Goal: Transaction & Acquisition: Purchase product/service

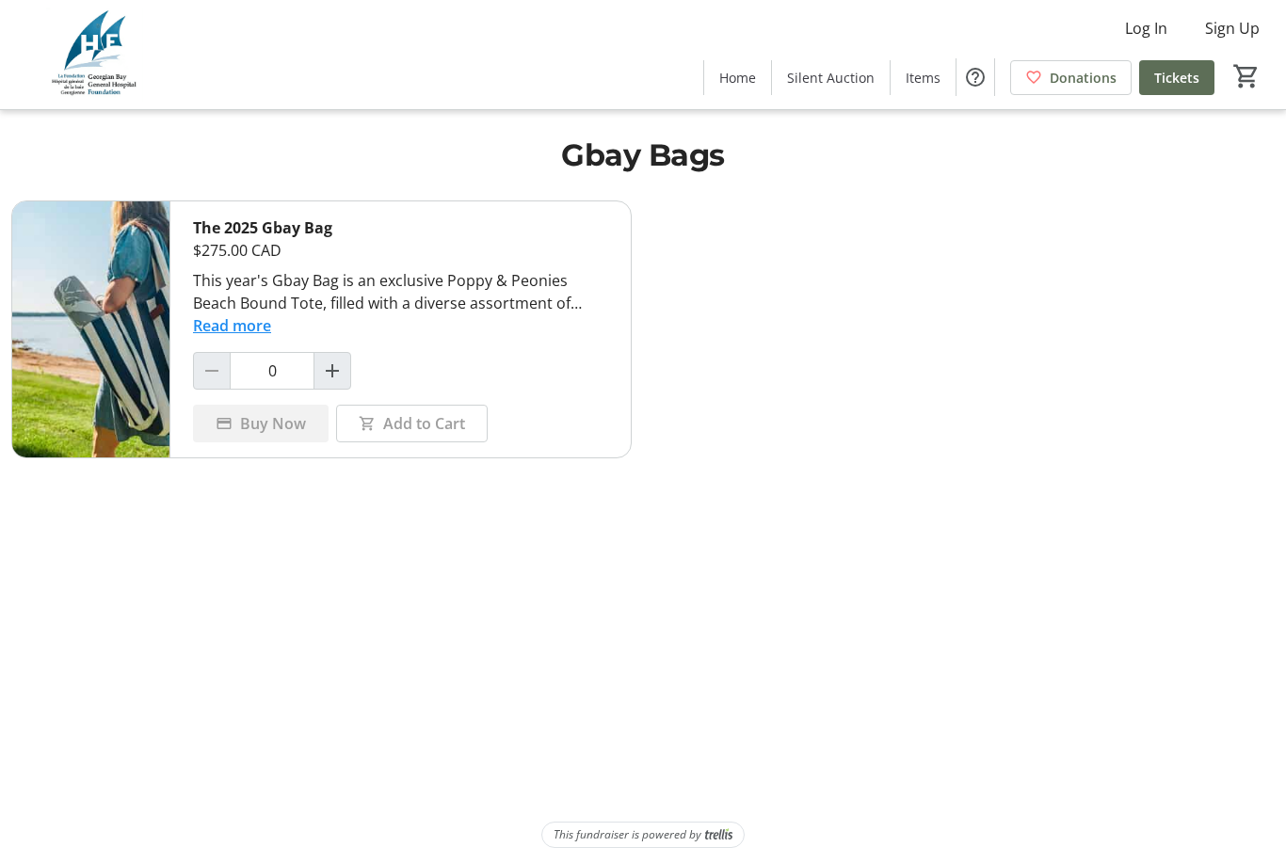
click at [928, 69] on span "Items" at bounding box center [923, 78] width 35 height 20
click at [925, 90] on span at bounding box center [923, 77] width 65 height 45
click at [746, 90] on span at bounding box center [737, 77] width 67 height 45
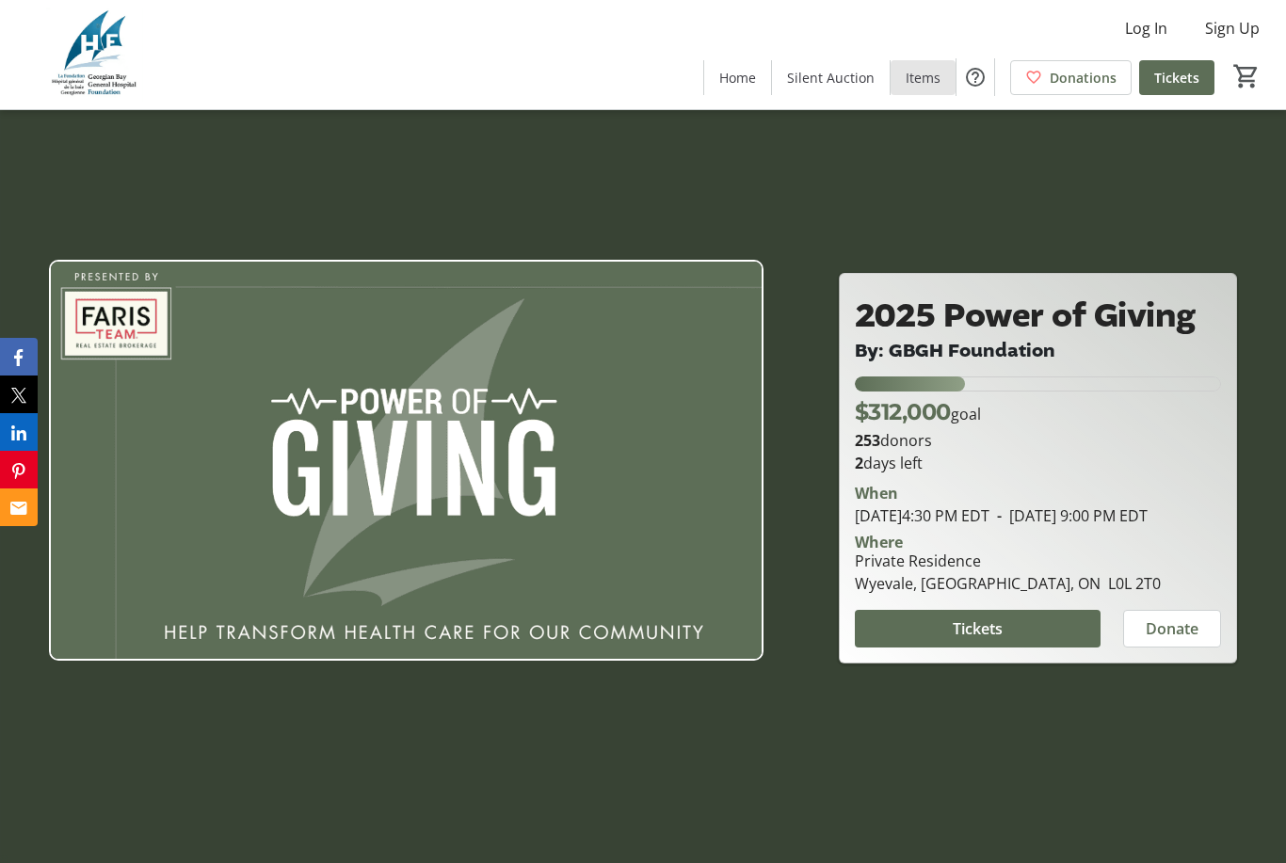
click at [933, 85] on span "Items" at bounding box center [923, 78] width 35 height 20
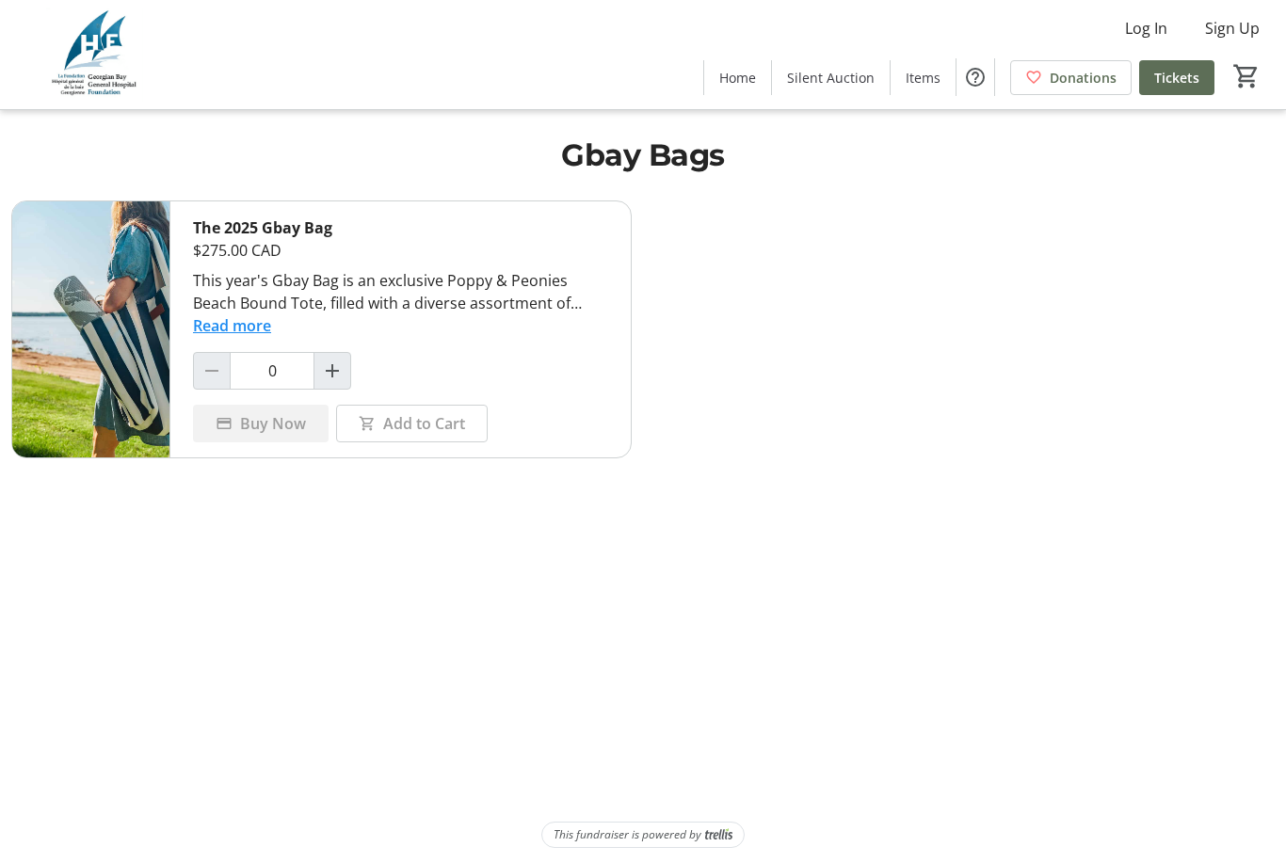
click at [989, 74] on span "Help" at bounding box center [976, 77] width 38 height 38
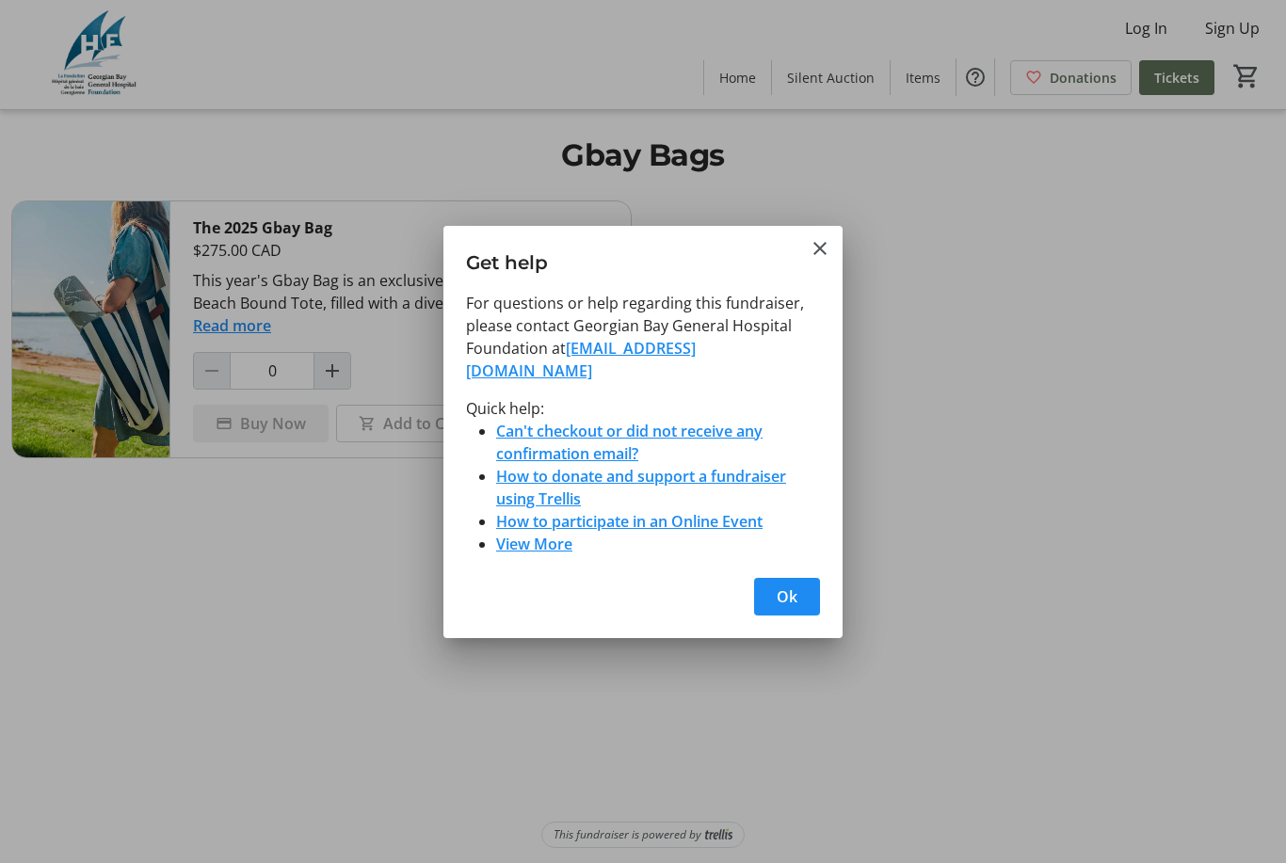
click at [826, 255] on mat-icon "Close" at bounding box center [820, 248] width 23 height 23
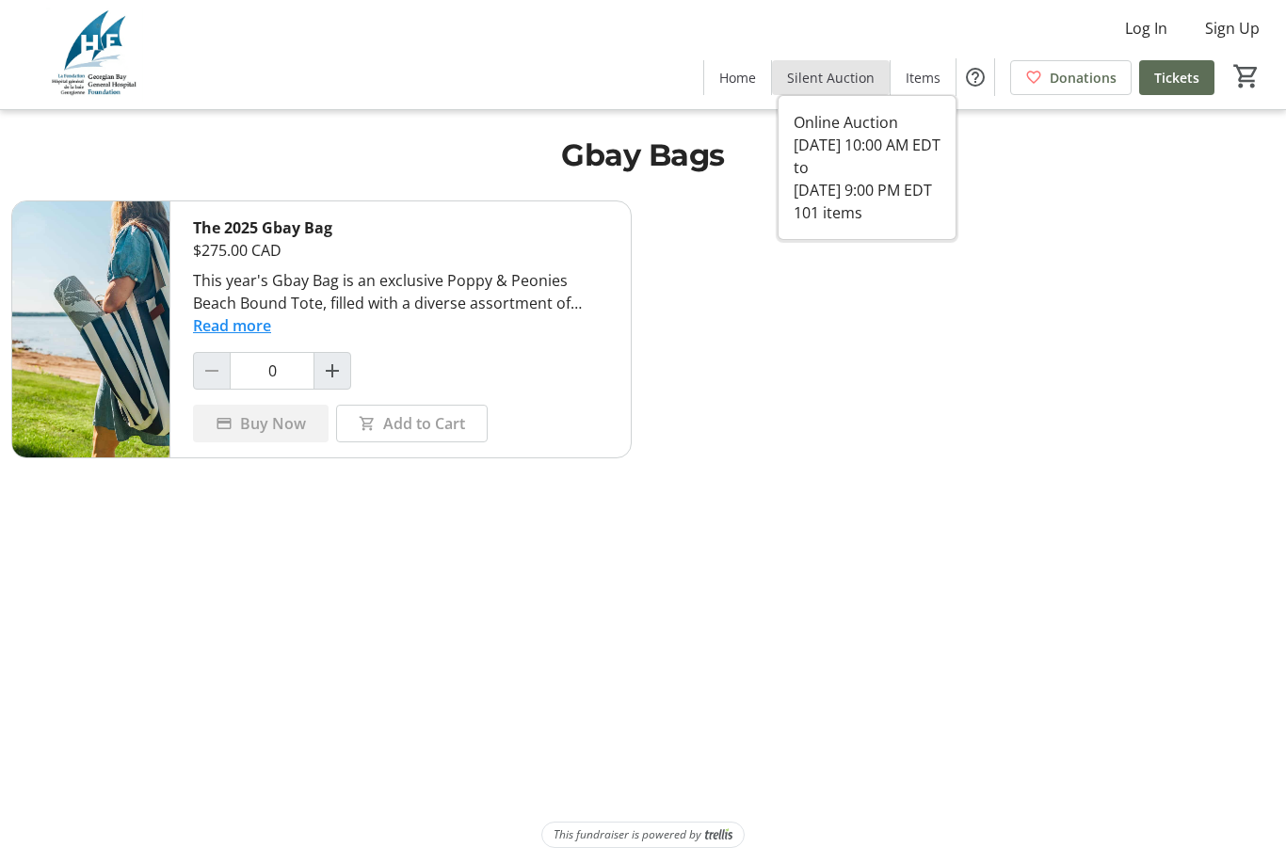
click at [844, 83] on span "Silent Auction" at bounding box center [831, 78] width 88 height 20
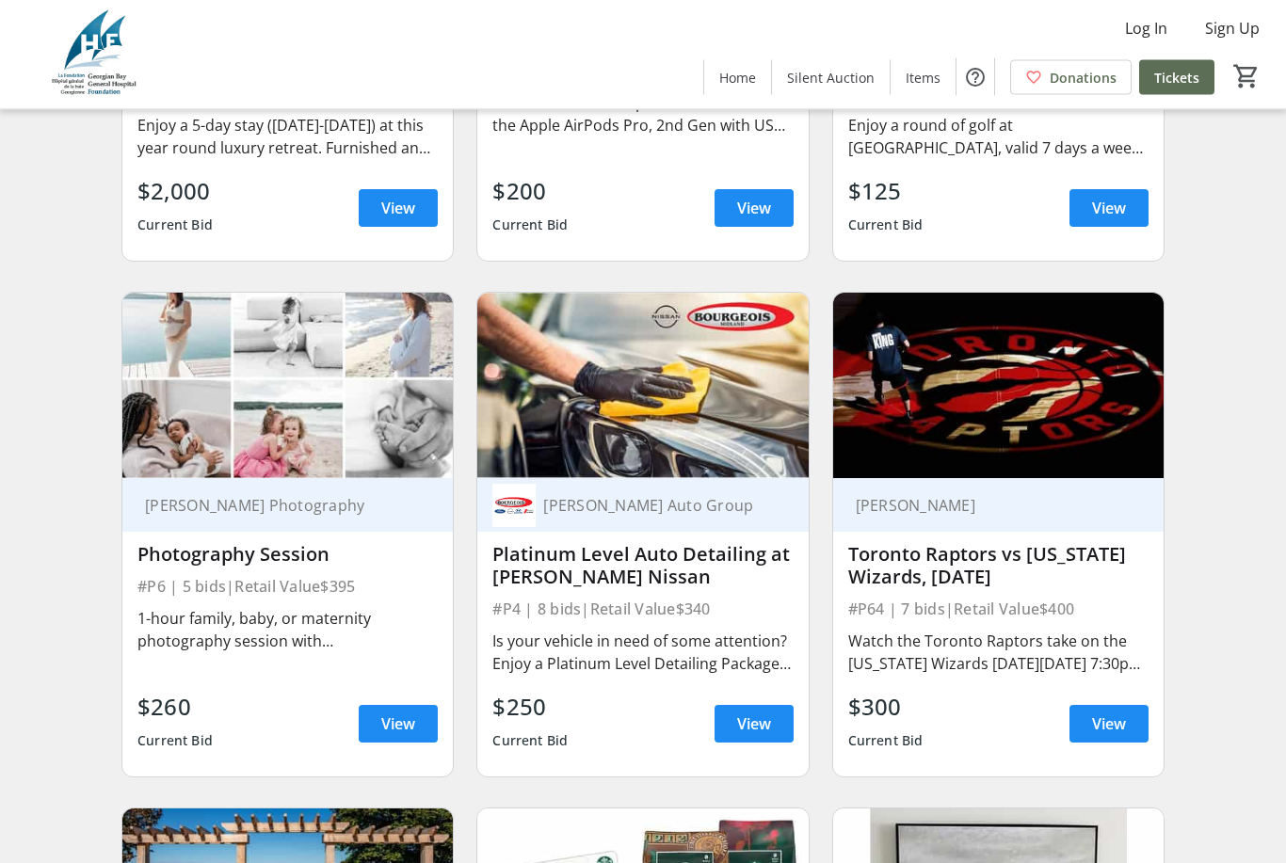
scroll to position [1596, 0]
click at [801, 397] on img at bounding box center [642, 386] width 330 height 186
click at [769, 739] on span at bounding box center [754, 723] width 79 height 45
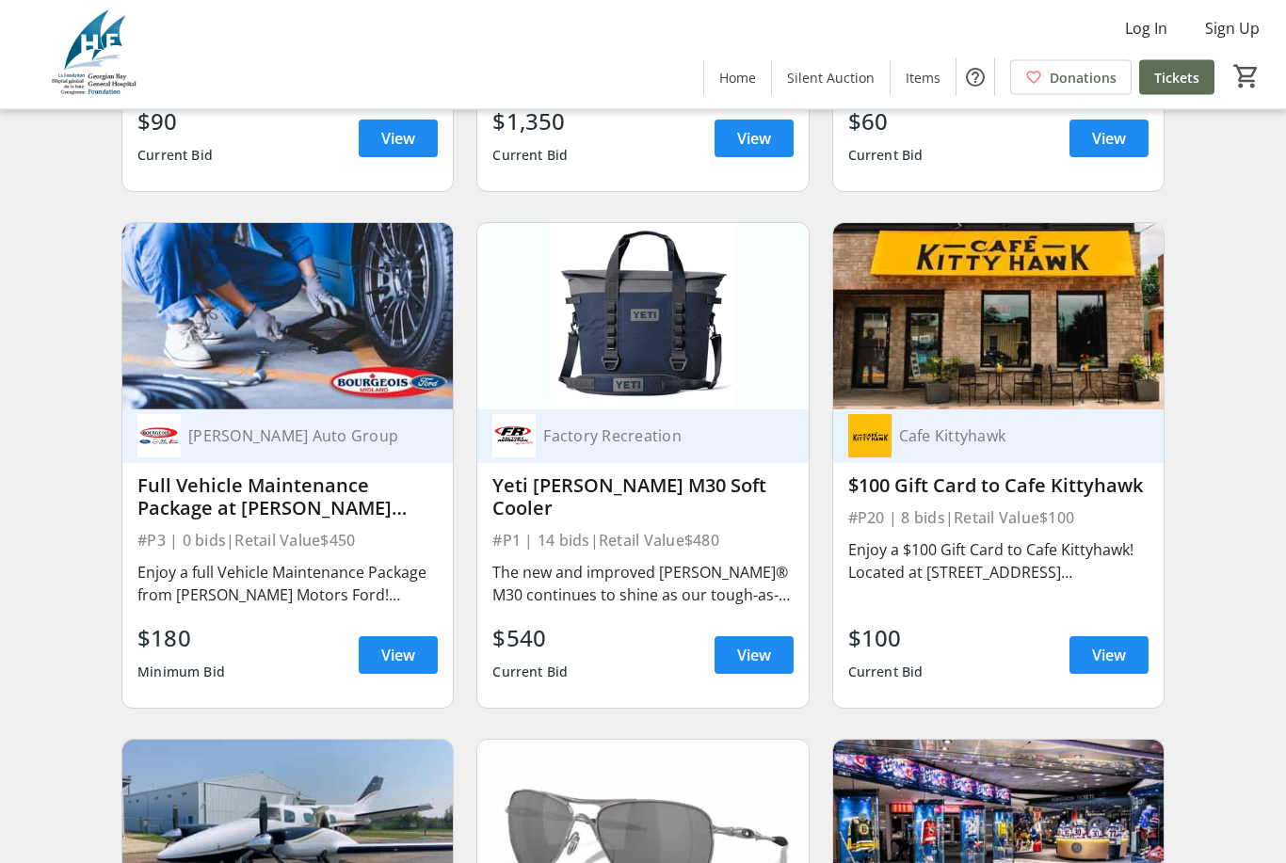
scroll to position [4247, 0]
click at [409, 667] on span at bounding box center [398, 655] width 79 height 45
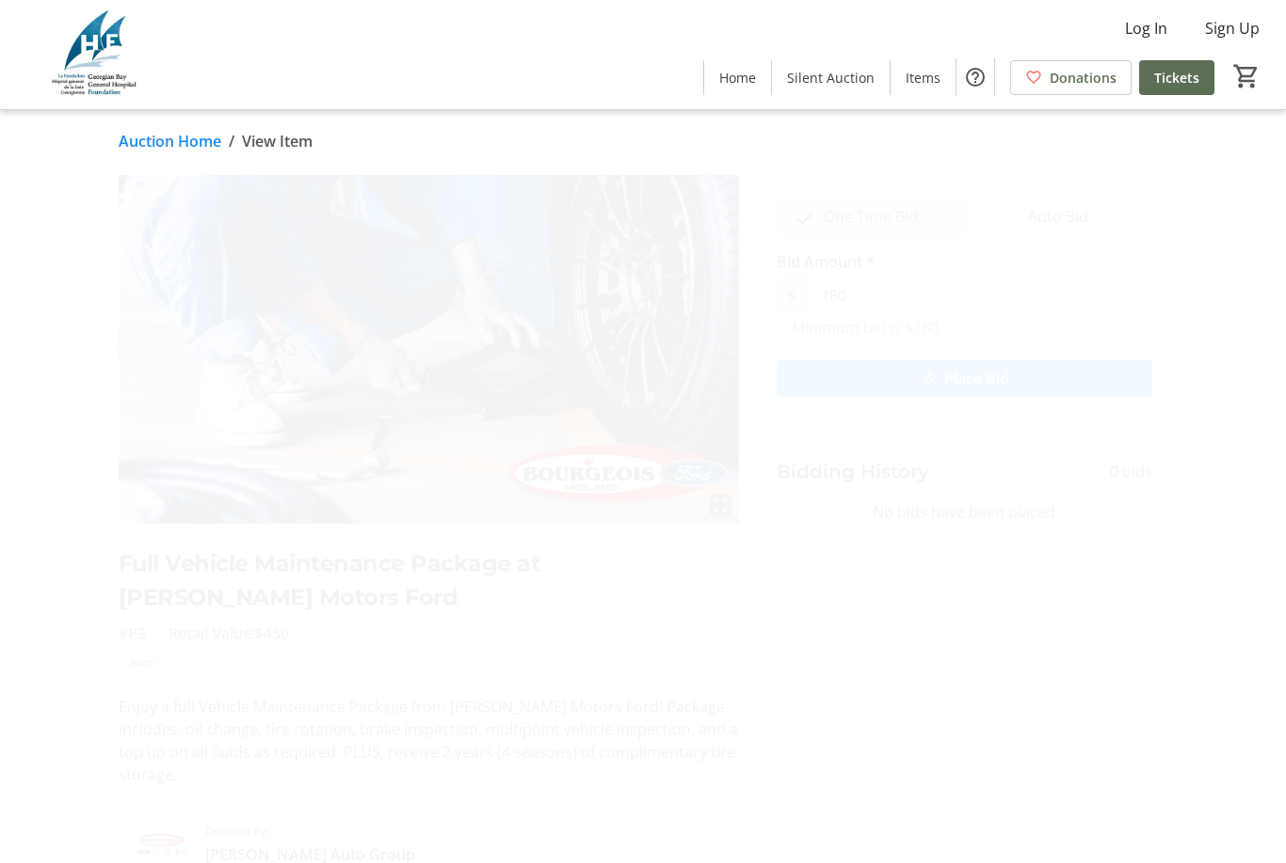
scroll to position [55, 0]
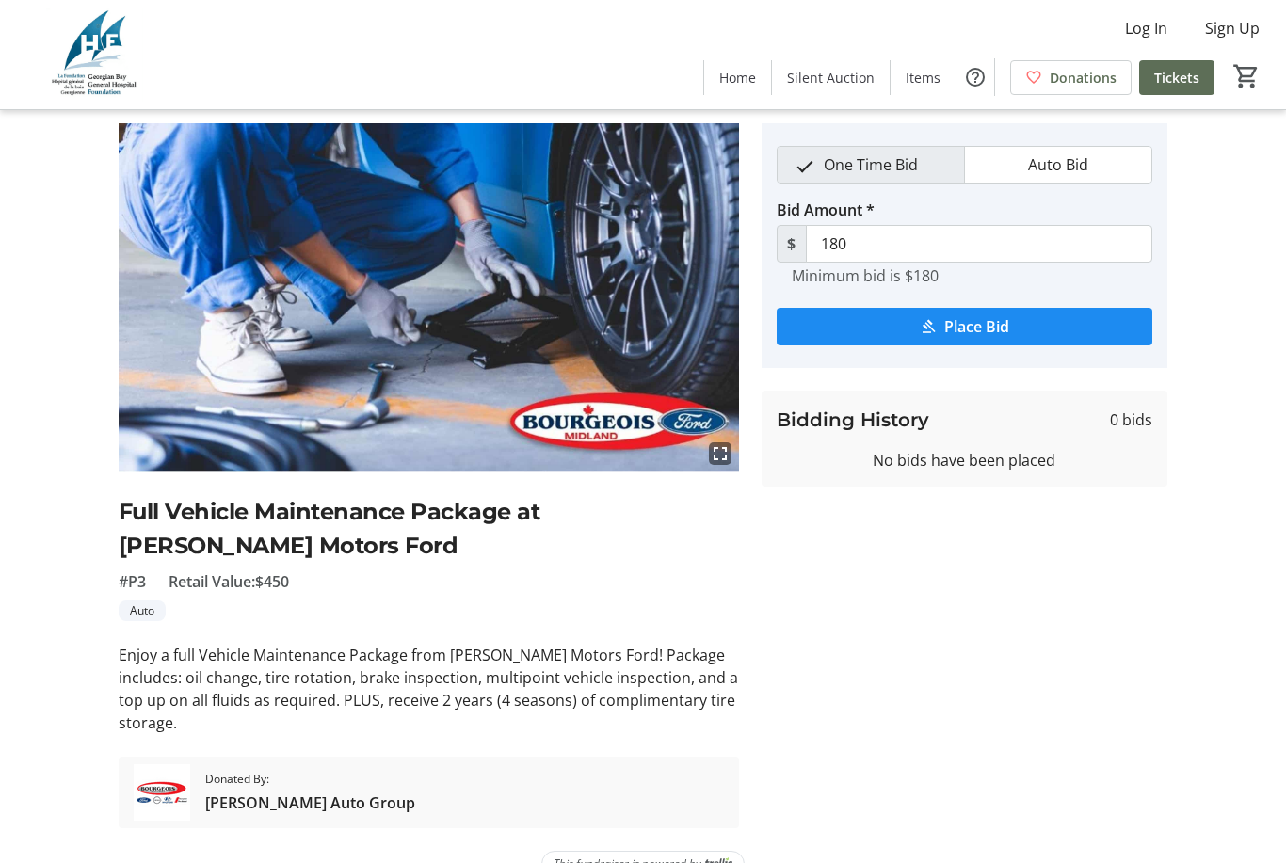
click at [568, 397] on img at bounding box center [429, 297] width 620 height 349
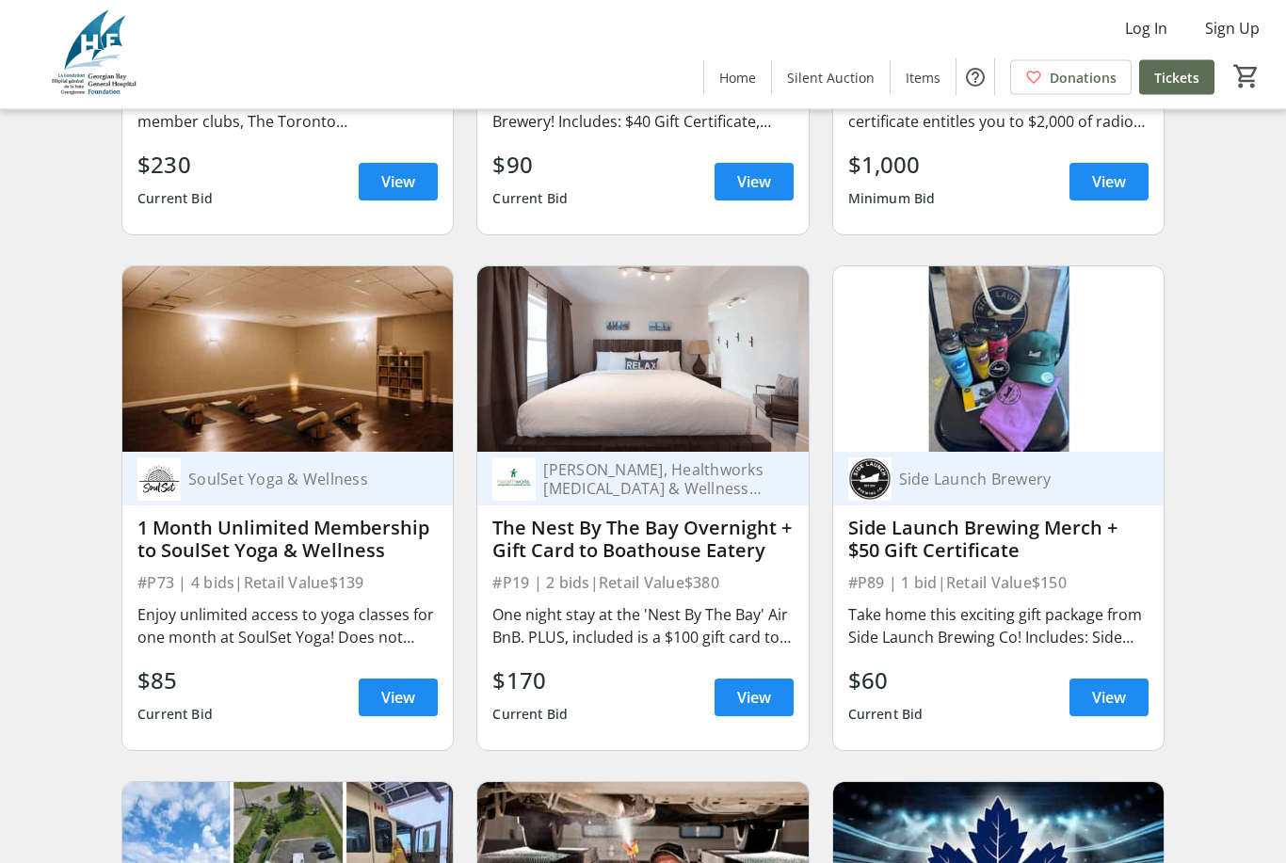
scroll to position [6270, 0]
click at [1114, 700] on span "View" at bounding box center [1109, 697] width 34 height 23
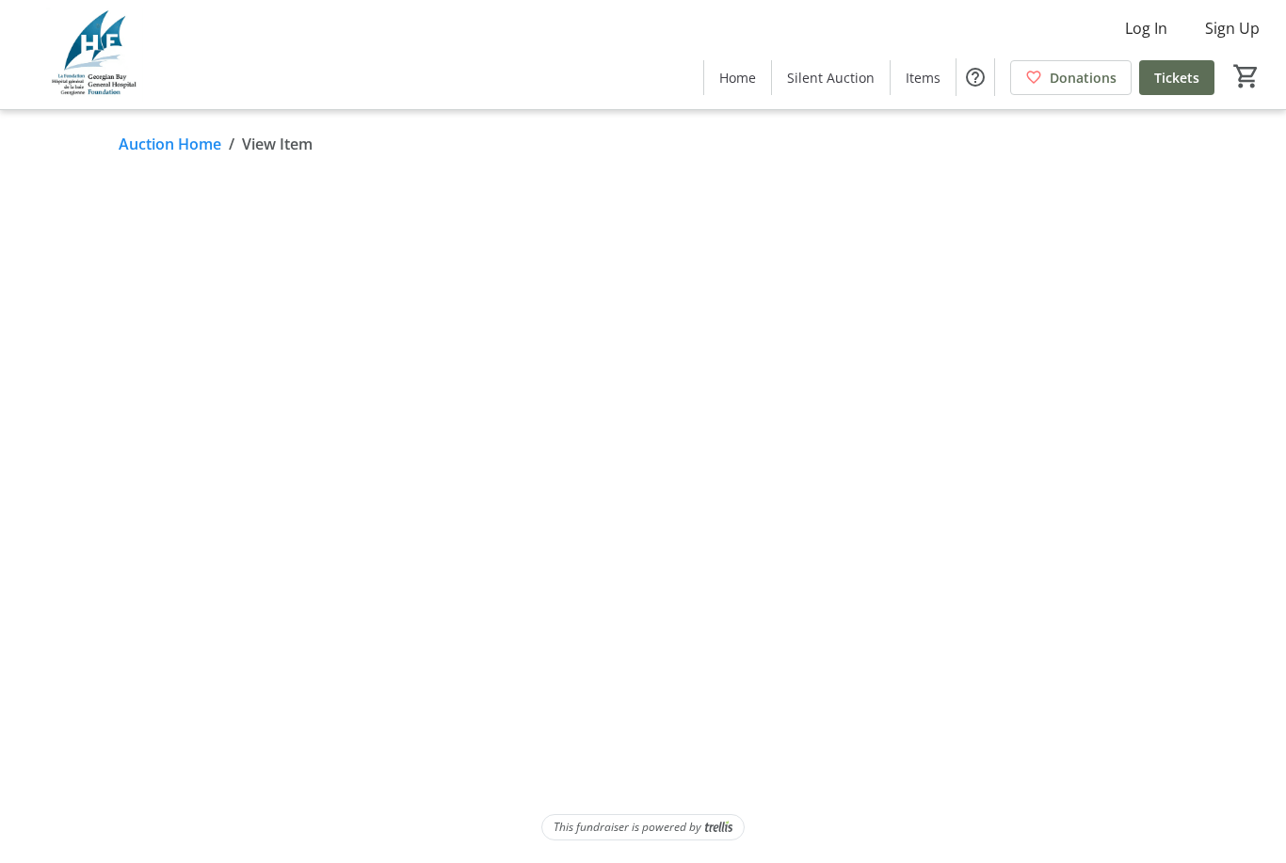
scroll to position [60, 0]
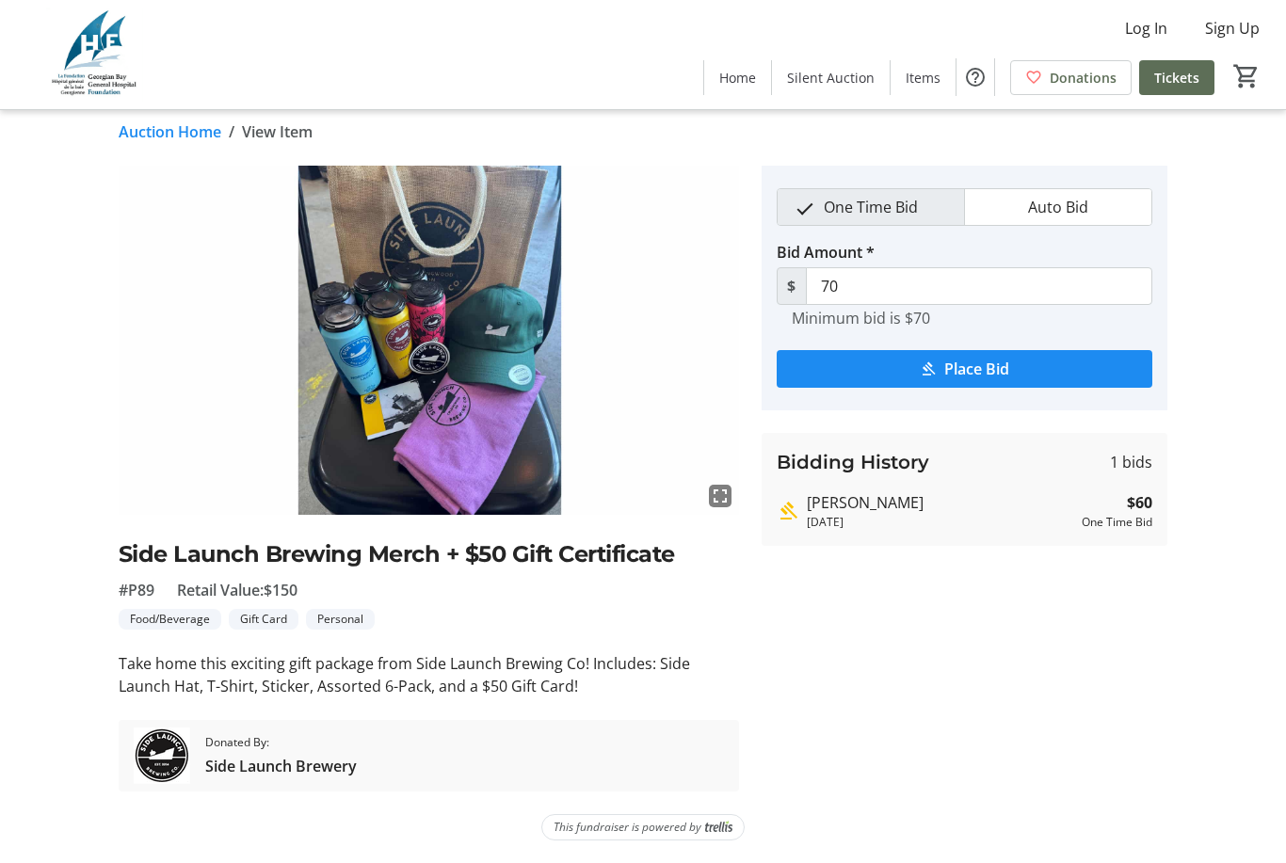
click at [1082, 346] on span "submit" at bounding box center [965, 368] width 376 height 45
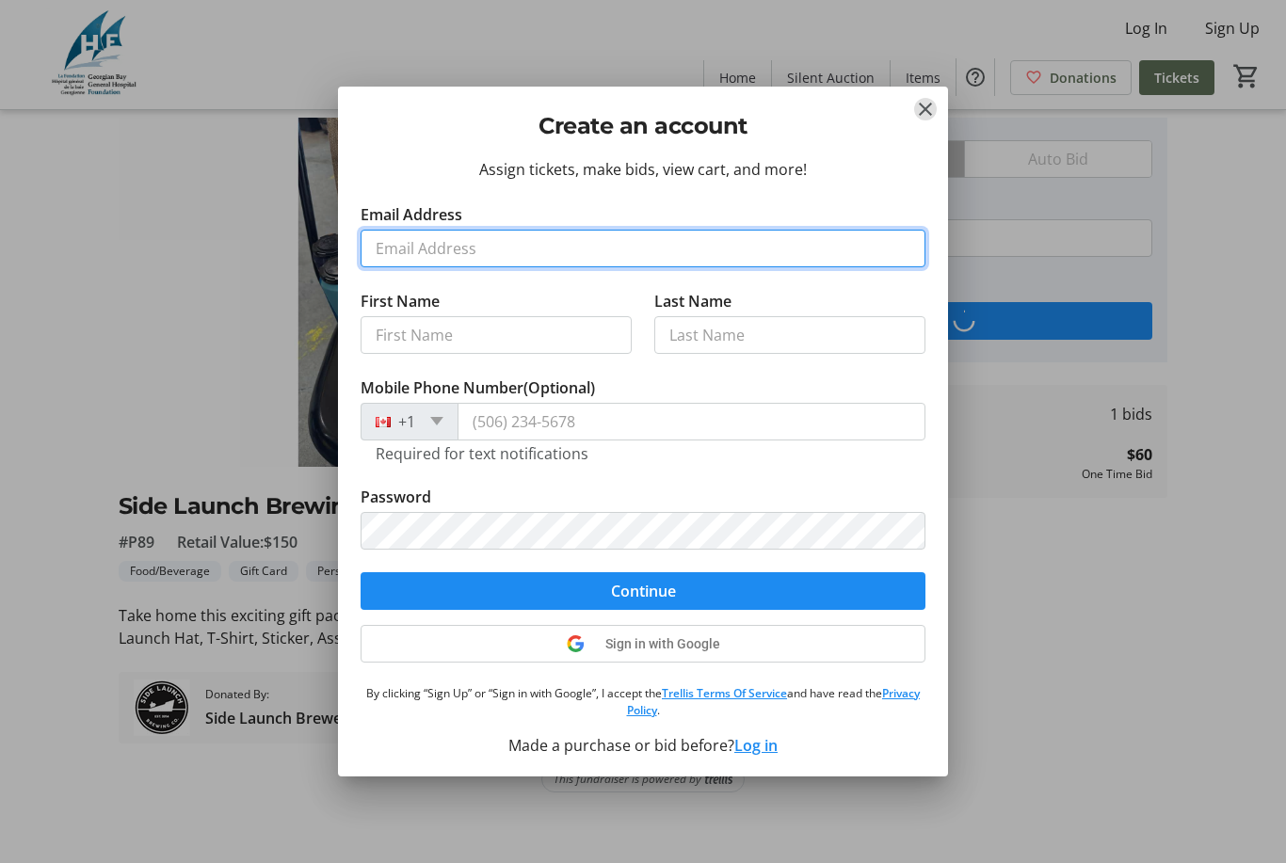
click at [546, 255] on input "Email Address" at bounding box center [643, 249] width 565 height 38
type input "[EMAIL_ADDRESS][DOMAIN_NAME]"
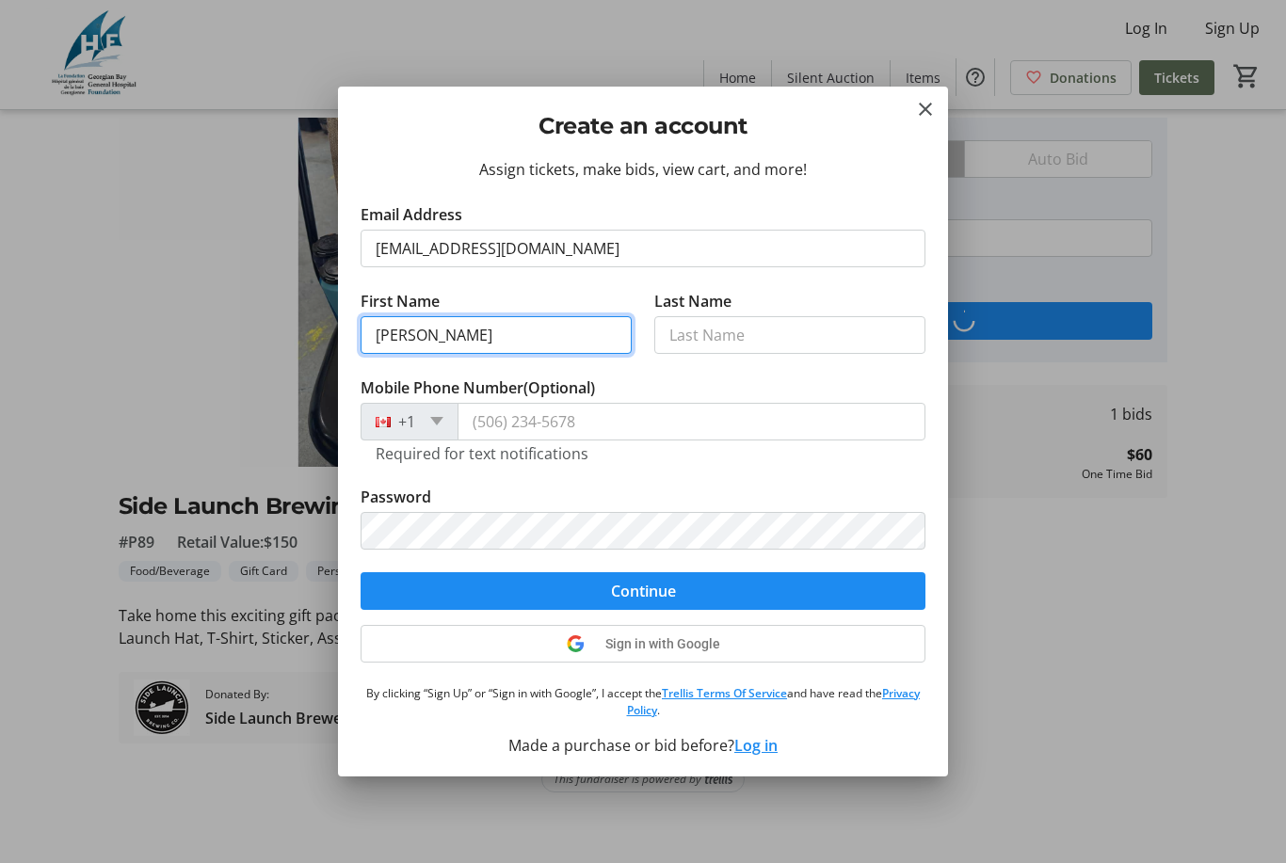
type input "[PERSON_NAME]"
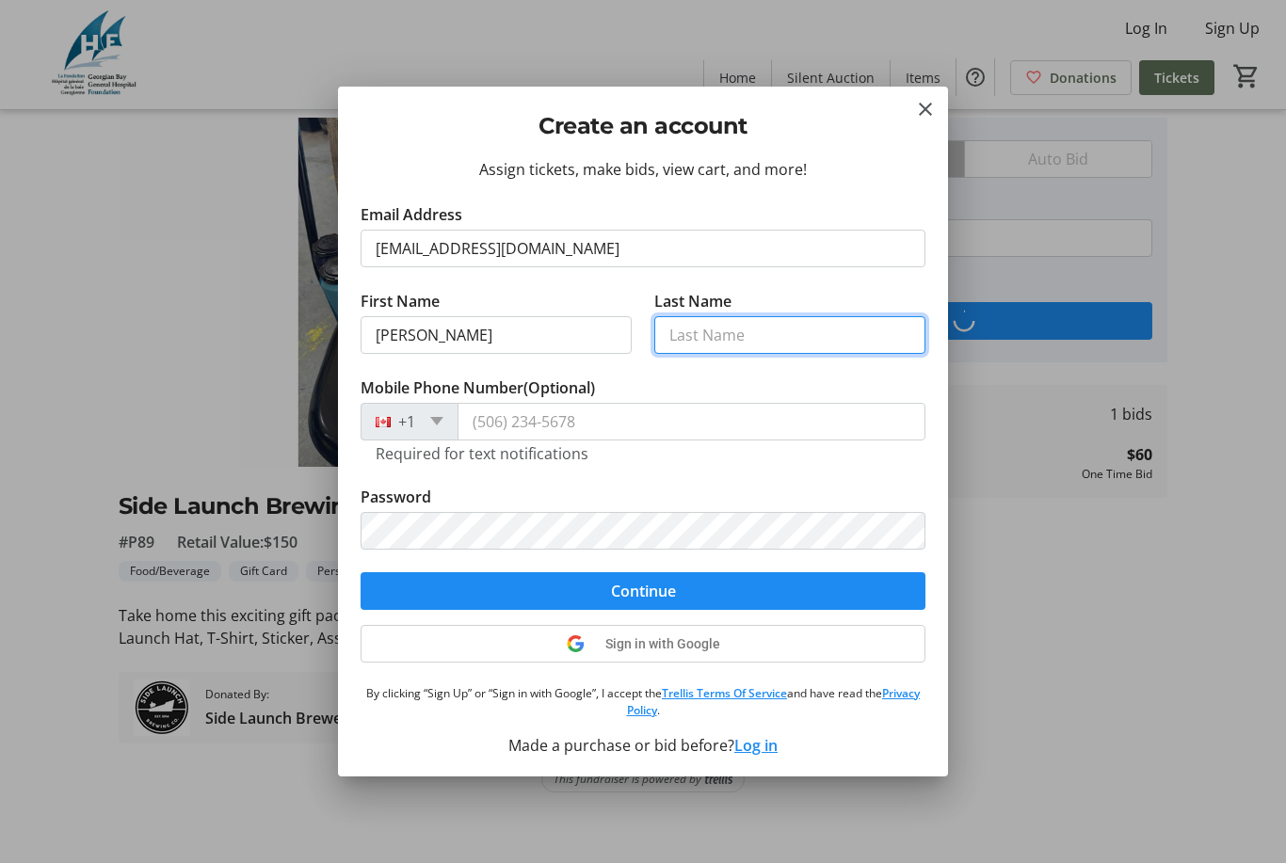
click at [768, 344] on input "Last Name" at bounding box center [789, 335] width 271 height 38
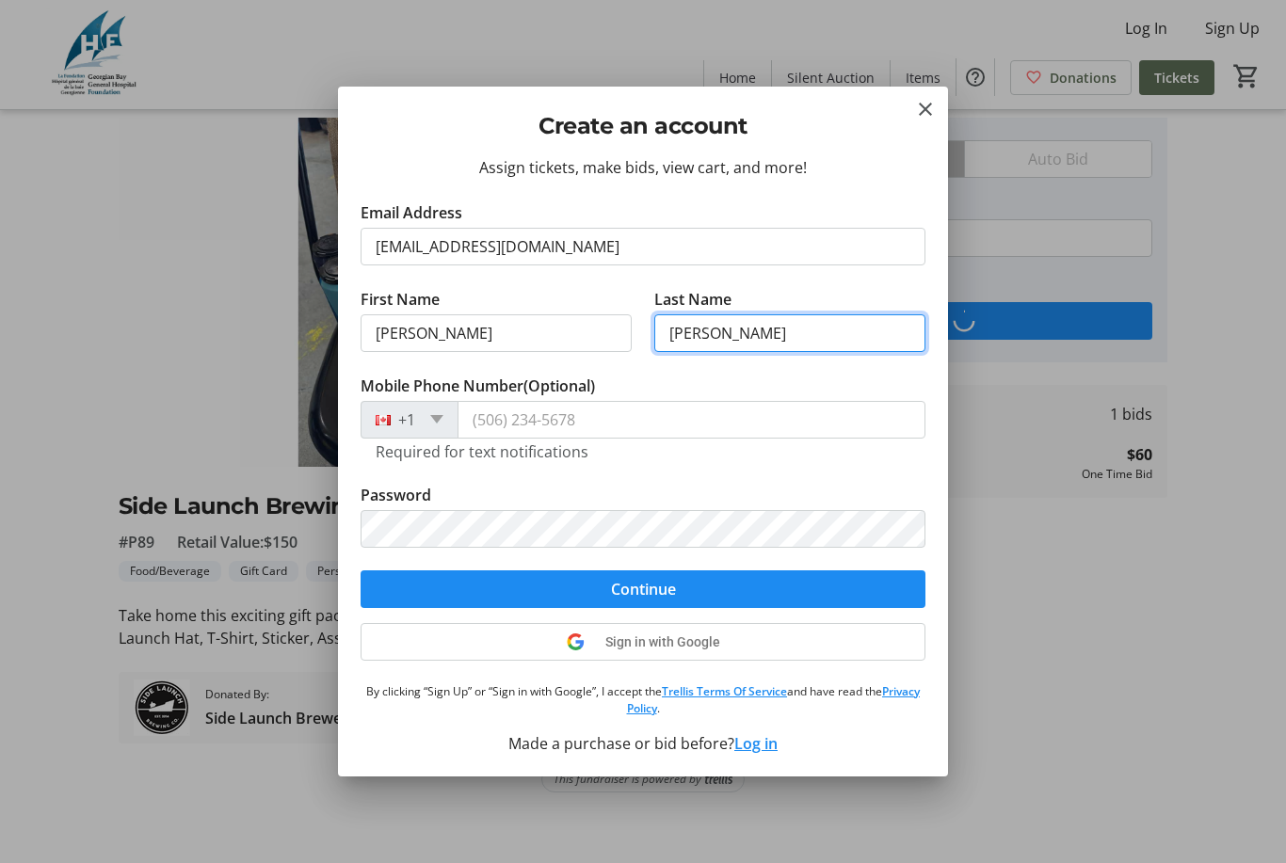
scroll to position [2, 0]
type input "[PERSON_NAME]"
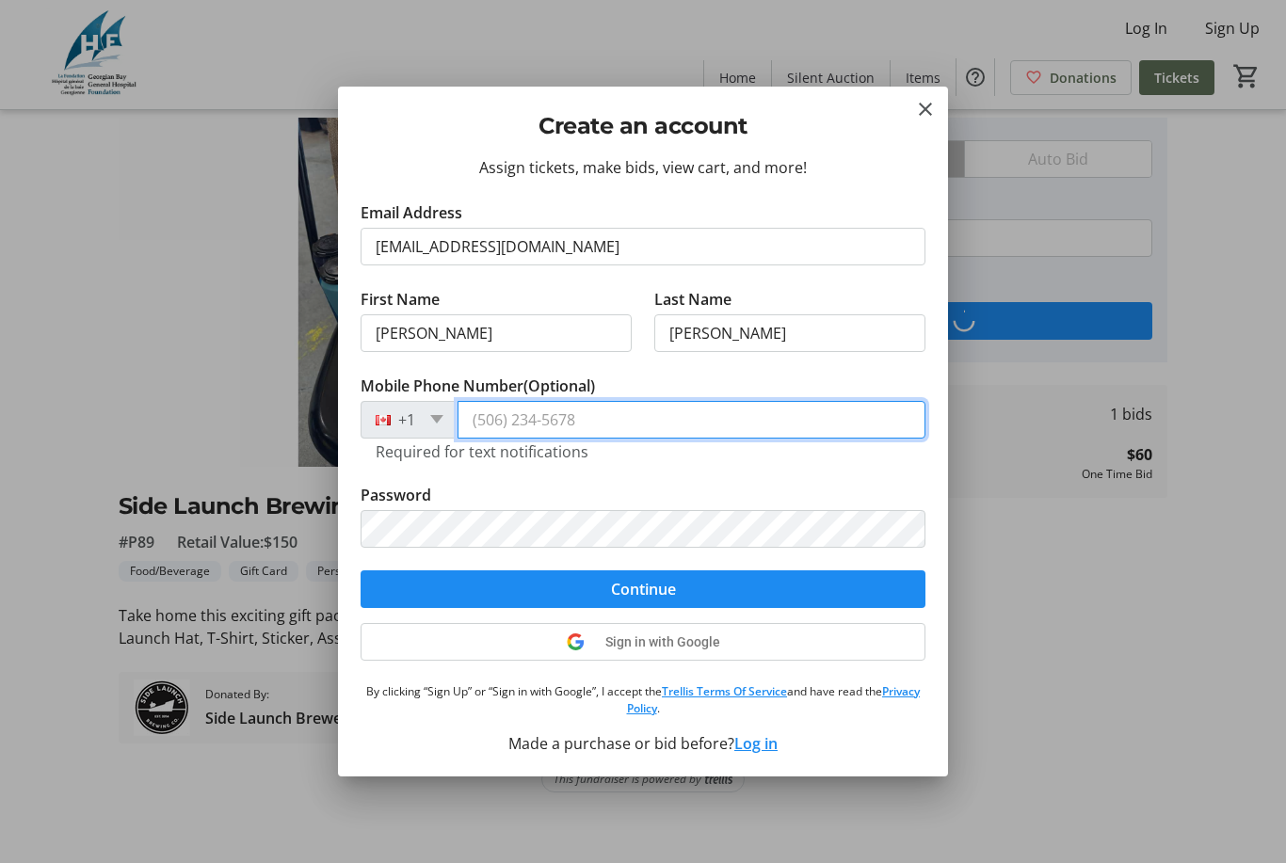
click at [680, 428] on input "Mobile Phone Number (Optional)" at bounding box center [692, 420] width 468 height 38
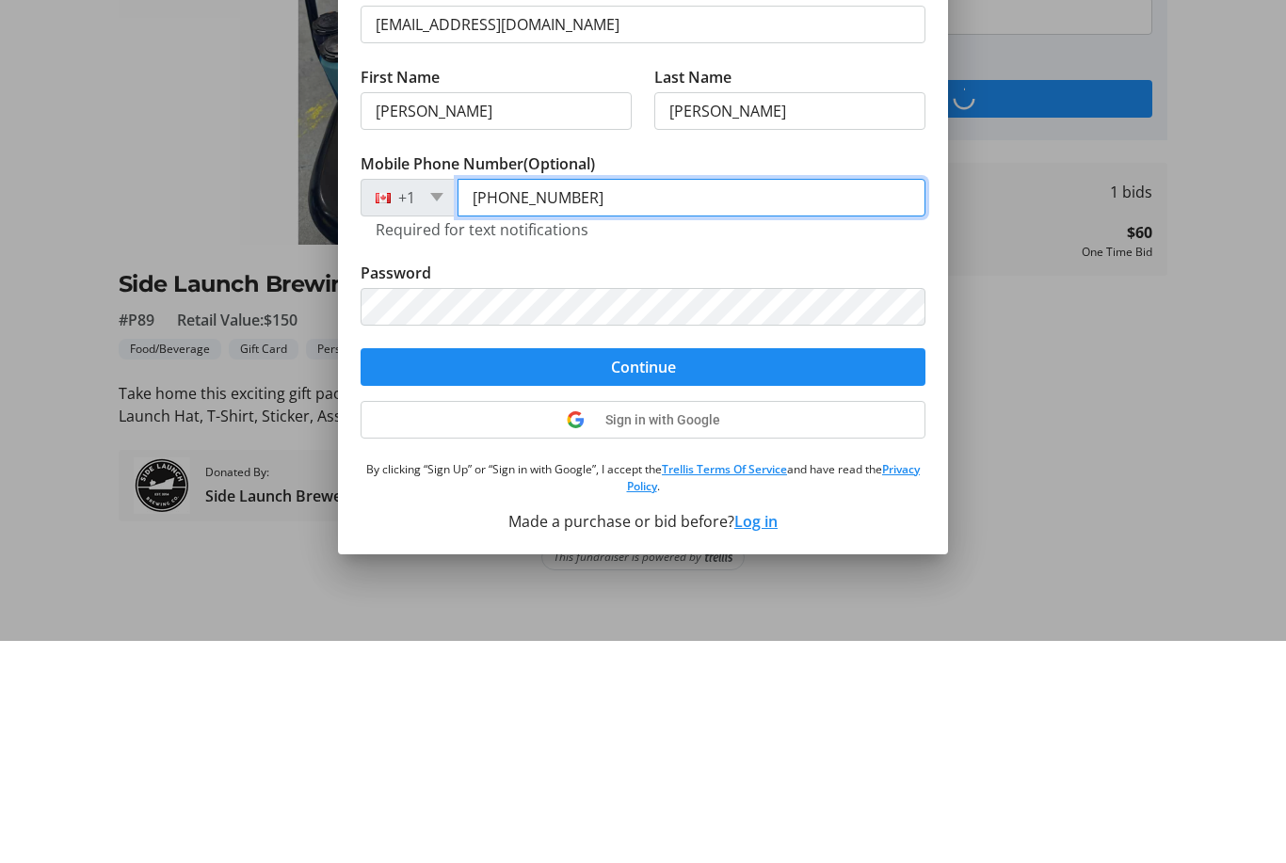
type input "[PHONE_NUMBER]"
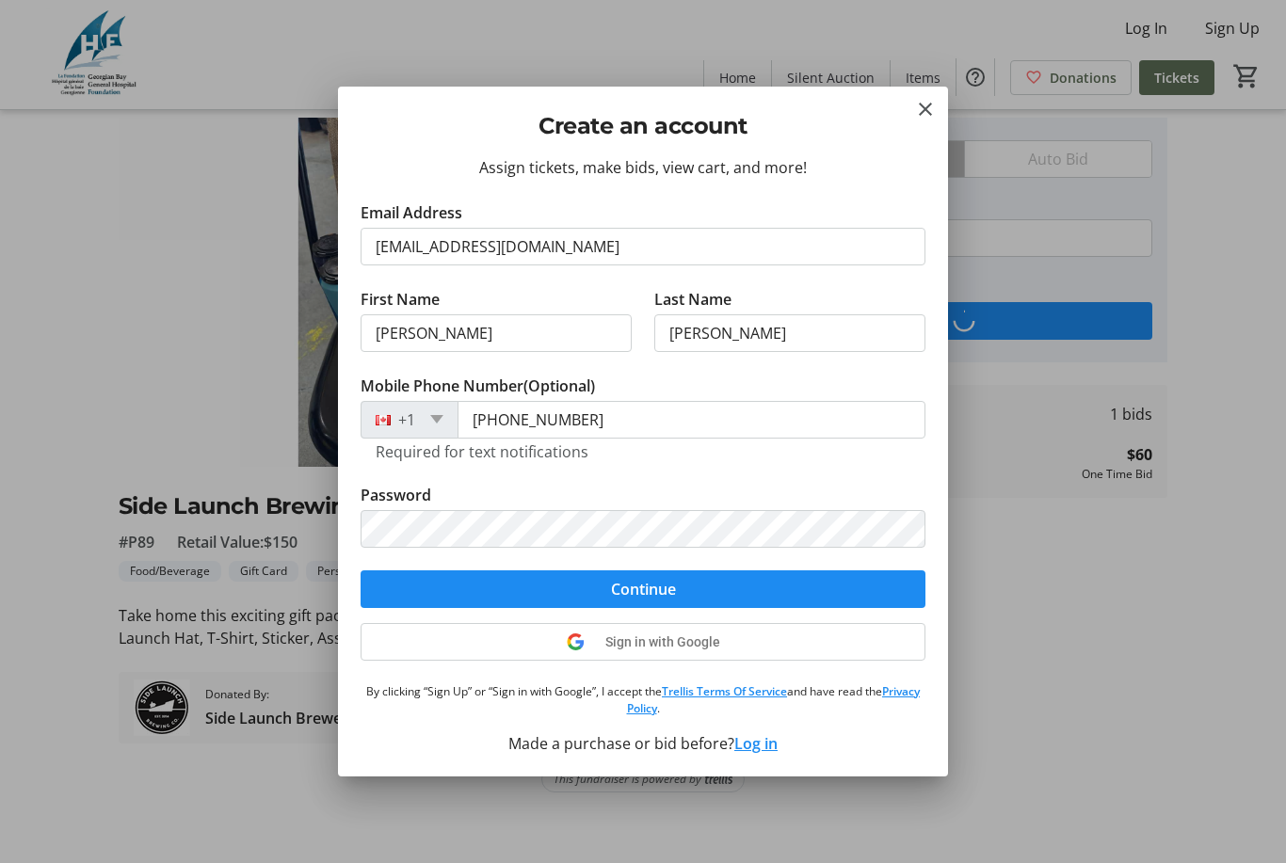
click at [684, 606] on span "submit" at bounding box center [643, 589] width 565 height 45
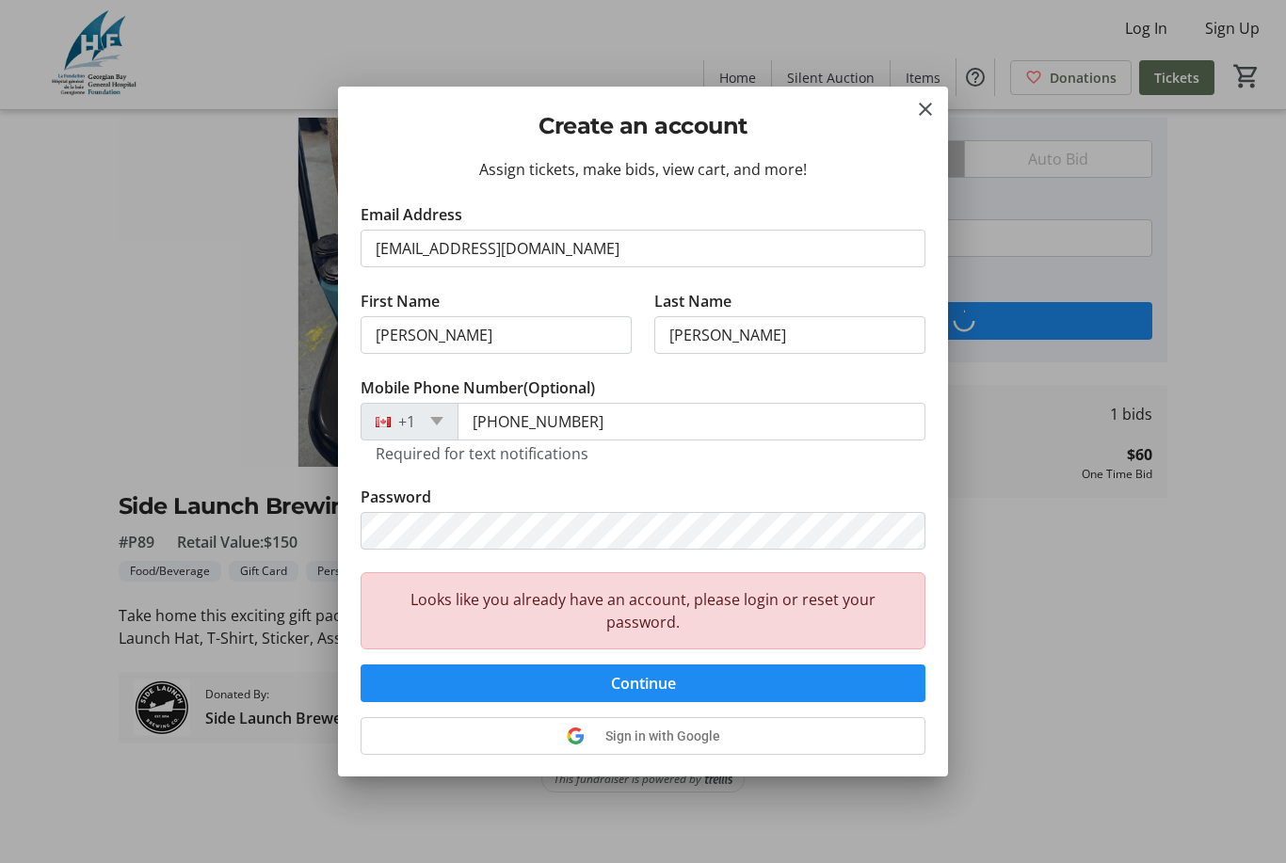
click at [967, 160] on div at bounding box center [643, 431] width 1286 height 863
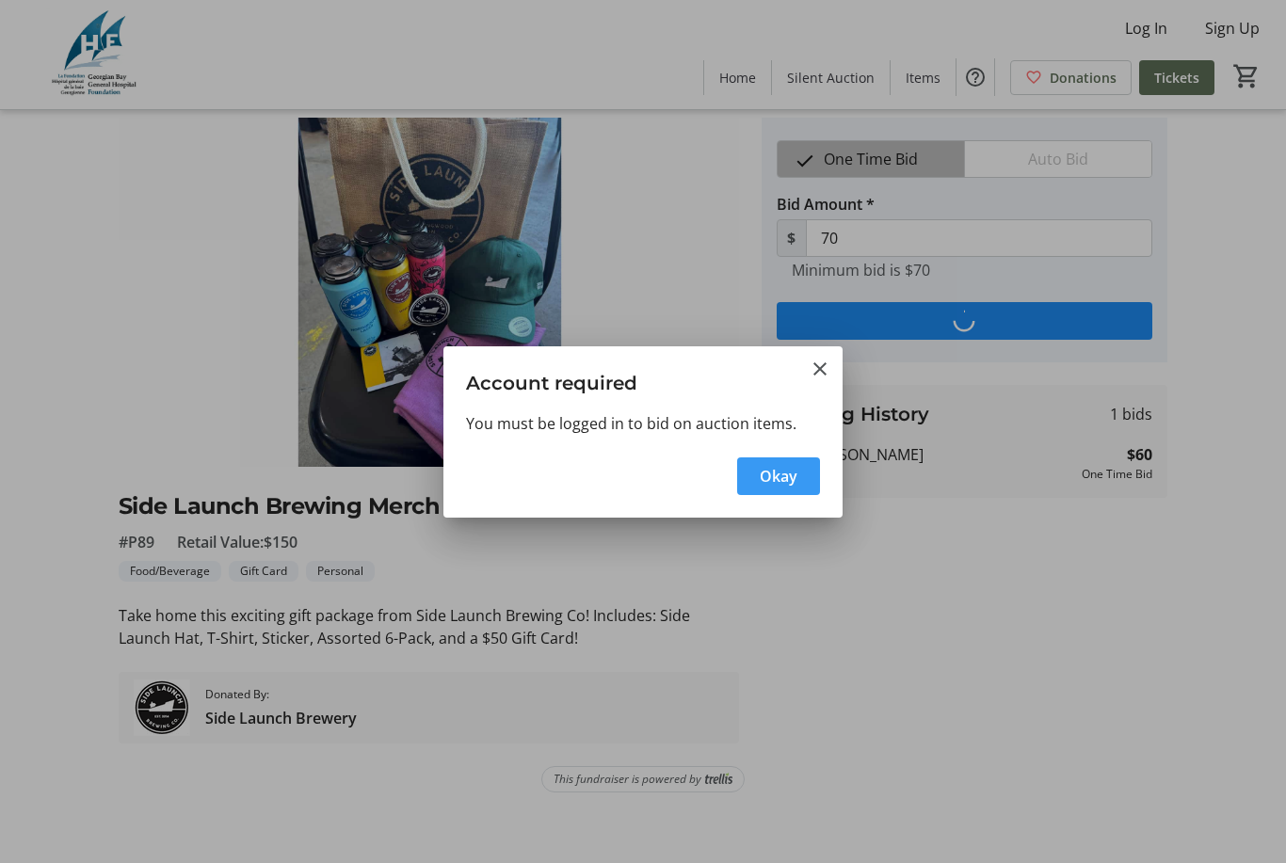
click at [809, 491] on span "button" at bounding box center [778, 476] width 83 height 45
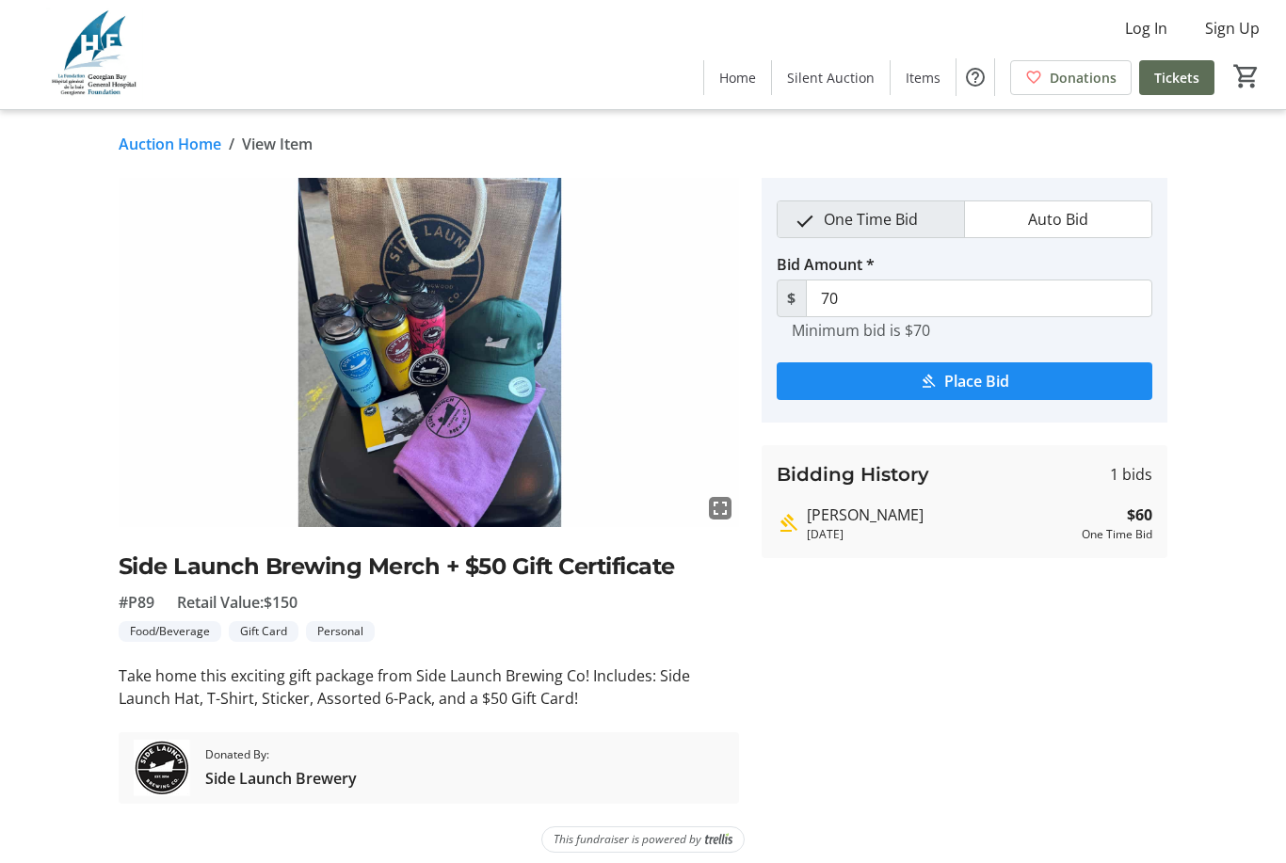
scroll to position [60, 0]
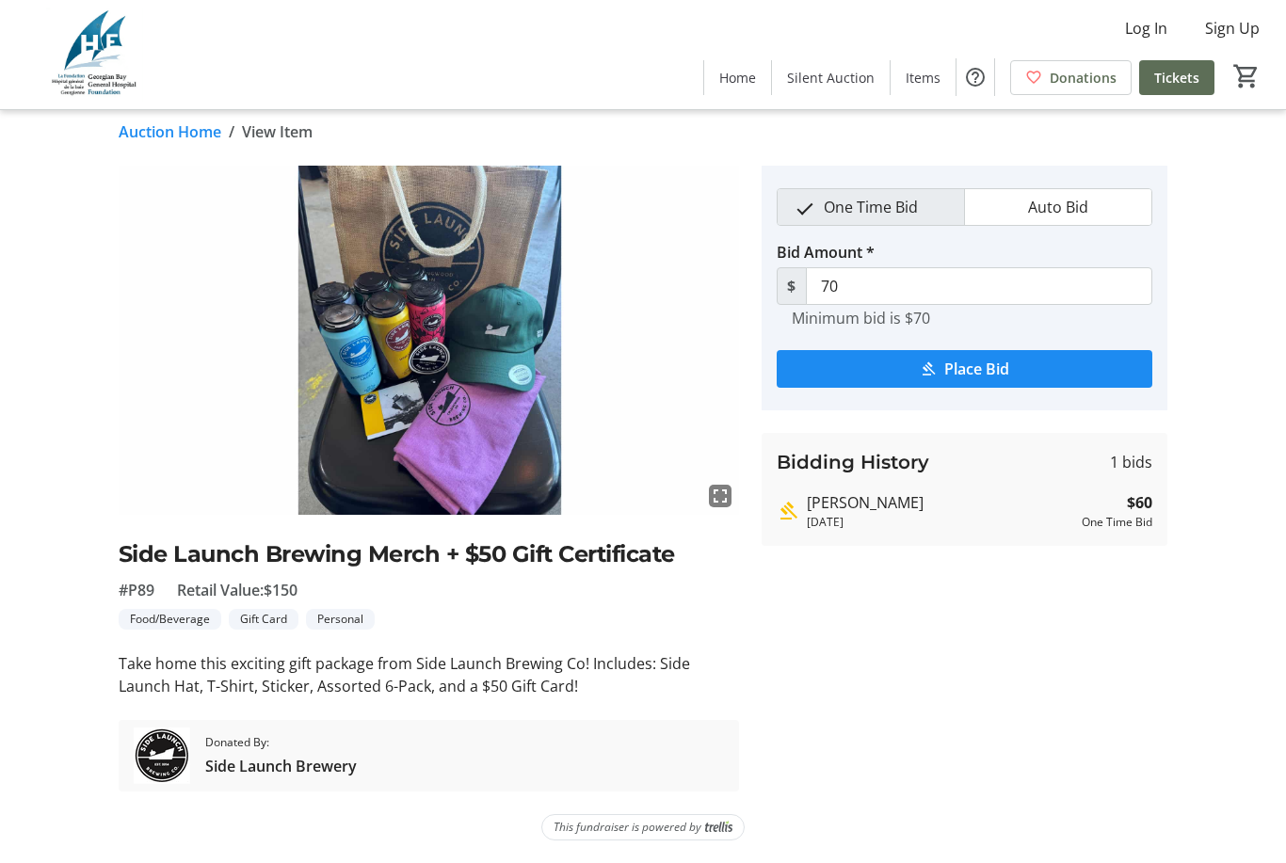
click at [1250, 30] on span "Sign Up" at bounding box center [1232, 28] width 55 height 23
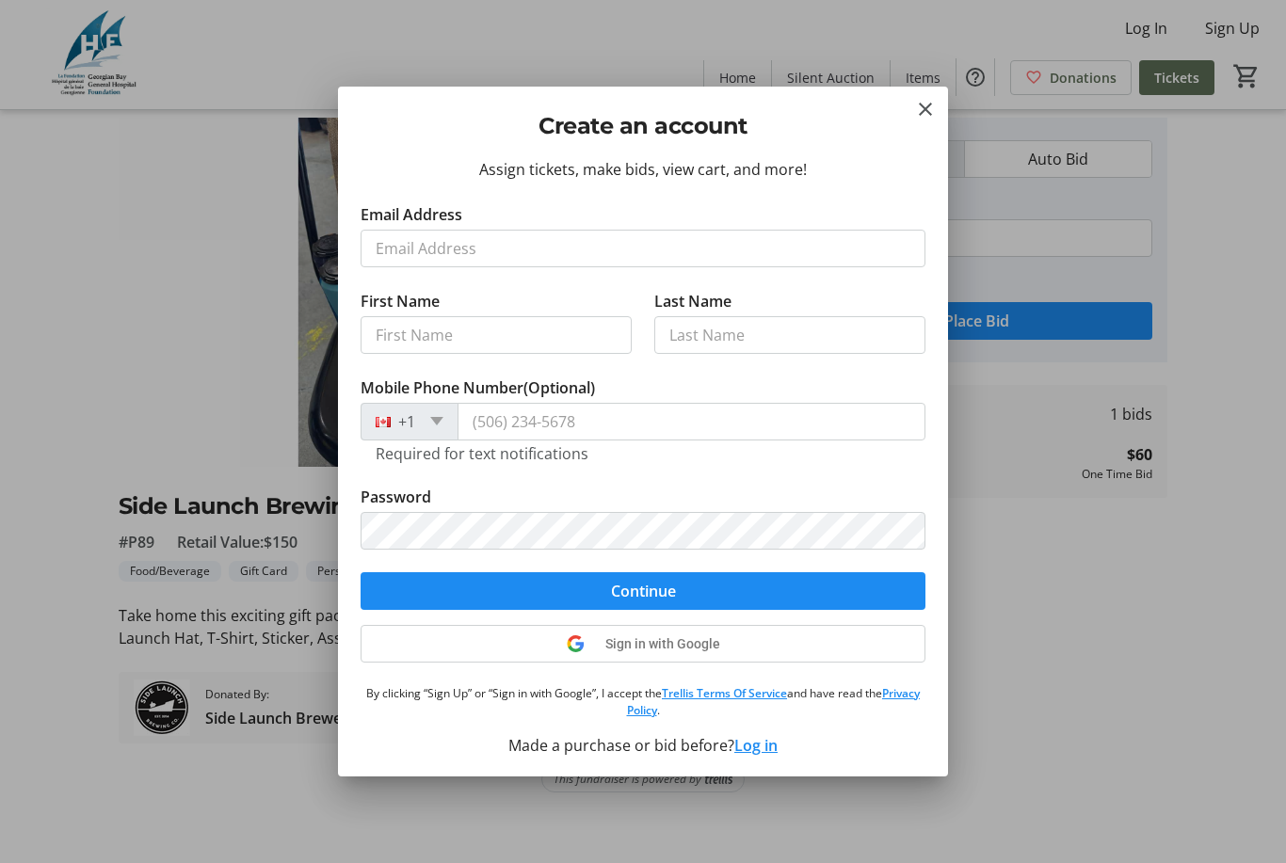
click at [936, 101] on mat-icon "Close" at bounding box center [925, 109] width 23 height 23
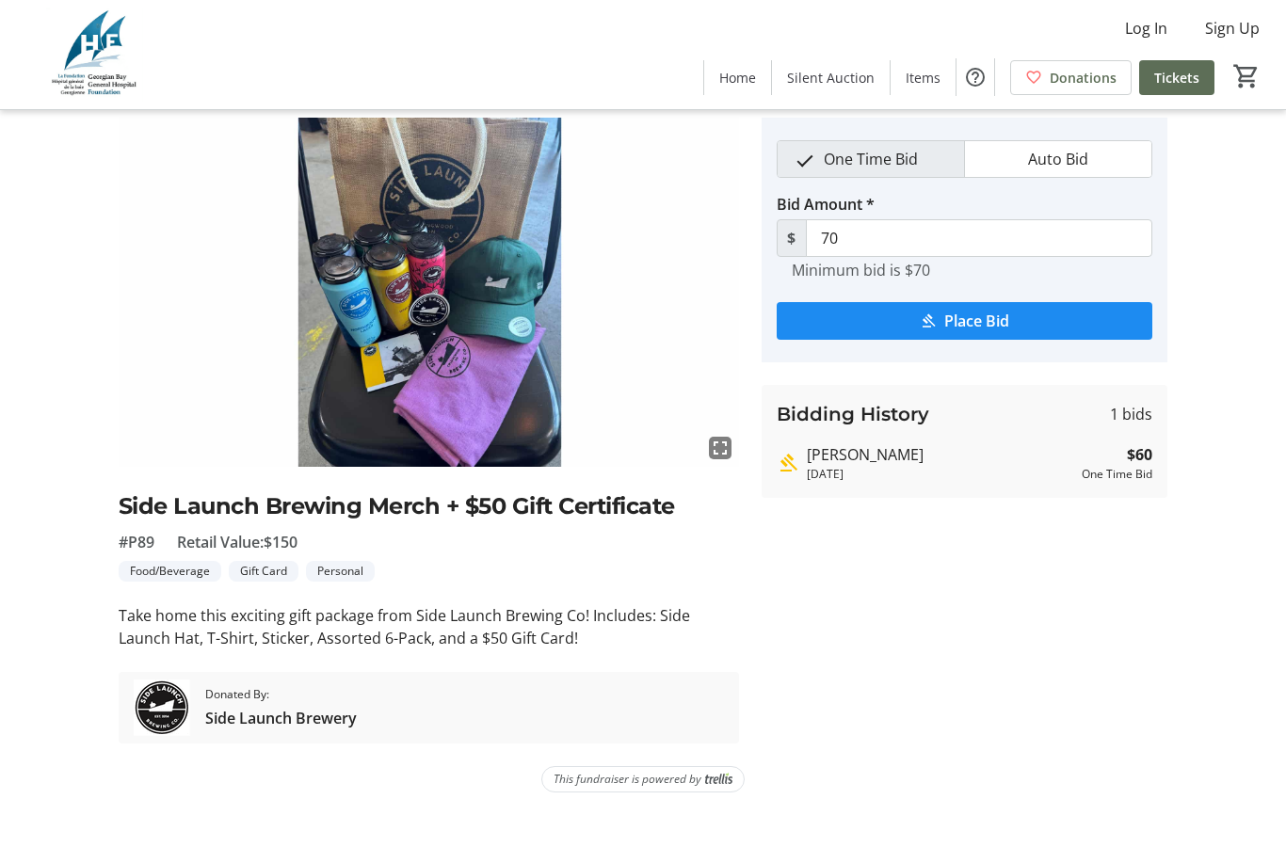
scroll to position [60, 0]
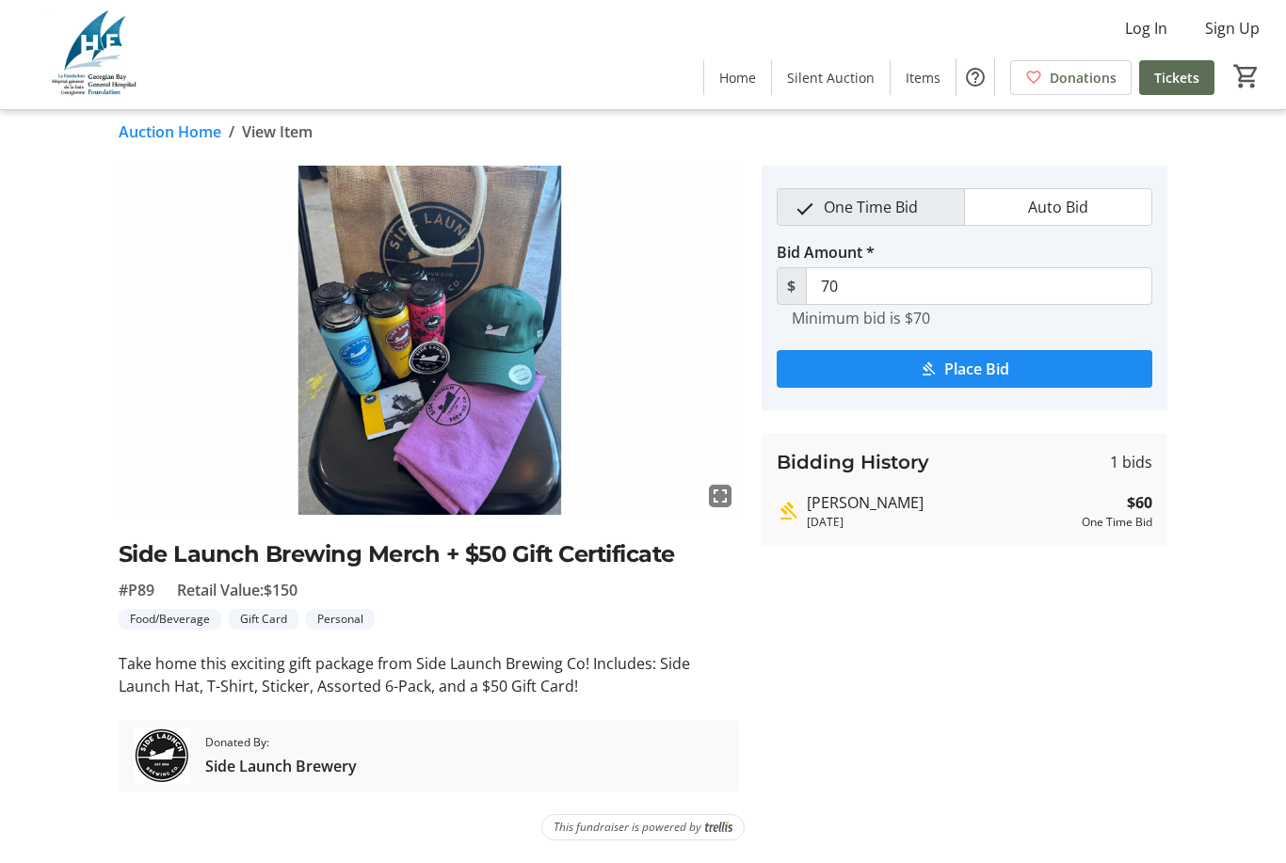
click at [1150, 28] on span "Log In" at bounding box center [1146, 28] width 42 height 23
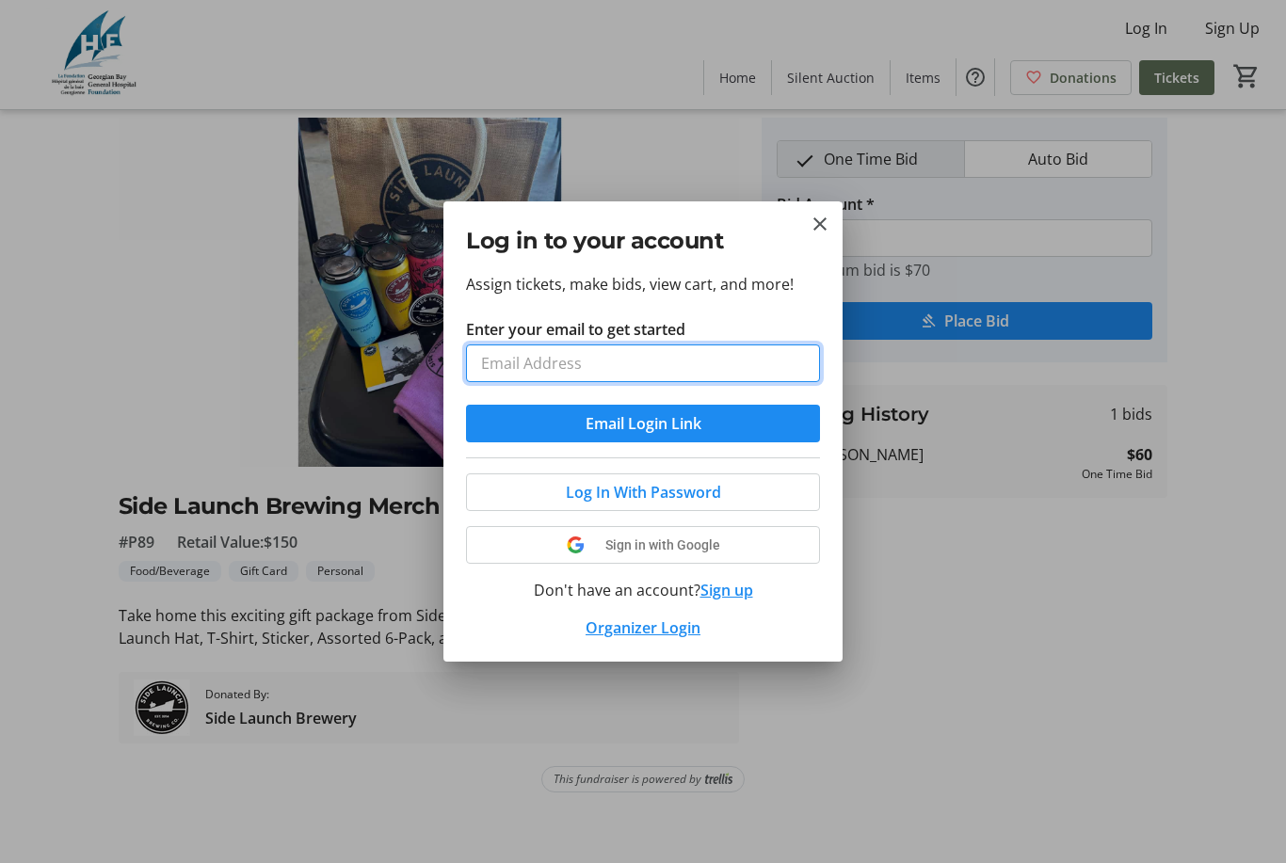
click at [652, 358] on input "Enter your email to get started" at bounding box center [643, 364] width 354 height 38
type input "[EMAIL_ADDRESS][DOMAIN_NAME]"
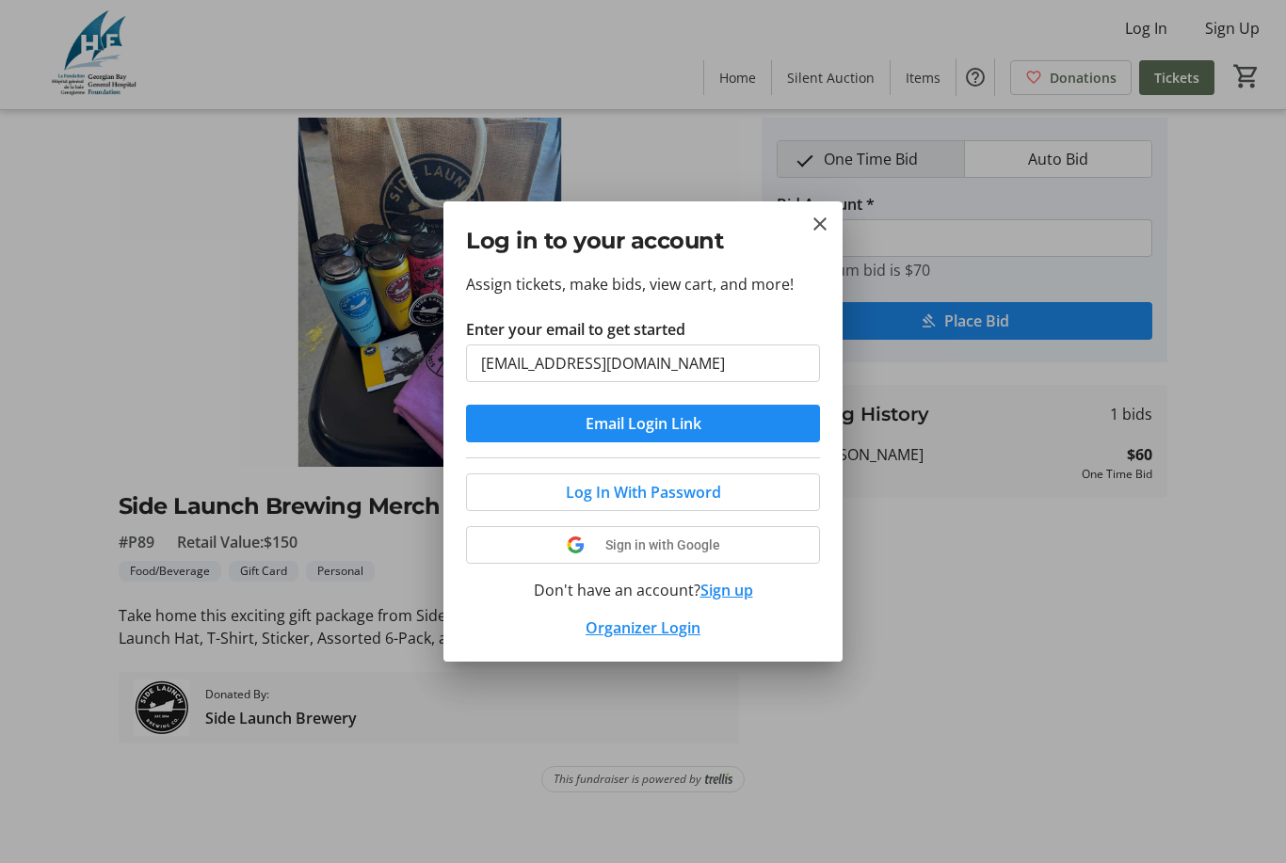
click at [643, 424] on button "Email Login Link" at bounding box center [643, 424] width 354 height 38
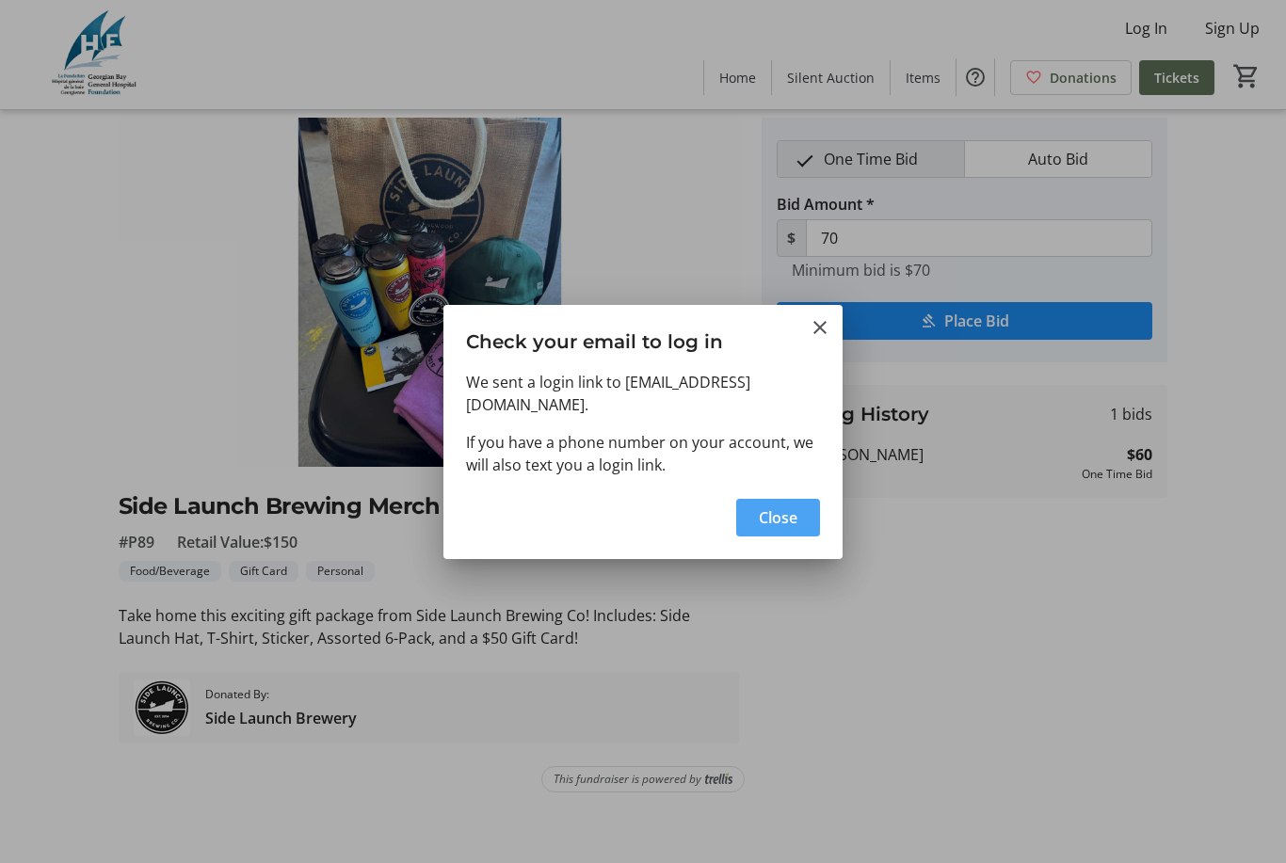
click at [784, 507] on span "Close" at bounding box center [778, 518] width 39 height 23
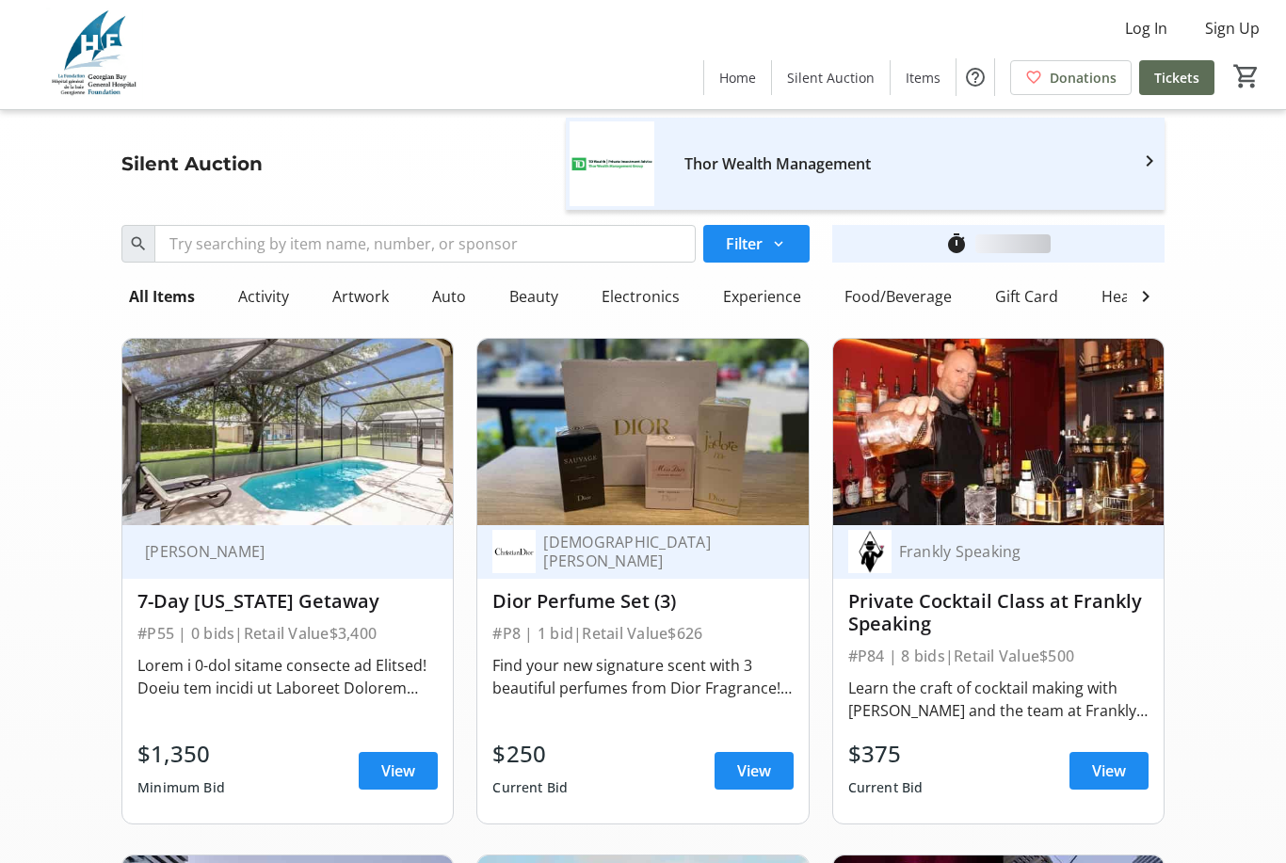
scroll to position [6270, 0]
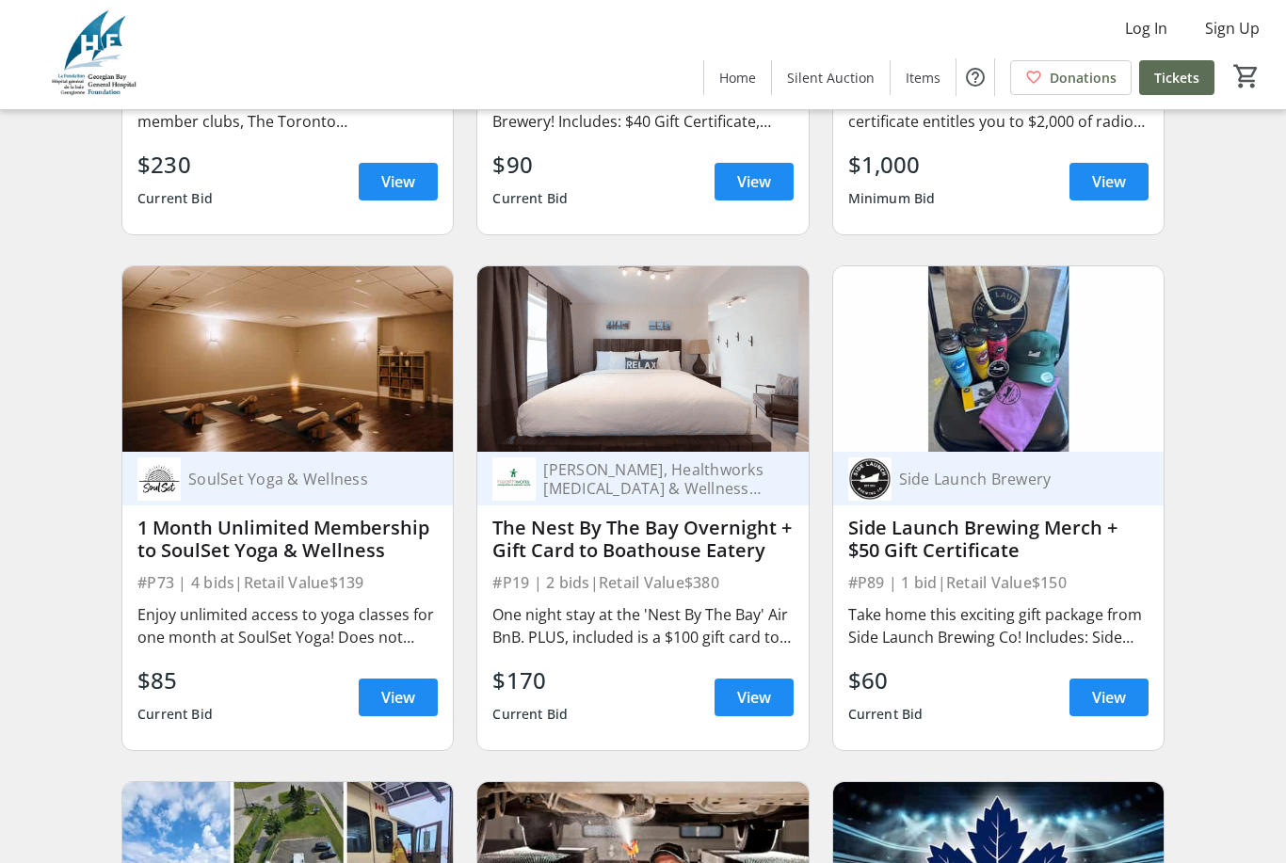
click at [1243, 18] on span "Sign Up" at bounding box center [1232, 28] width 55 height 23
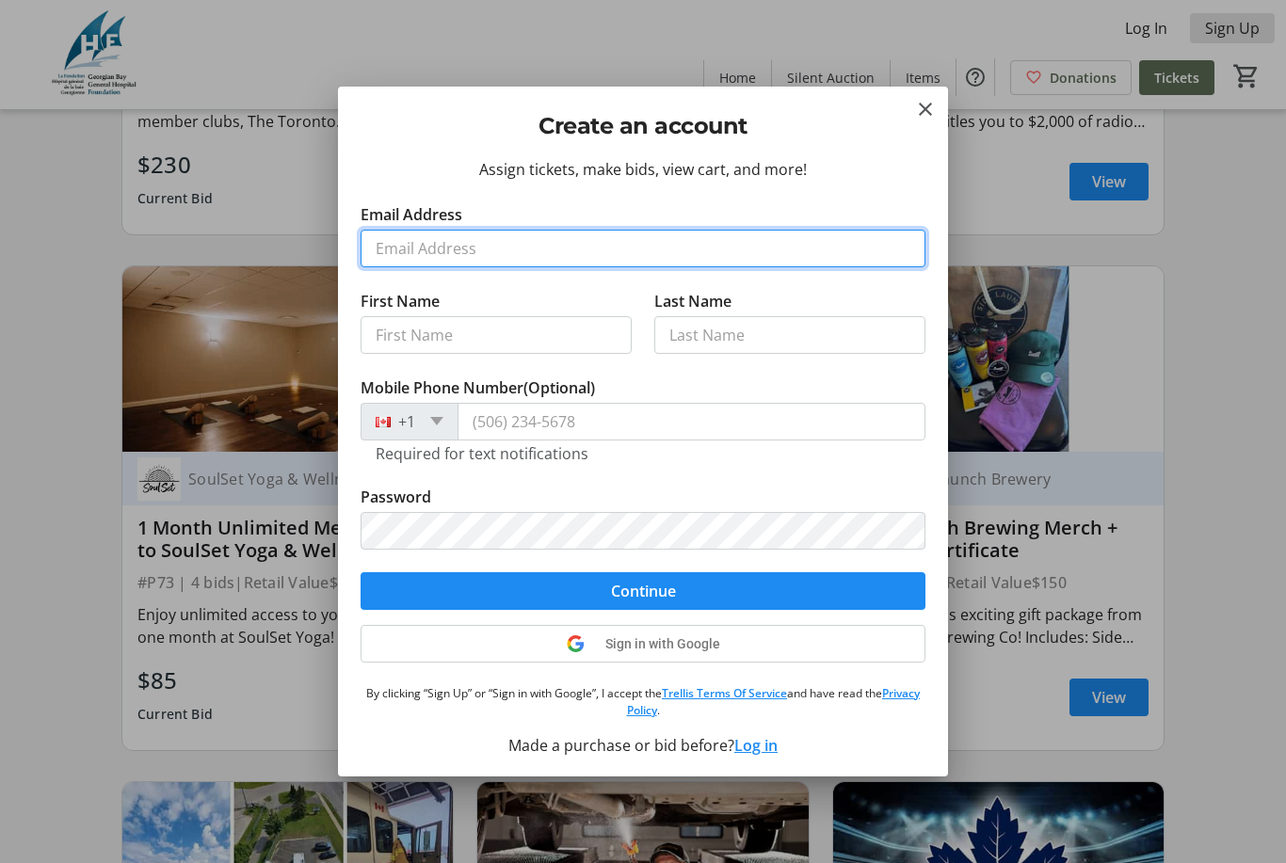
scroll to position [0, 0]
click at [508, 261] on input "Email Address" at bounding box center [643, 249] width 565 height 38
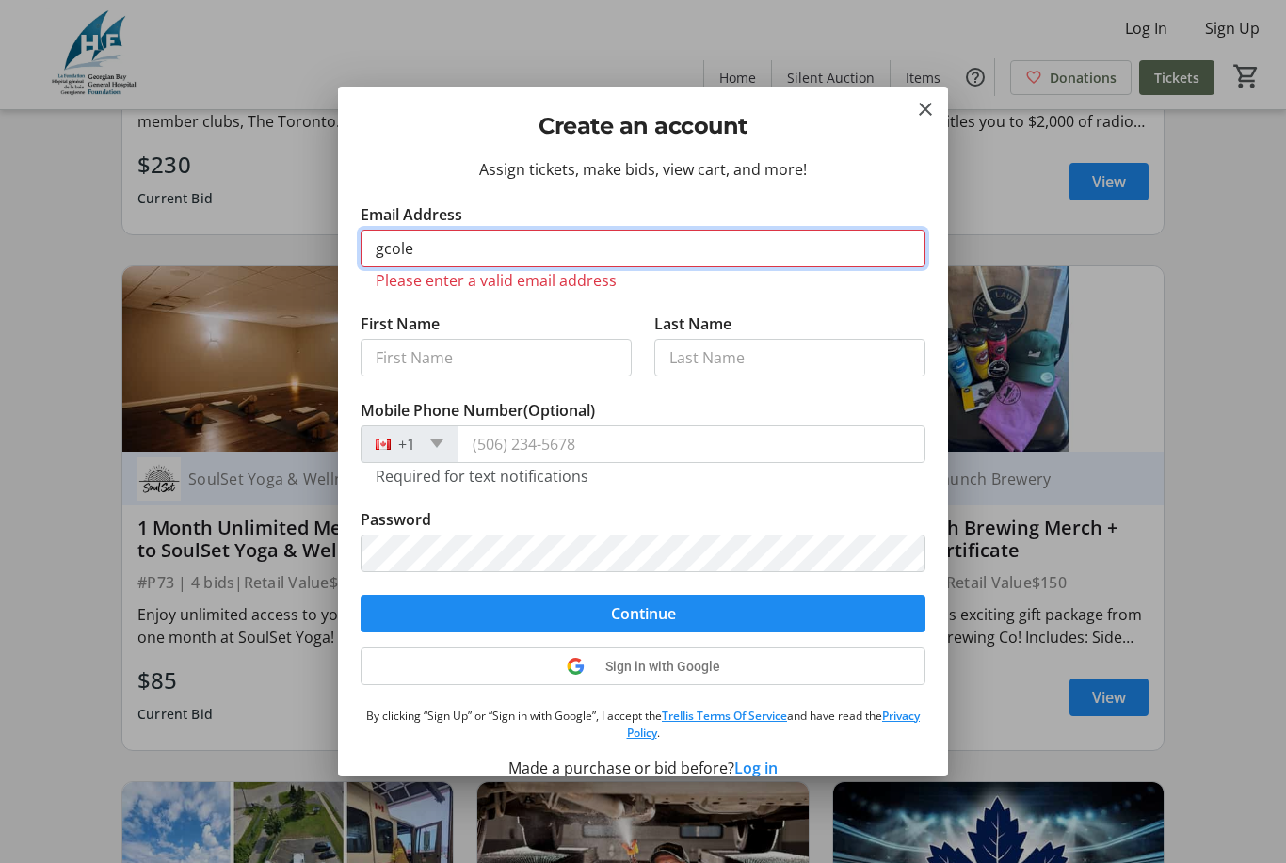
type input "gcole"
click at [933, 111] on mat-icon "Close" at bounding box center [925, 109] width 23 height 23
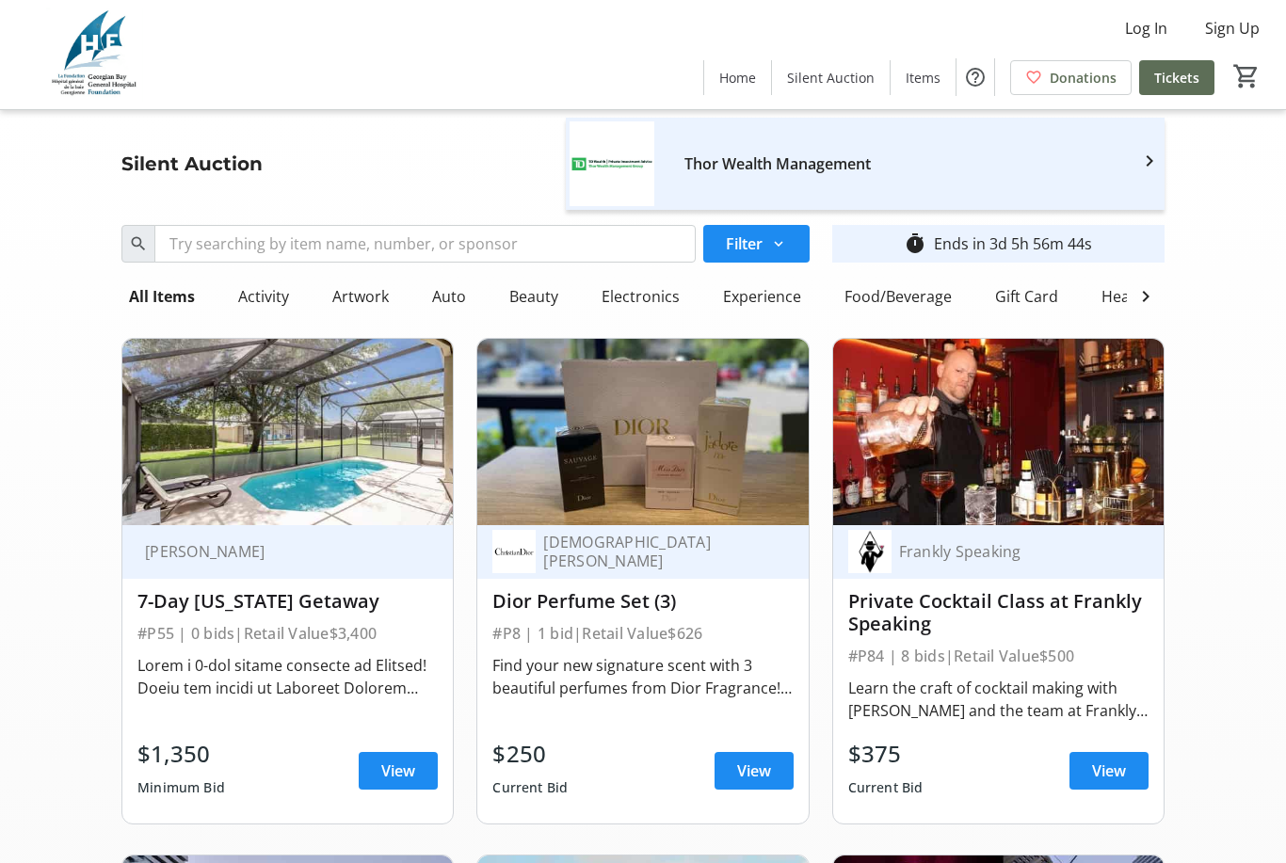
scroll to position [6270, 0]
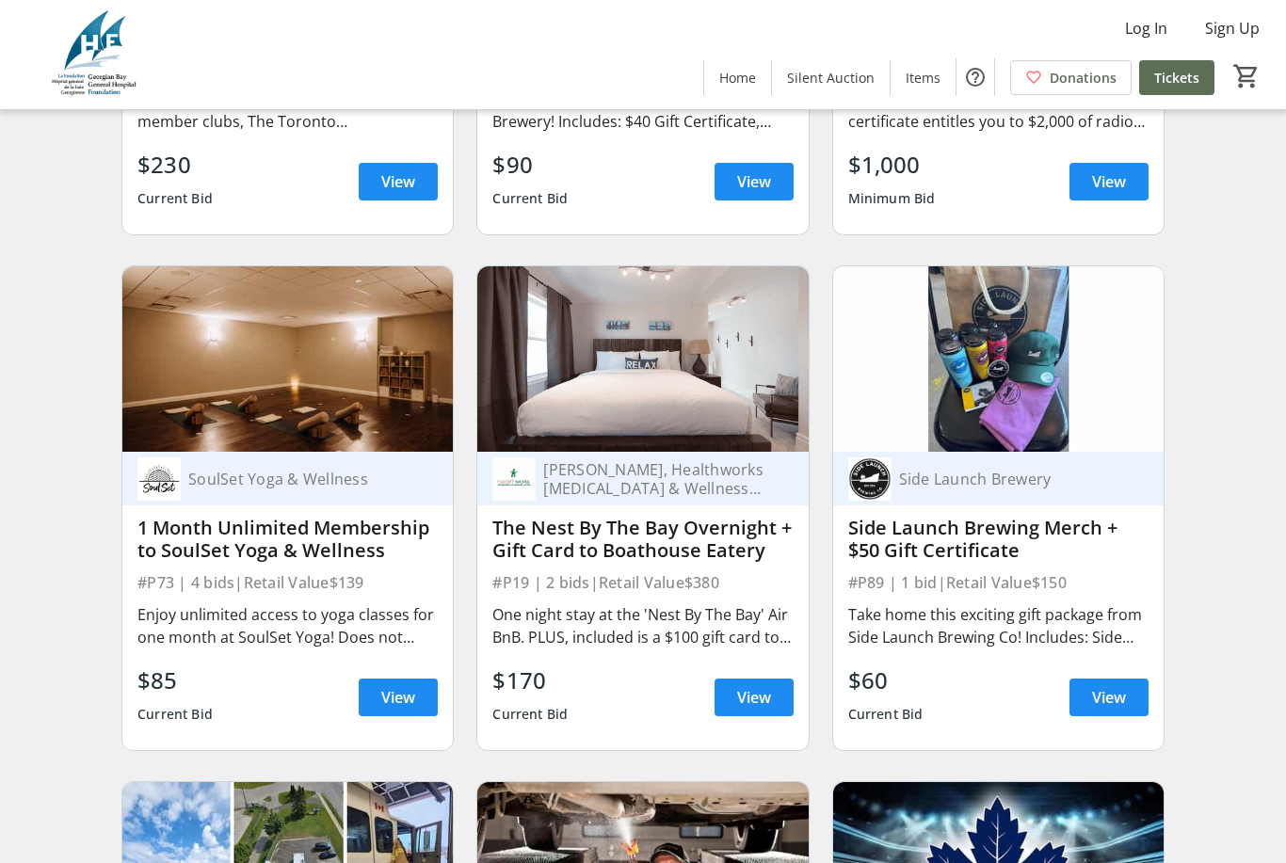
click at [1265, 30] on span at bounding box center [1232, 28] width 85 height 45
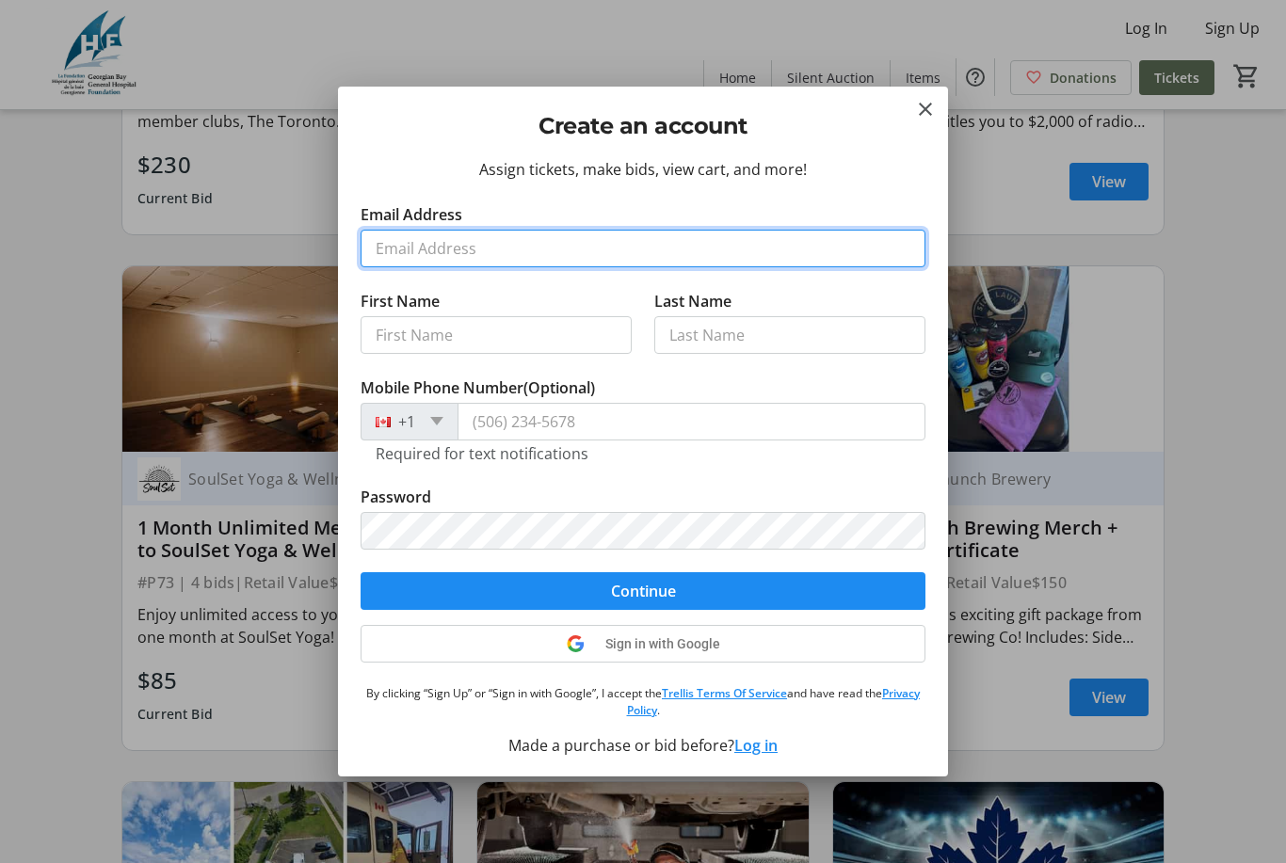
click at [605, 253] on input "Email Address" at bounding box center [643, 249] width 565 height 38
type input "[EMAIL_ADDRESS][DOMAIN_NAME]"
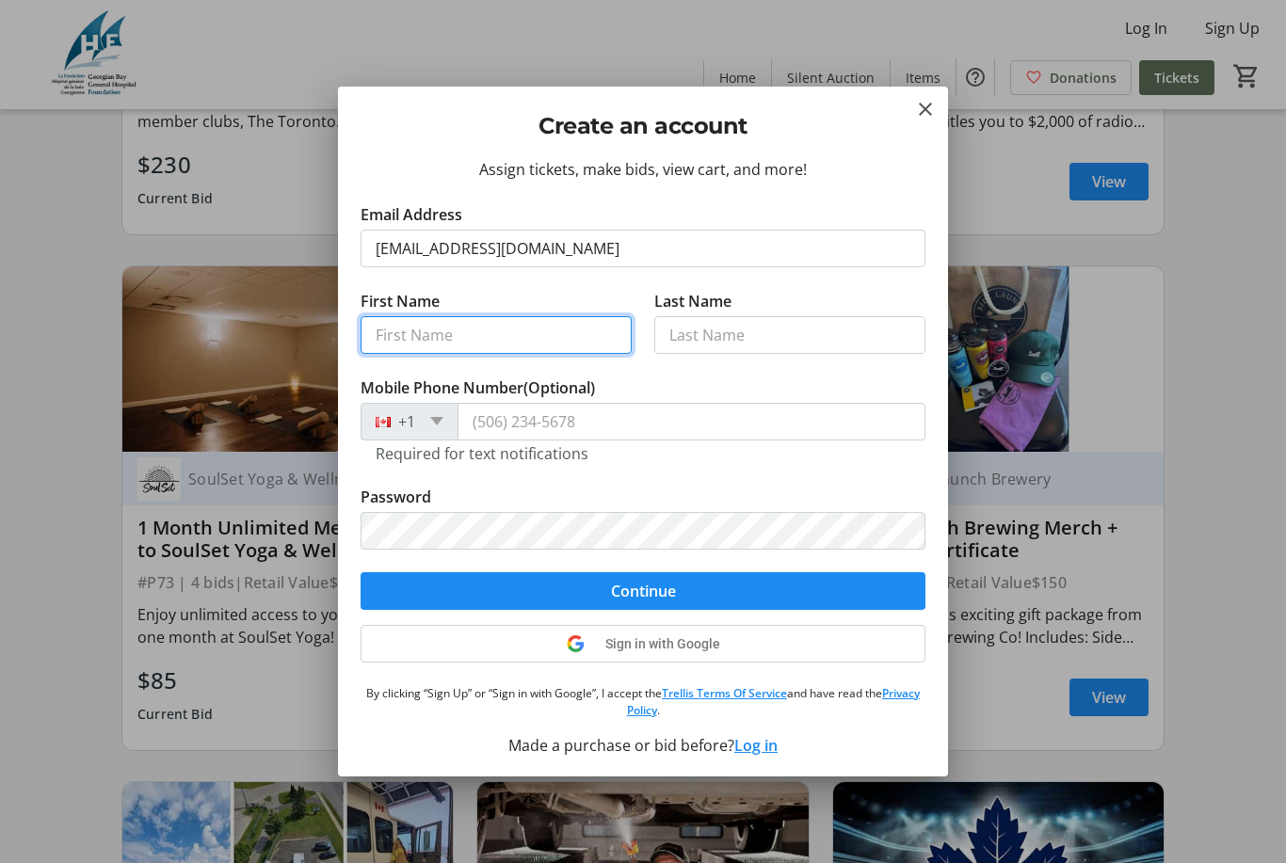
click at [584, 348] on input "First Name" at bounding box center [496, 335] width 271 height 38
type input "[PERSON_NAME]"
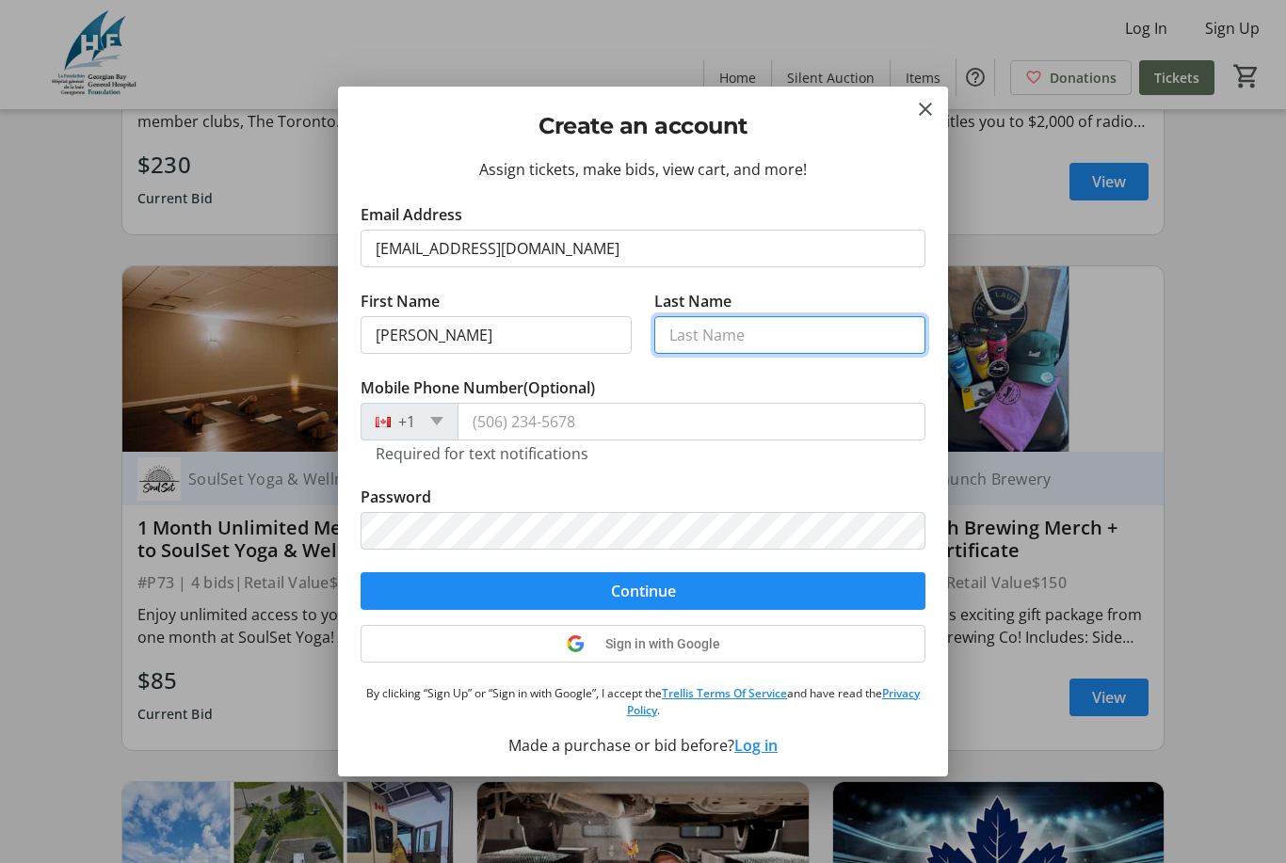
click at [775, 338] on input "Last Name" at bounding box center [789, 335] width 271 height 38
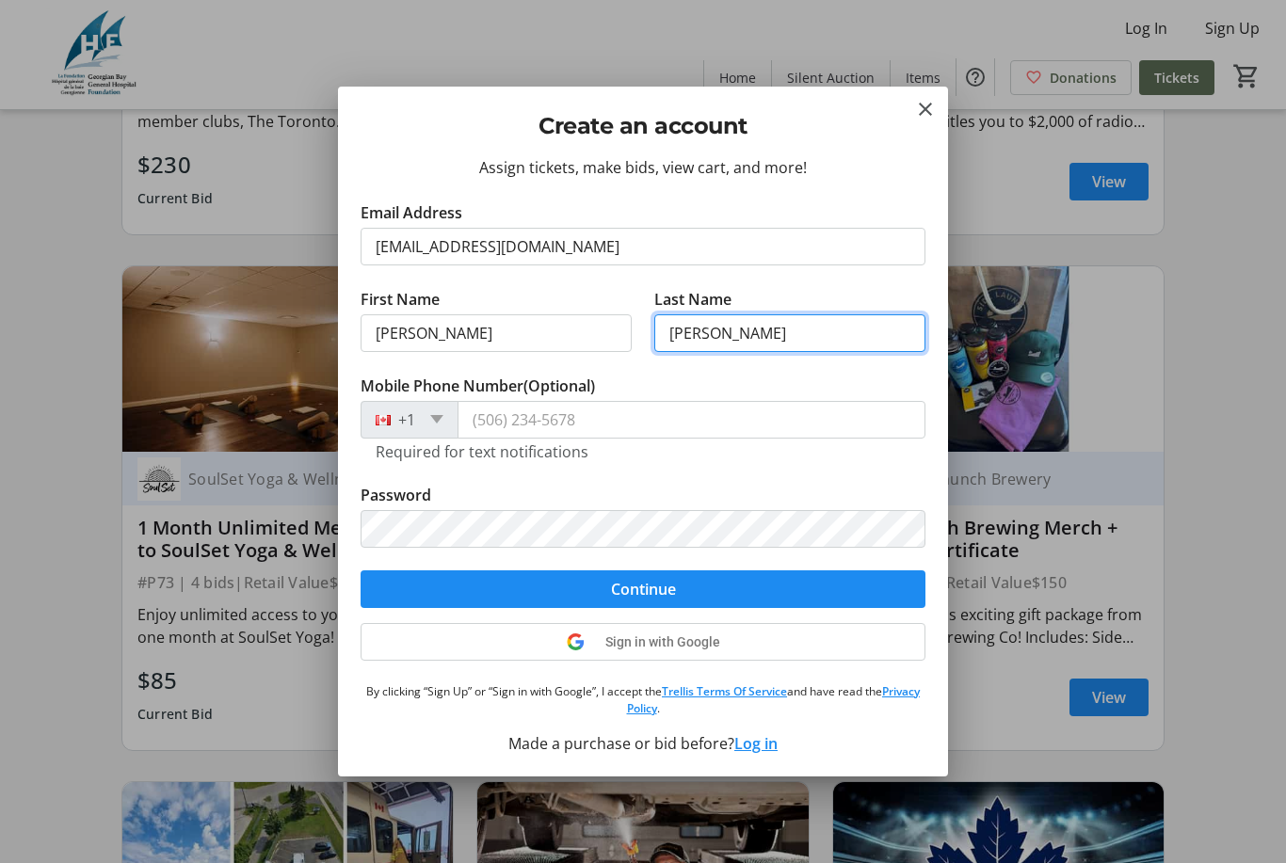
scroll to position [2, 0]
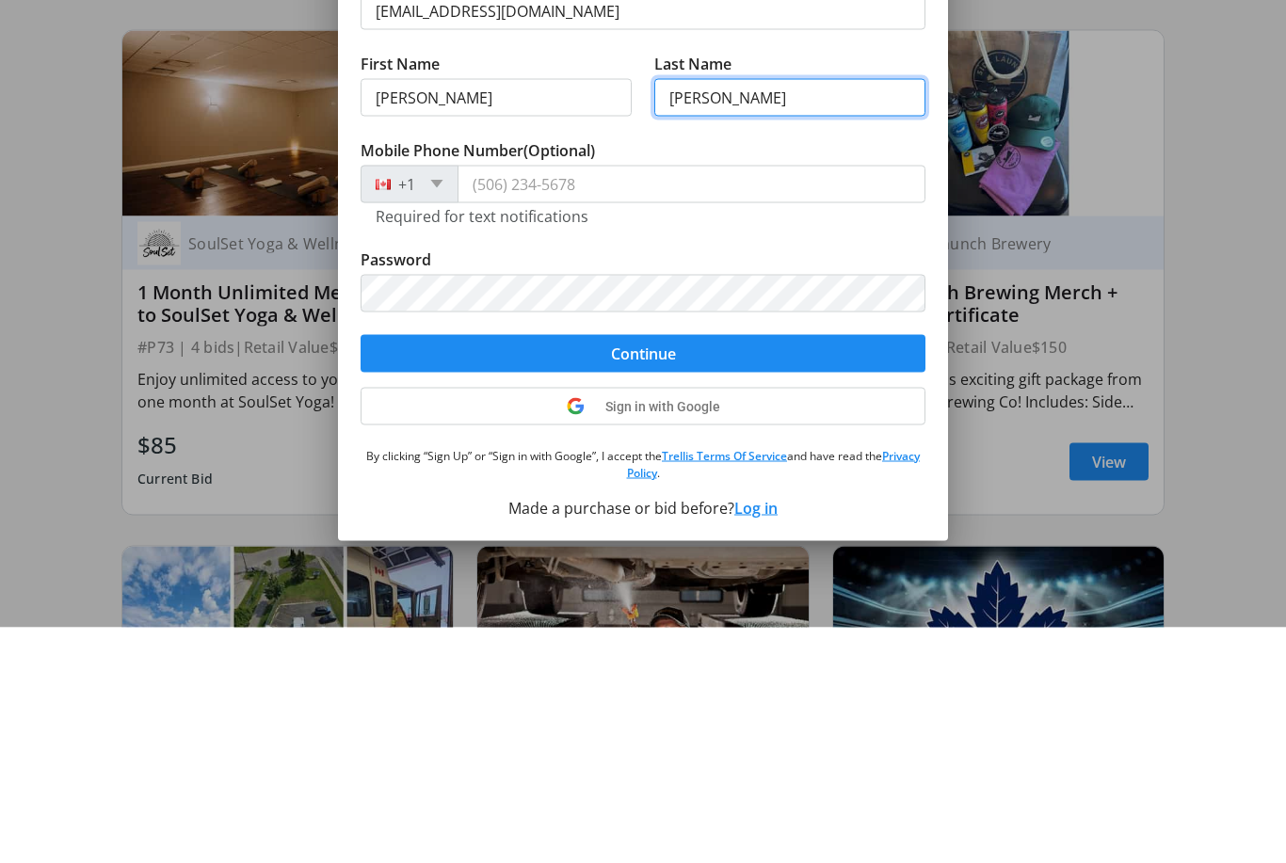
type input "[PERSON_NAME]"
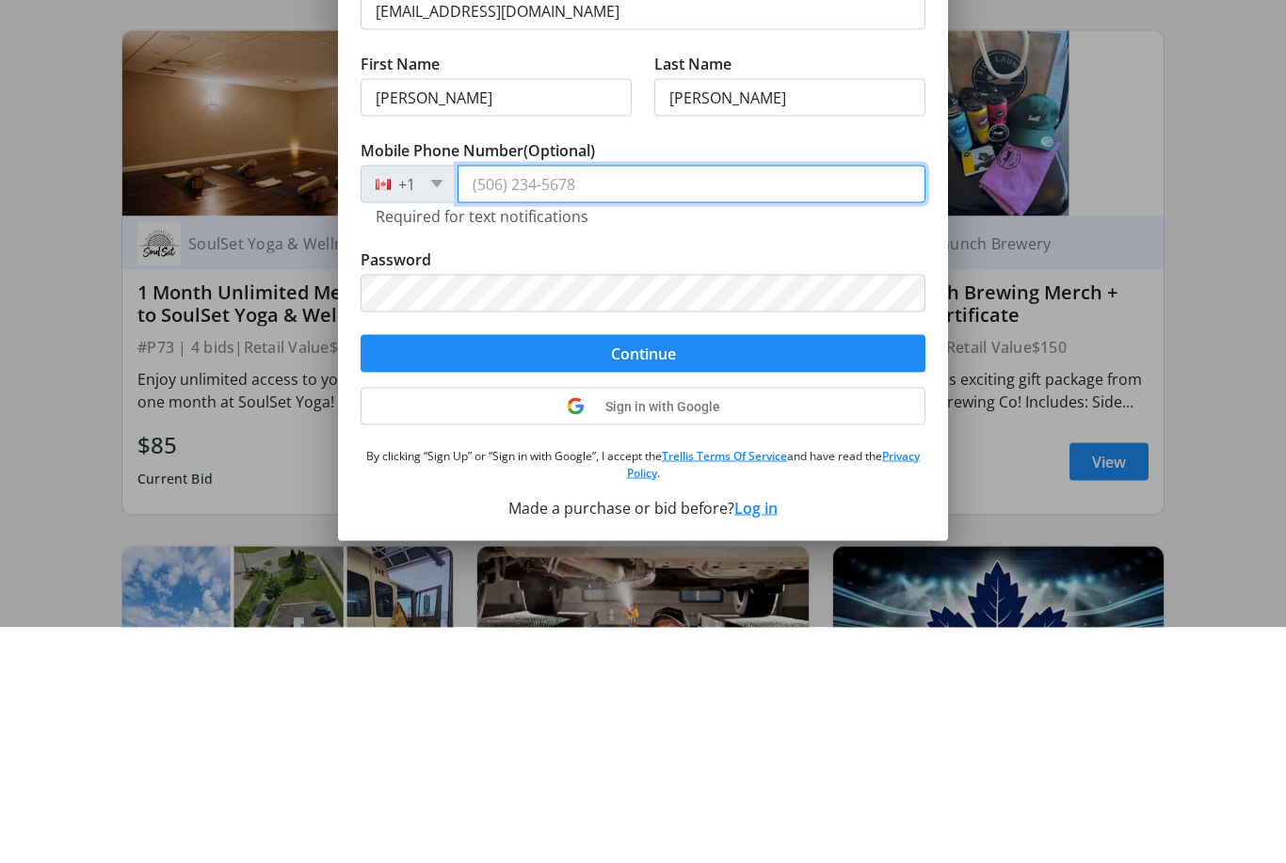
click at [617, 401] on input "Mobile Phone Number (Optional)" at bounding box center [692, 420] width 468 height 38
type input "[PHONE_NUMBER]"
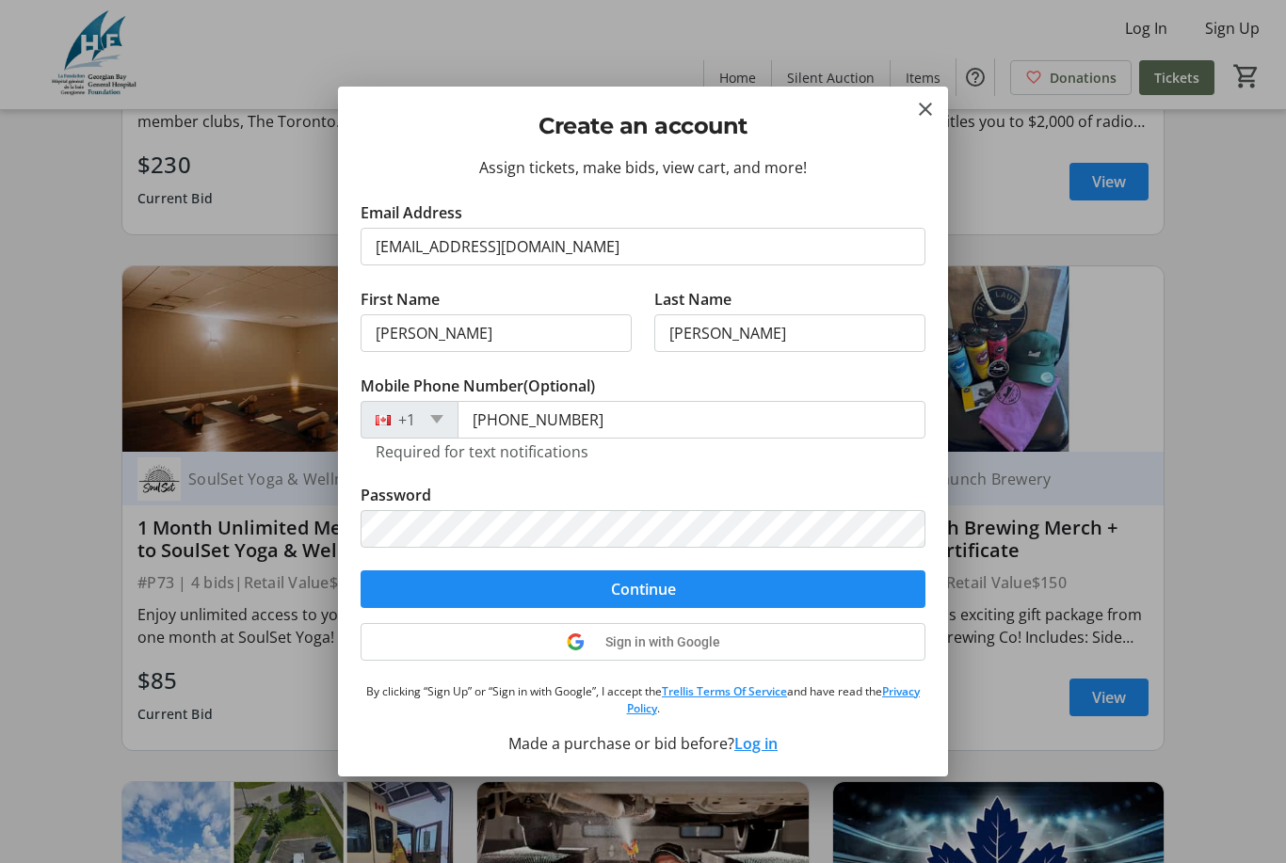
click at [684, 584] on span "submit" at bounding box center [643, 589] width 565 height 45
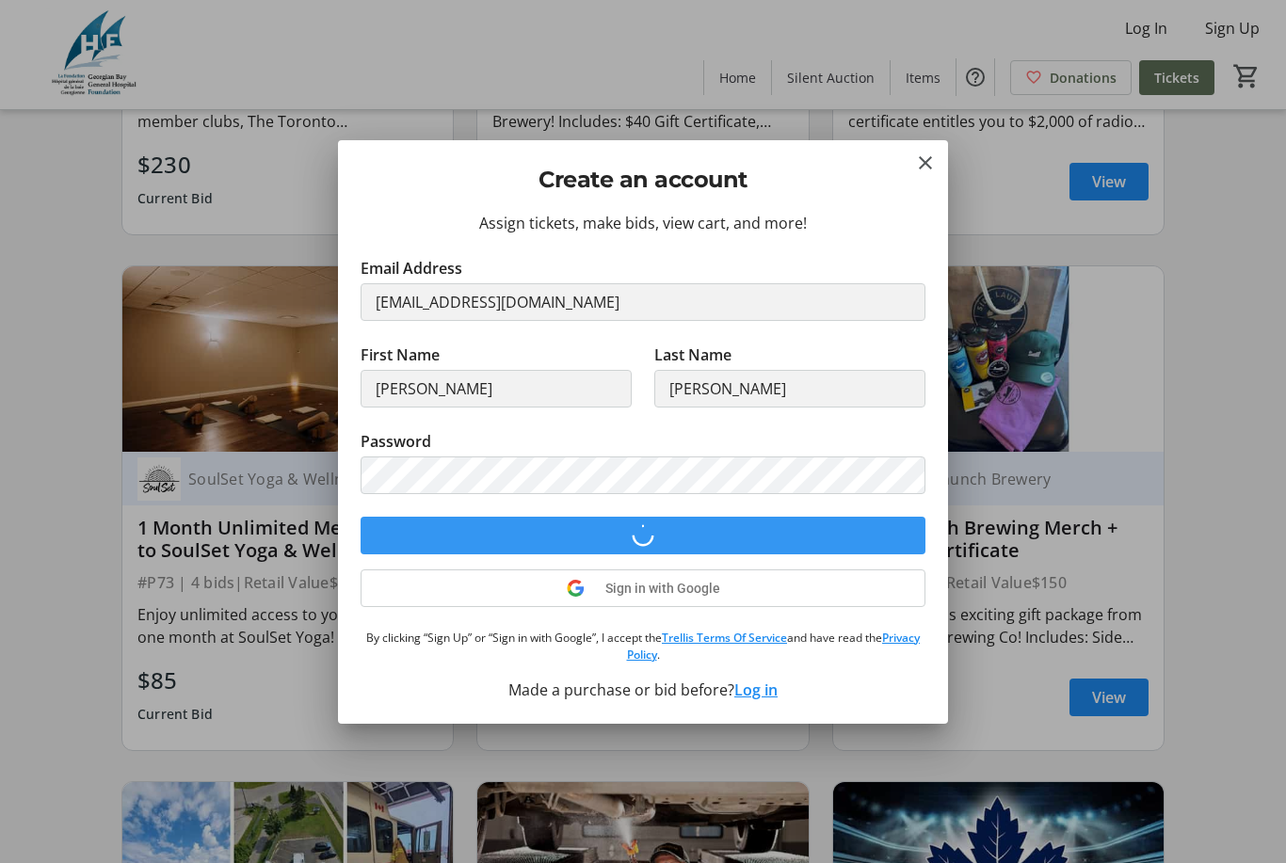
scroll to position [0, 0]
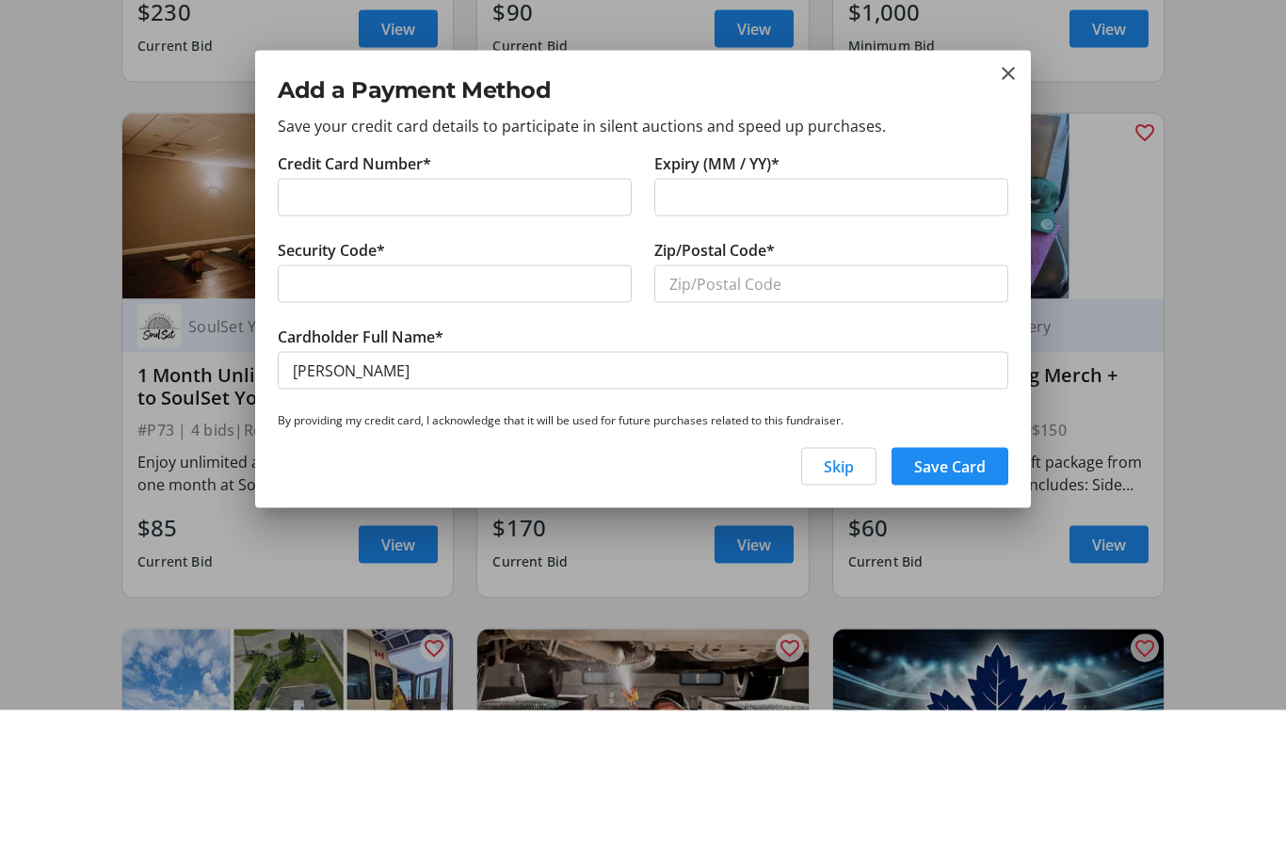
click at [814, 331] on div at bounding box center [831, 350] width 354 height 38
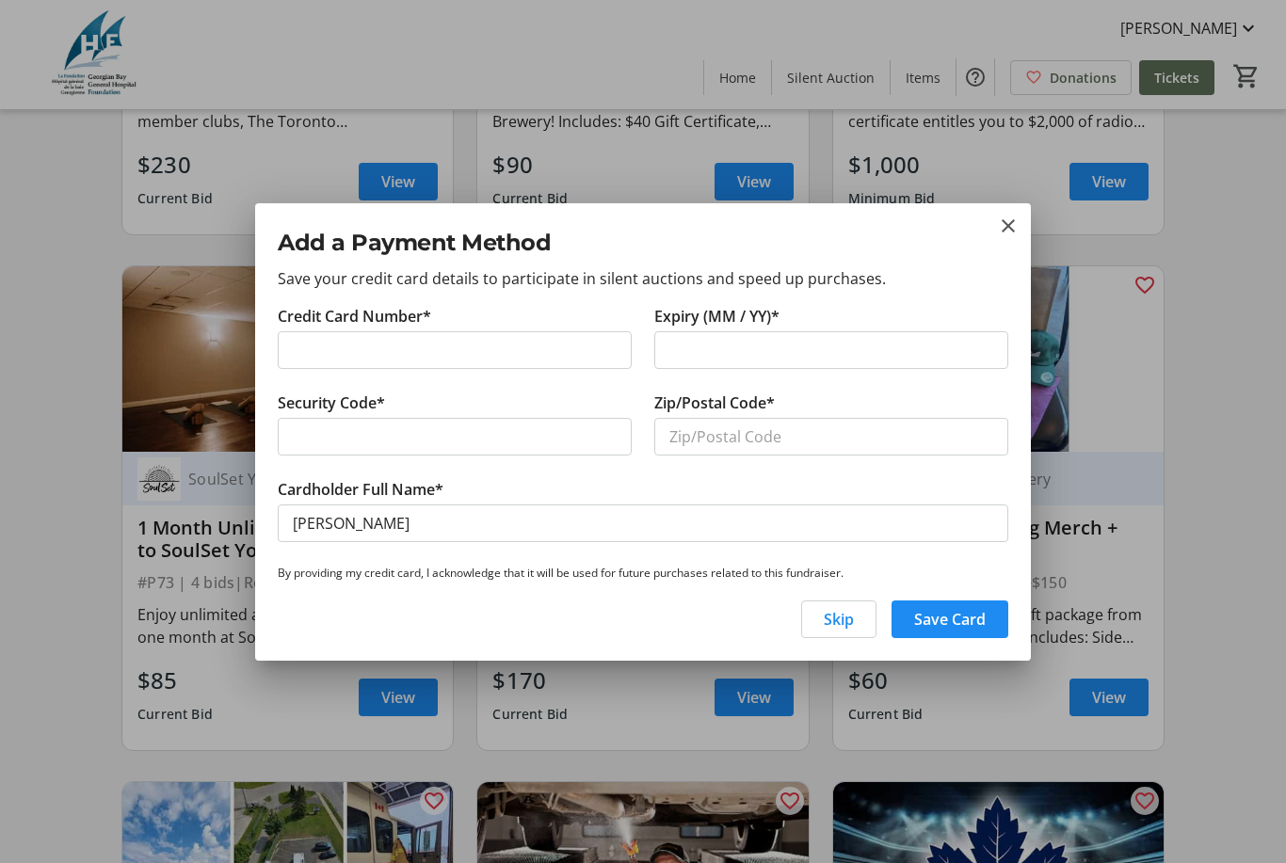
click at [578, 369] on div "Credit Card Number*" at bounding box center [454, 348] width 377 height 87
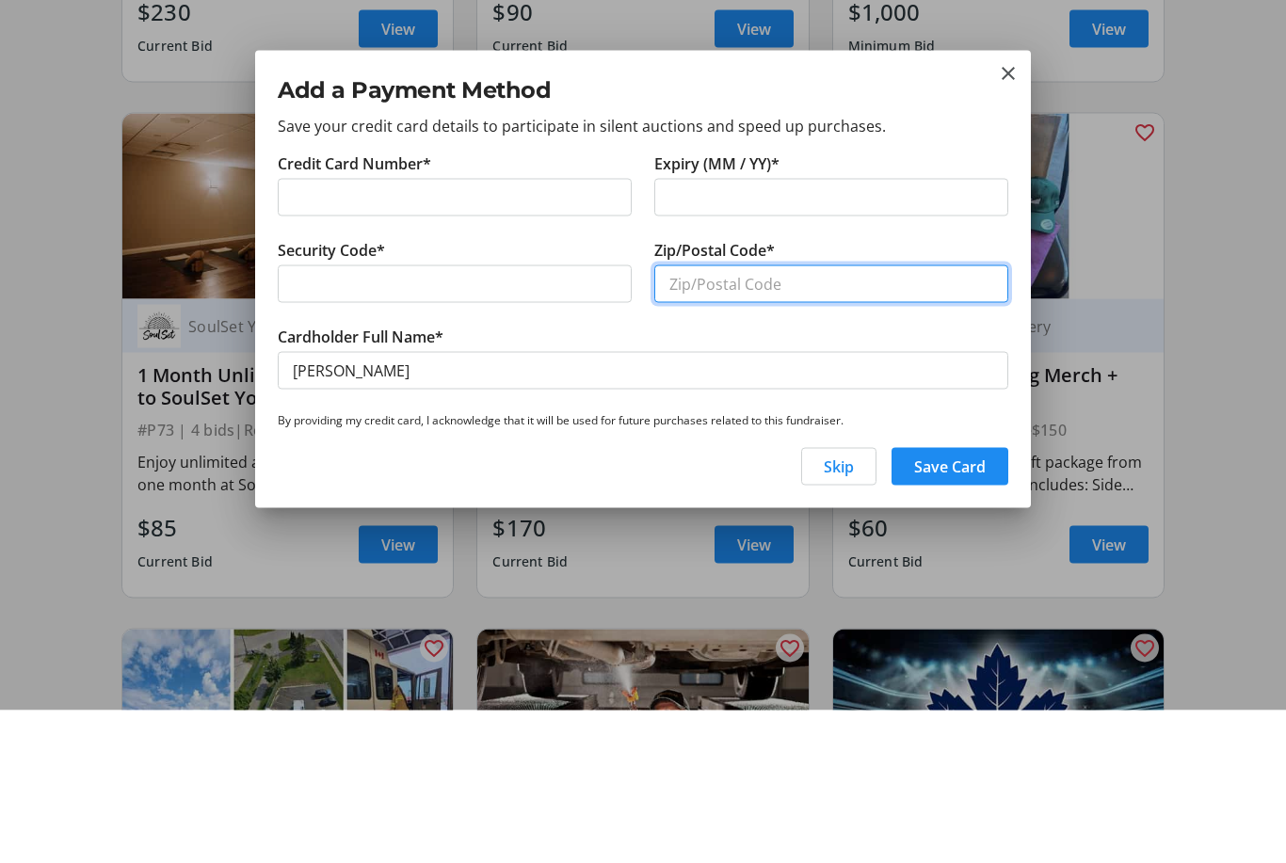
click at [783, 418] on input "Zip/Postal Code*" at bounding box center [831, 437] width 354 height 38
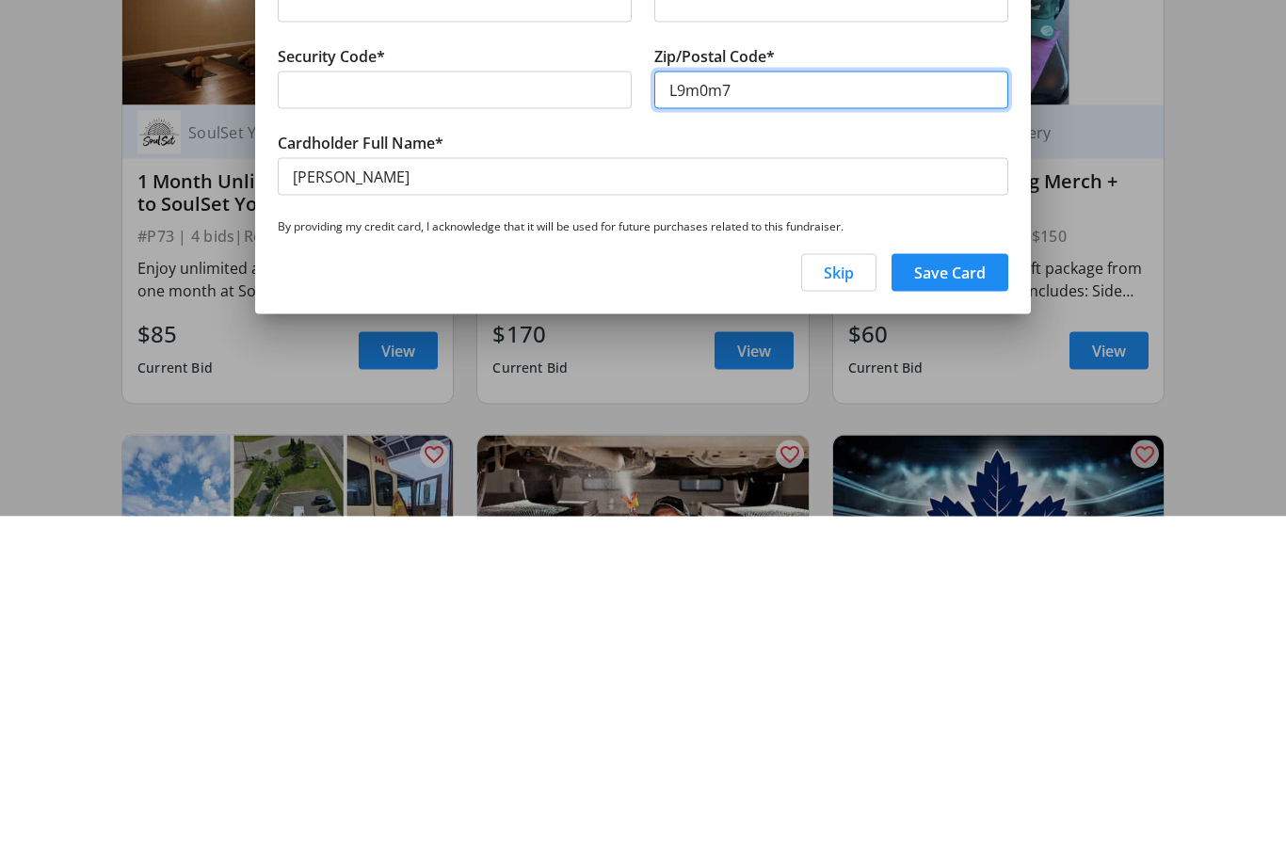
type input "L9m0m7"
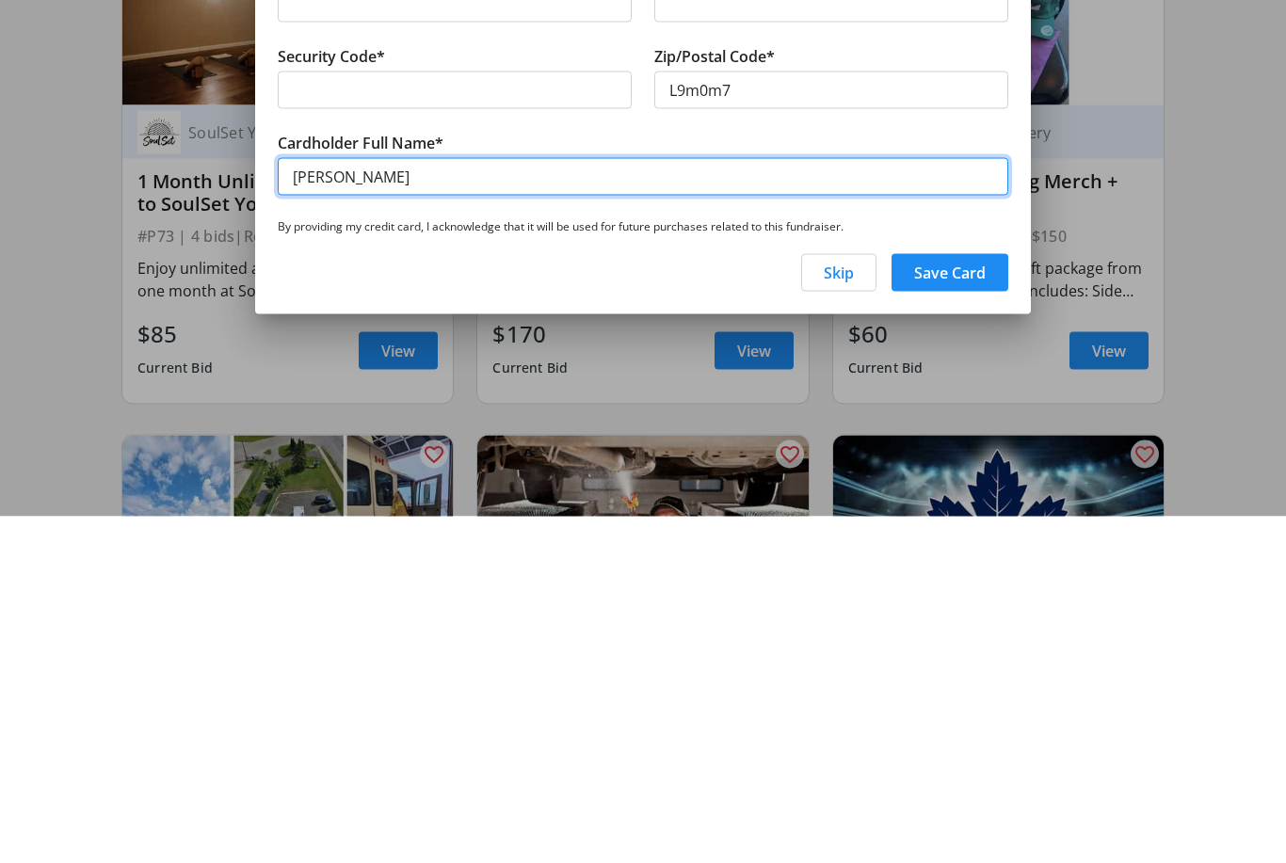
click at [331, 505] on input "[PERSON_NAME]" at bounding box center [643, 524] width 731 height 38
click at [310, 505] on input "[PERSON_NAME]" at bounding box center [643, 524] width 731 height 38
click at [510, 505] on input "[PERSON_NAME]" at bounding box center [643, 524] width 731 height 38
type input "[PERSON_NAME]"
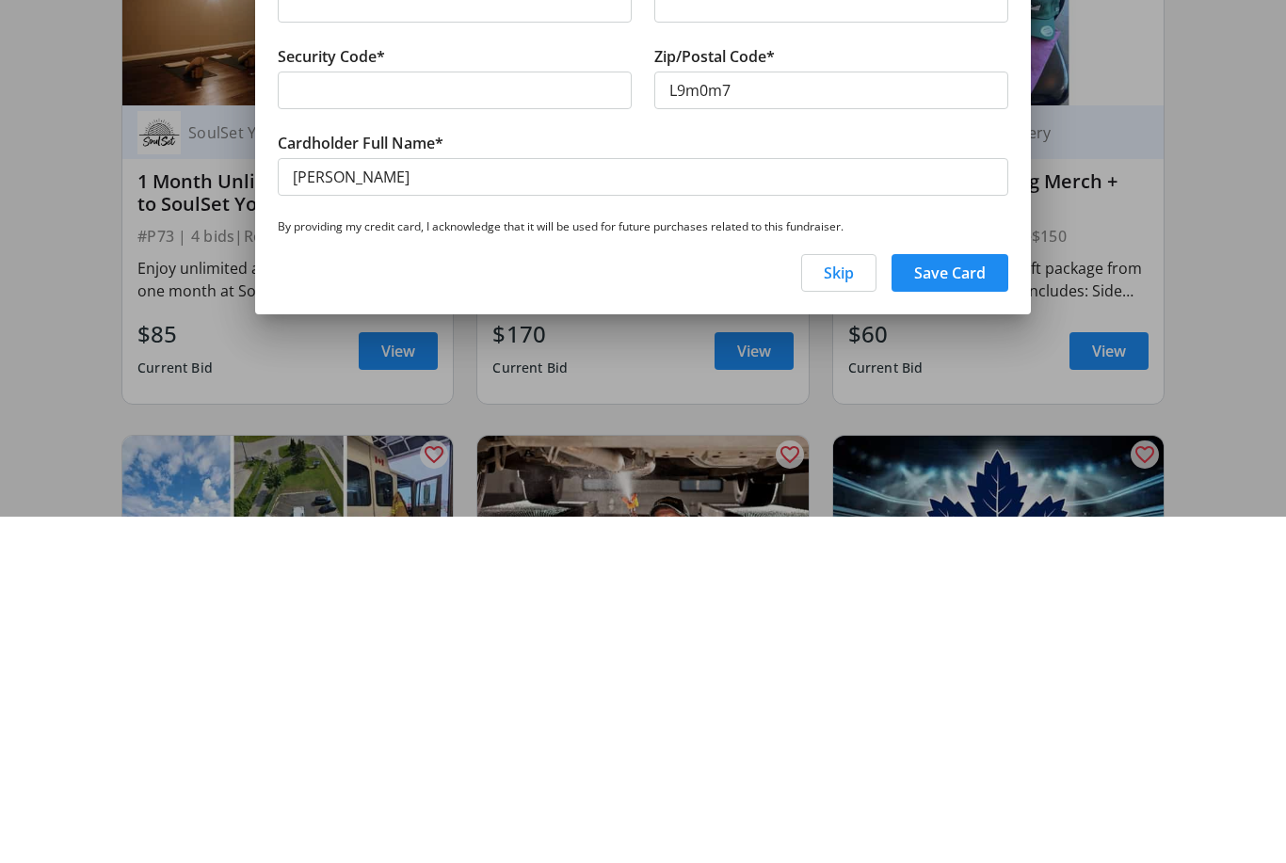
click at [951, 608] on span "Save Card" at bounding box center [950, 619] width 72 height 23
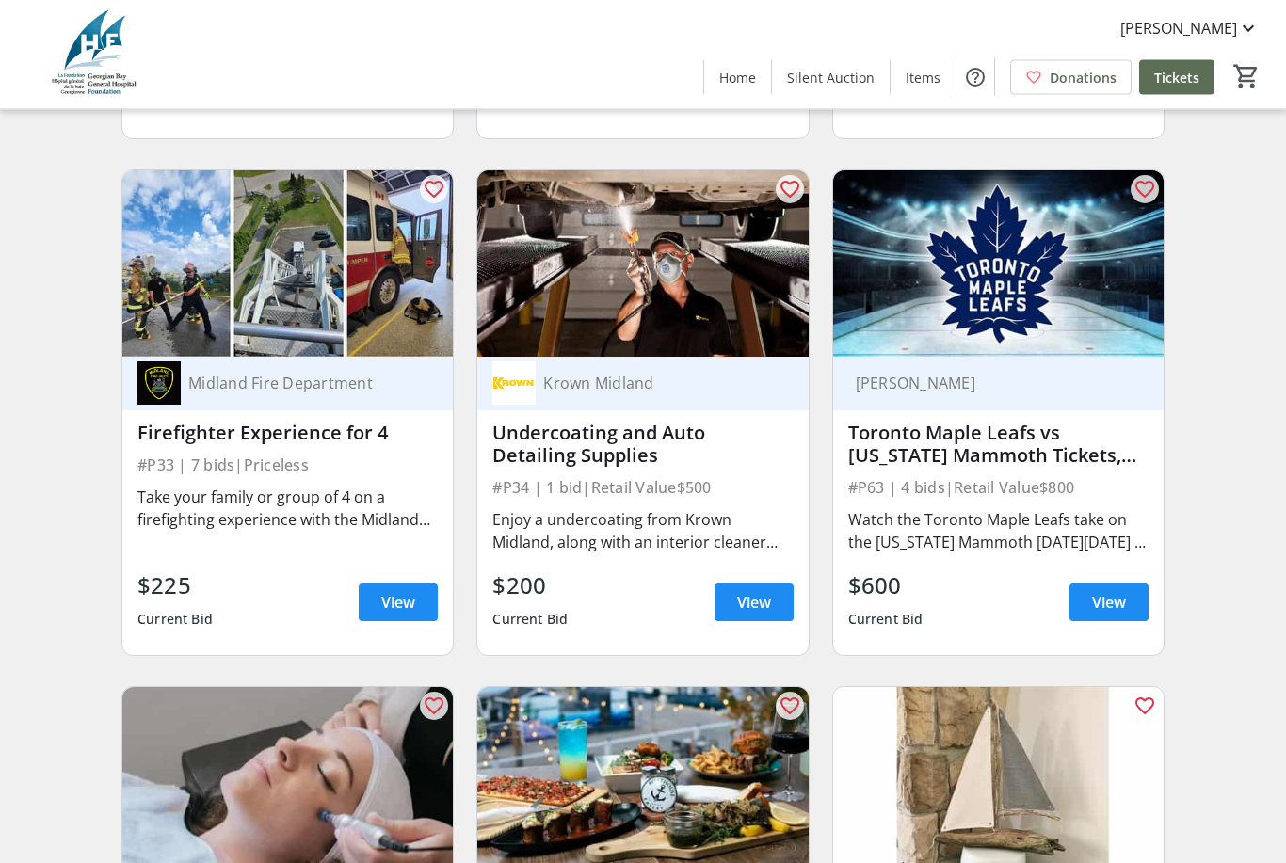
scroll to position [6882, 0]
click at [753, 616] on span at bounding box center [754, 602] width 79 height 45
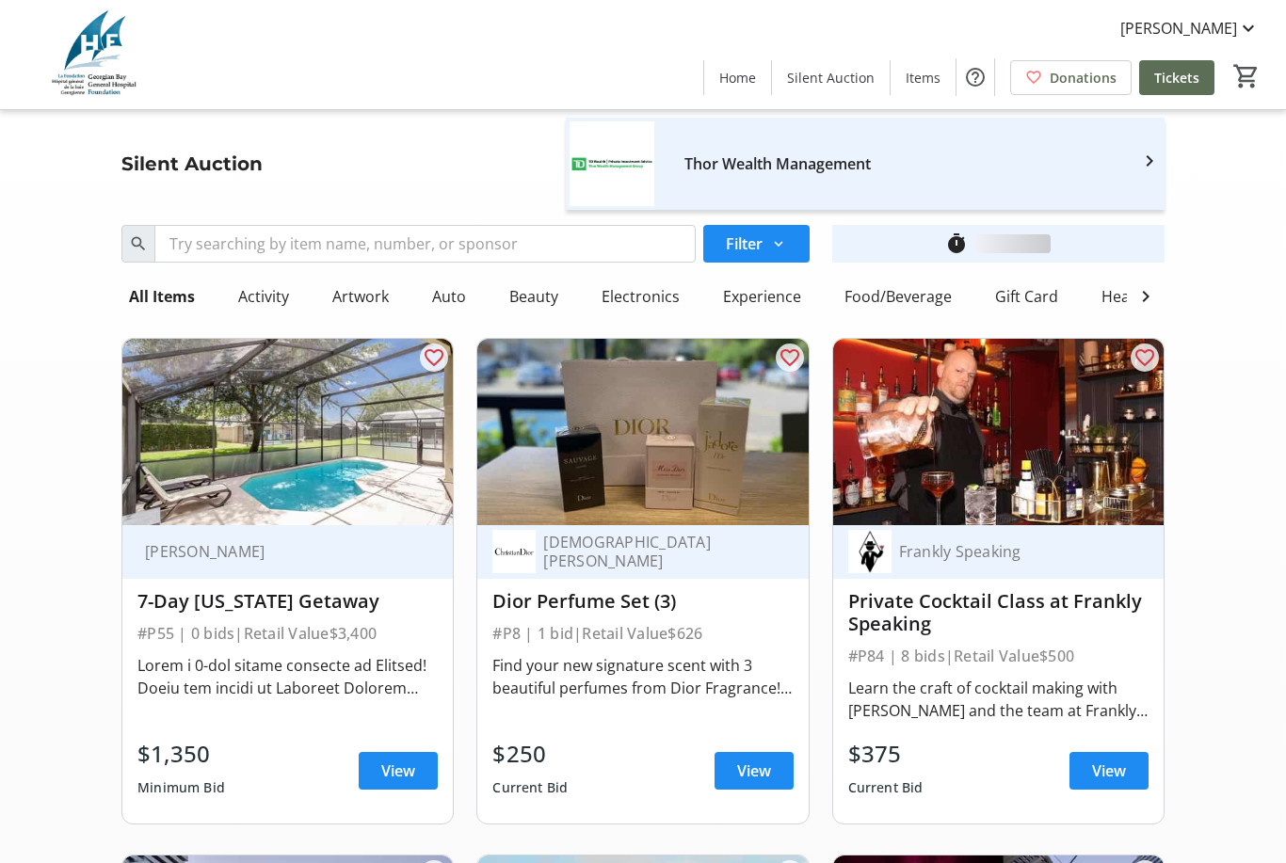
scroll to position [6882, 0]
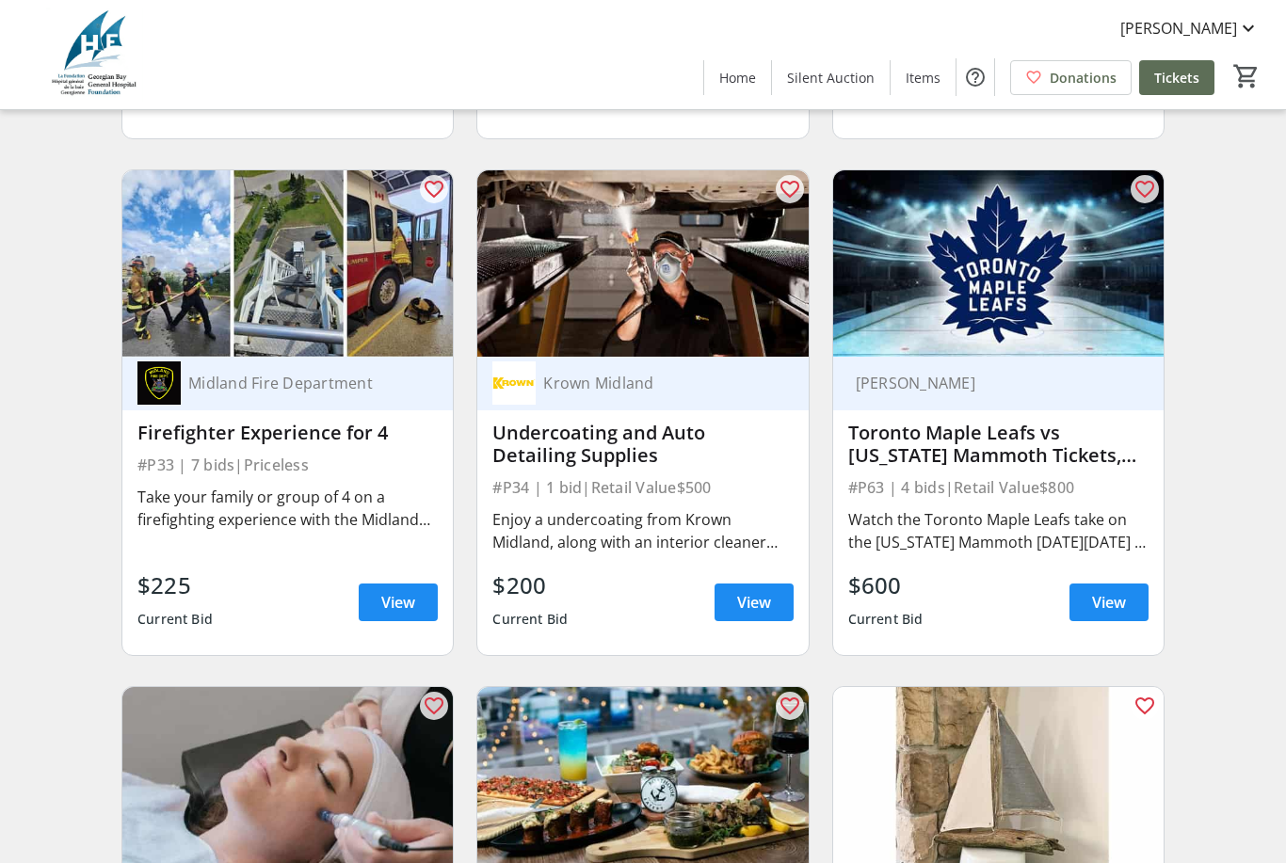
click at [783, 216] on img at bounding box center [642, 263] width 330 height 186
click at [786, 174] on img at bounding box center [642, 263] width 330 height 186
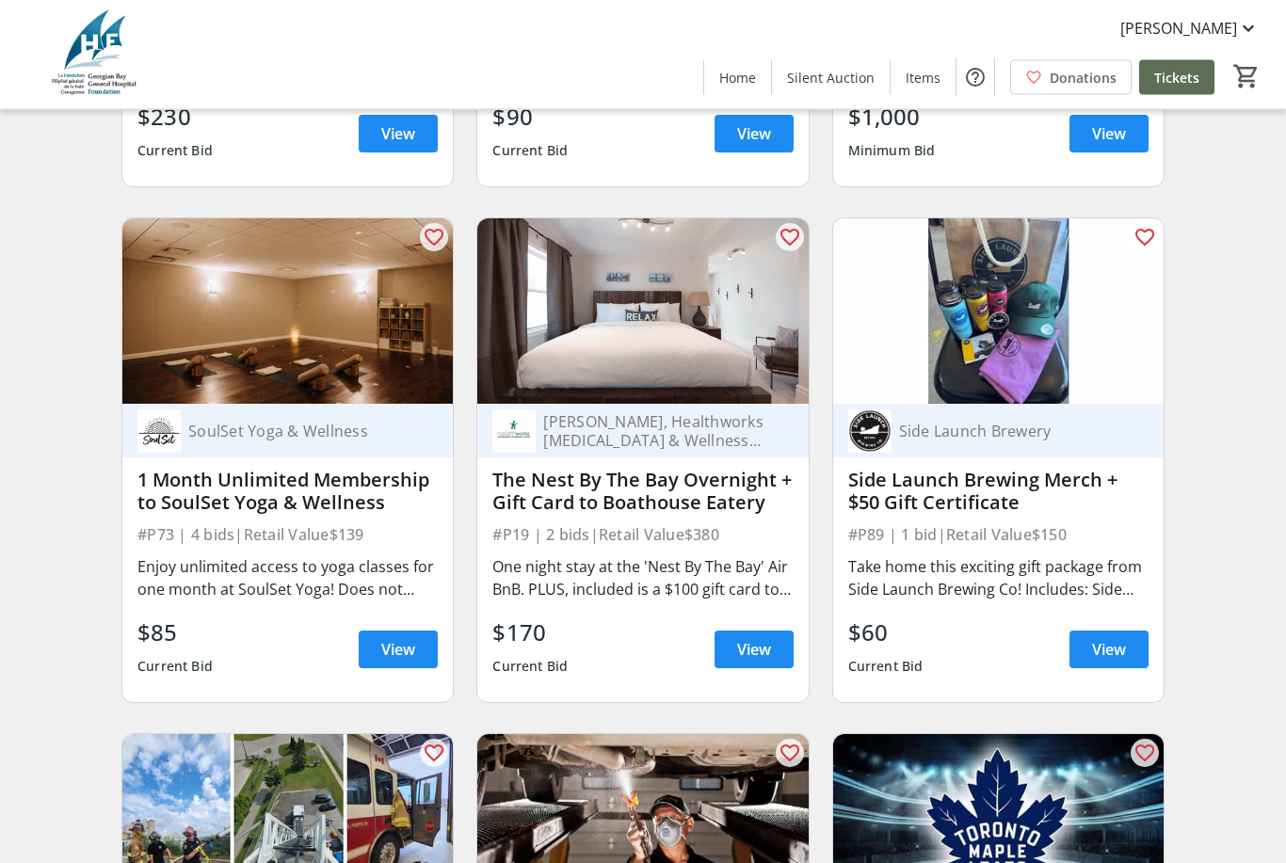
scroll to position [6318, 0]
click at [1150, 238] on mat-icon "favorite_outline" at bounding box center [1145, 237] width 23 height 23
click at [1147, 237] on mat-icon "favorite" at bounding box center [1145, 237] width 23 height 23
click at [796, 248] on mat-icon "favorite_outline" at bounding box center [790, 237] width 23 height 23
click at [434, 243] on mat-icon "favorite_outline" at bounding box center [434, 237] width 23 height 23
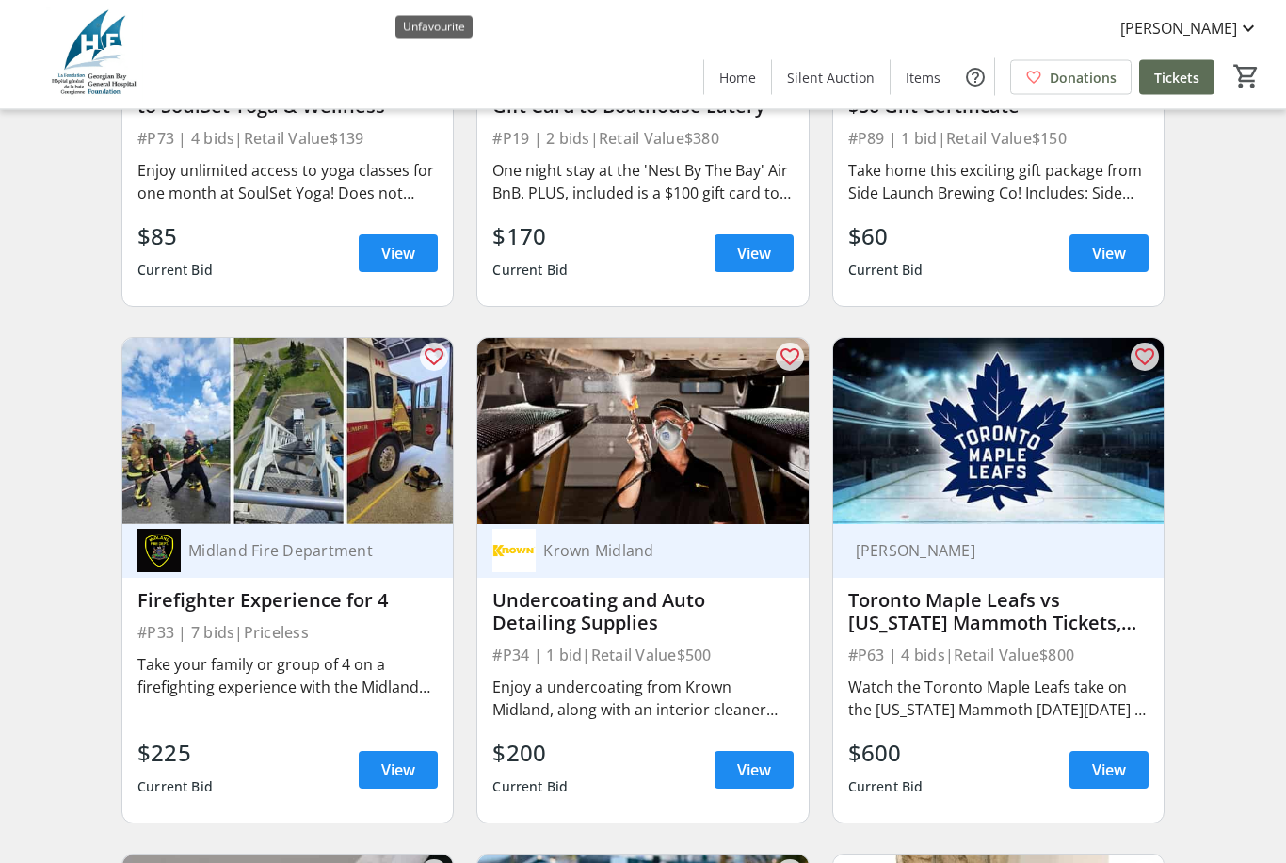
scroll to position [6720, 0]
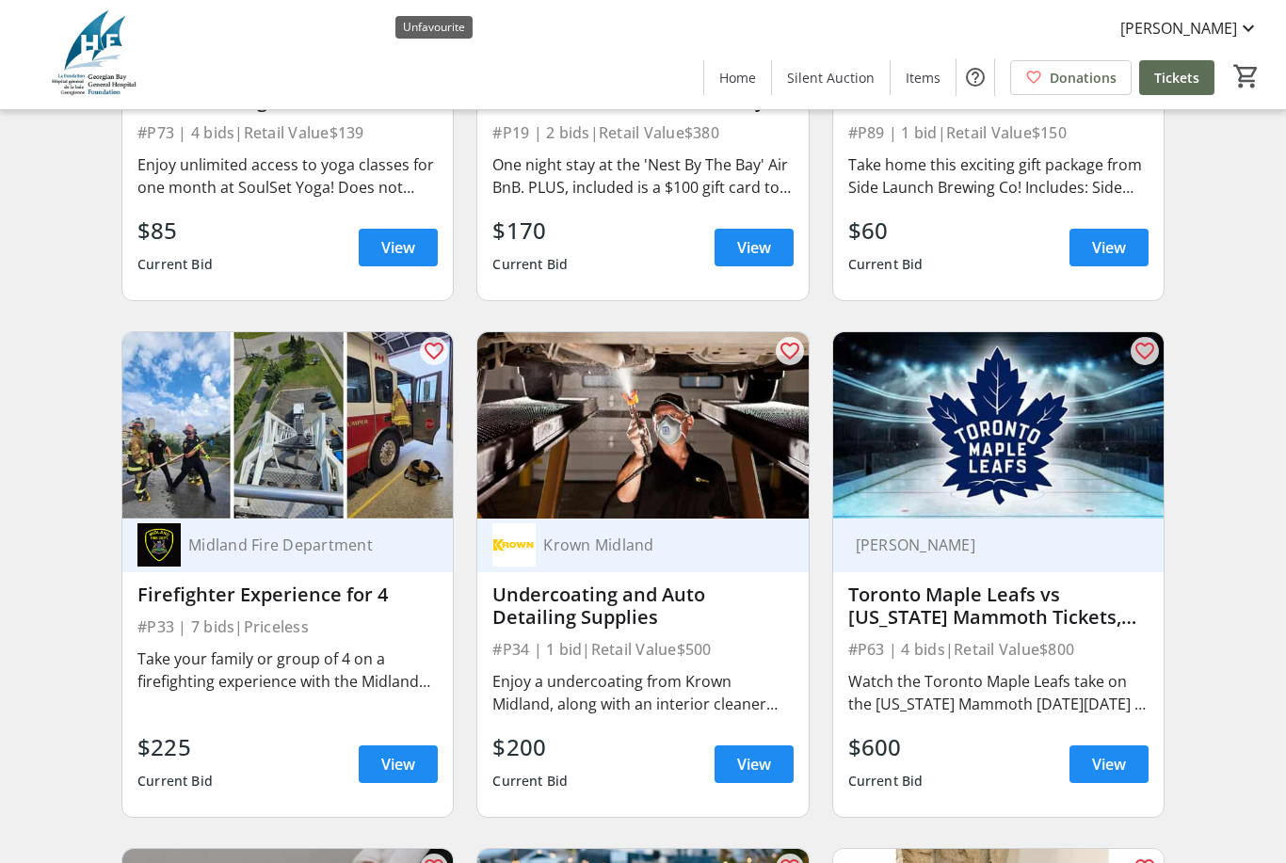
click at [431, 350] on mat-icon "favorite_outline" at bounding box center [434, 351] width 23 height 23
click at [785, 364] on span at bounding box center [790, 351] width 28 height 28
click at [790, 357] on mat-icon "favorite" at bounding box center [790, 351] width 23 height 23
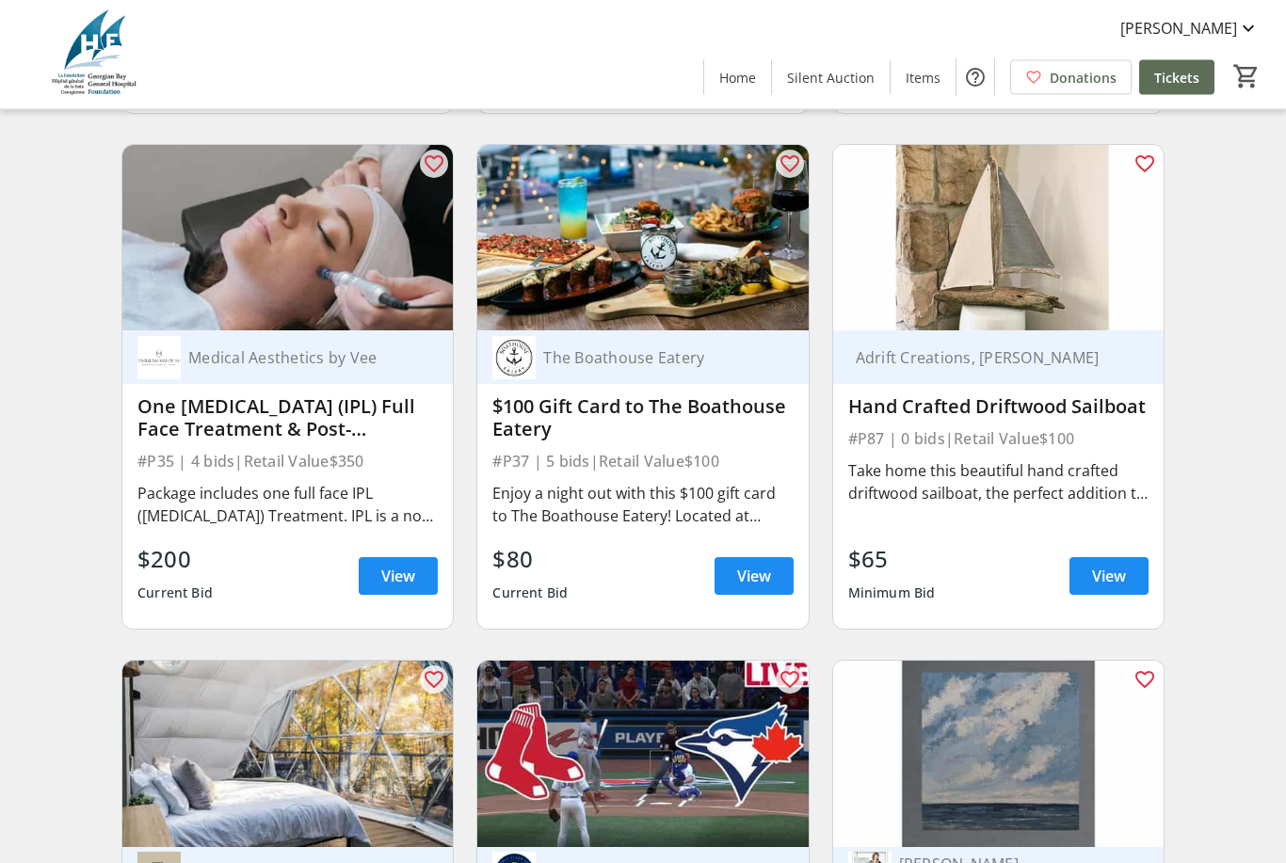
scroll to position [7425, 0]
click at [782, 175] on span at bounding box center [790, 164] width 28 height 28
click at [794, 157] on mat-icon "favorite" at bounding box center [790, 164] width 23 height 23
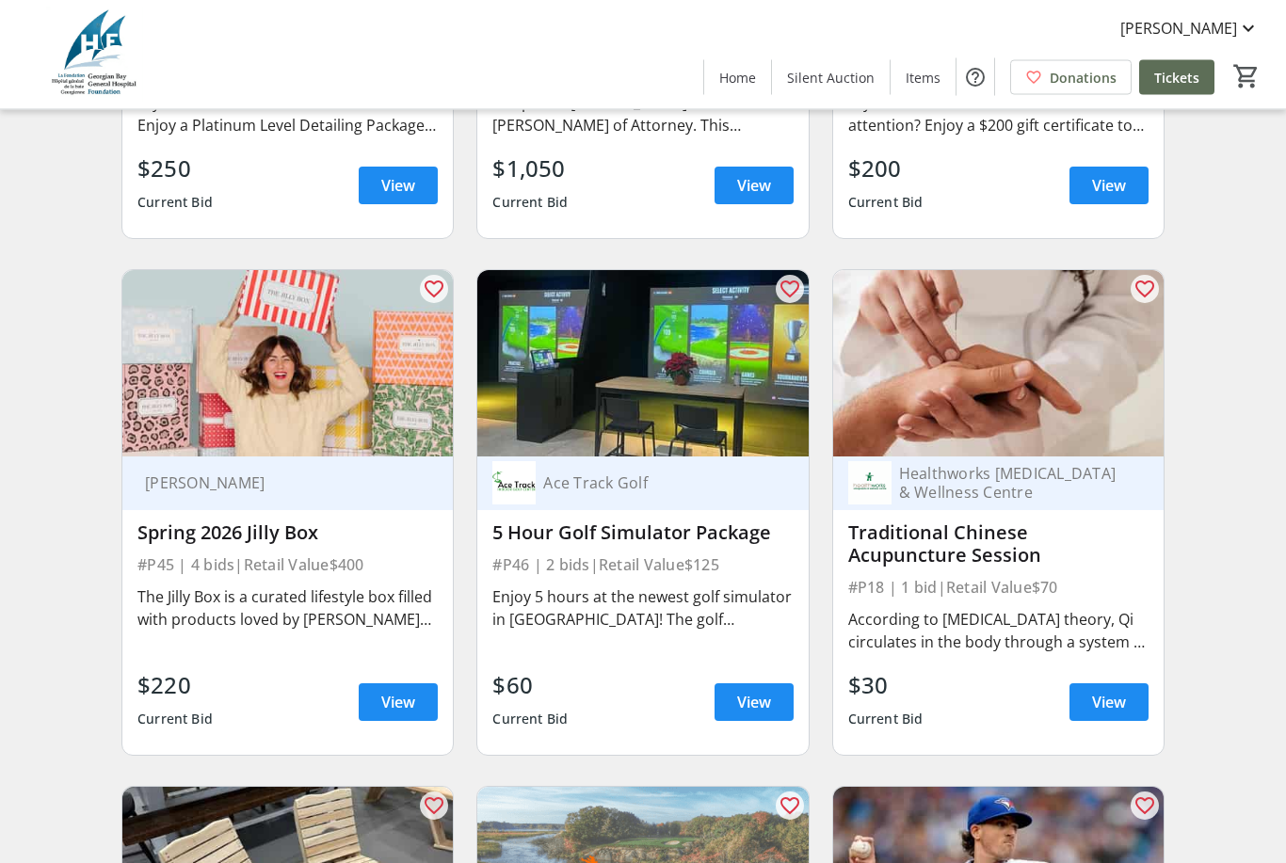
scroll to position [9882, 0]
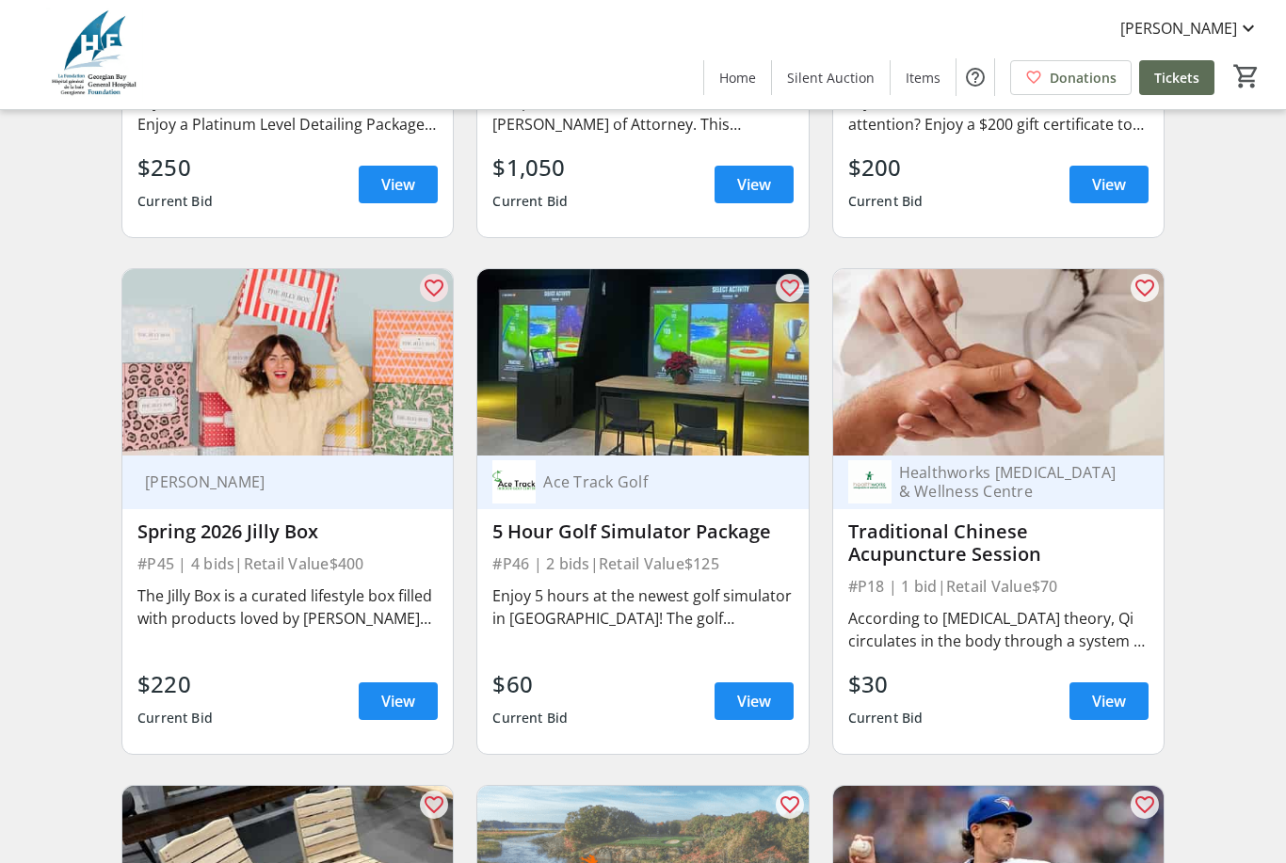
click at [448, 298] on span at bounding box center [434, 288] width 28 height 28
click at [424, 276] on span at bounding box center [434, 288] width 28 height 28
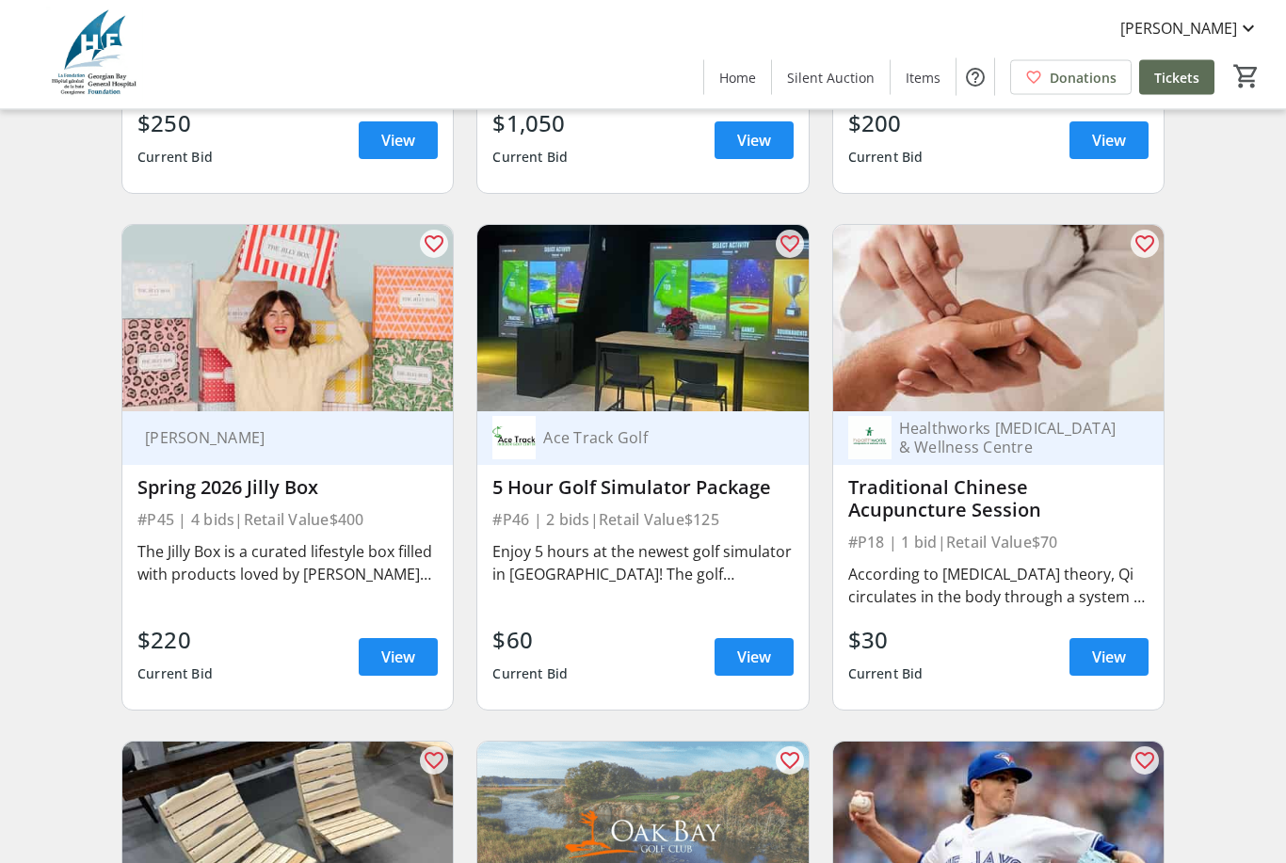
scroll to position [9926, 0]
click at [751, 677] on span at bounding box center [754, 657] width 79 height 45
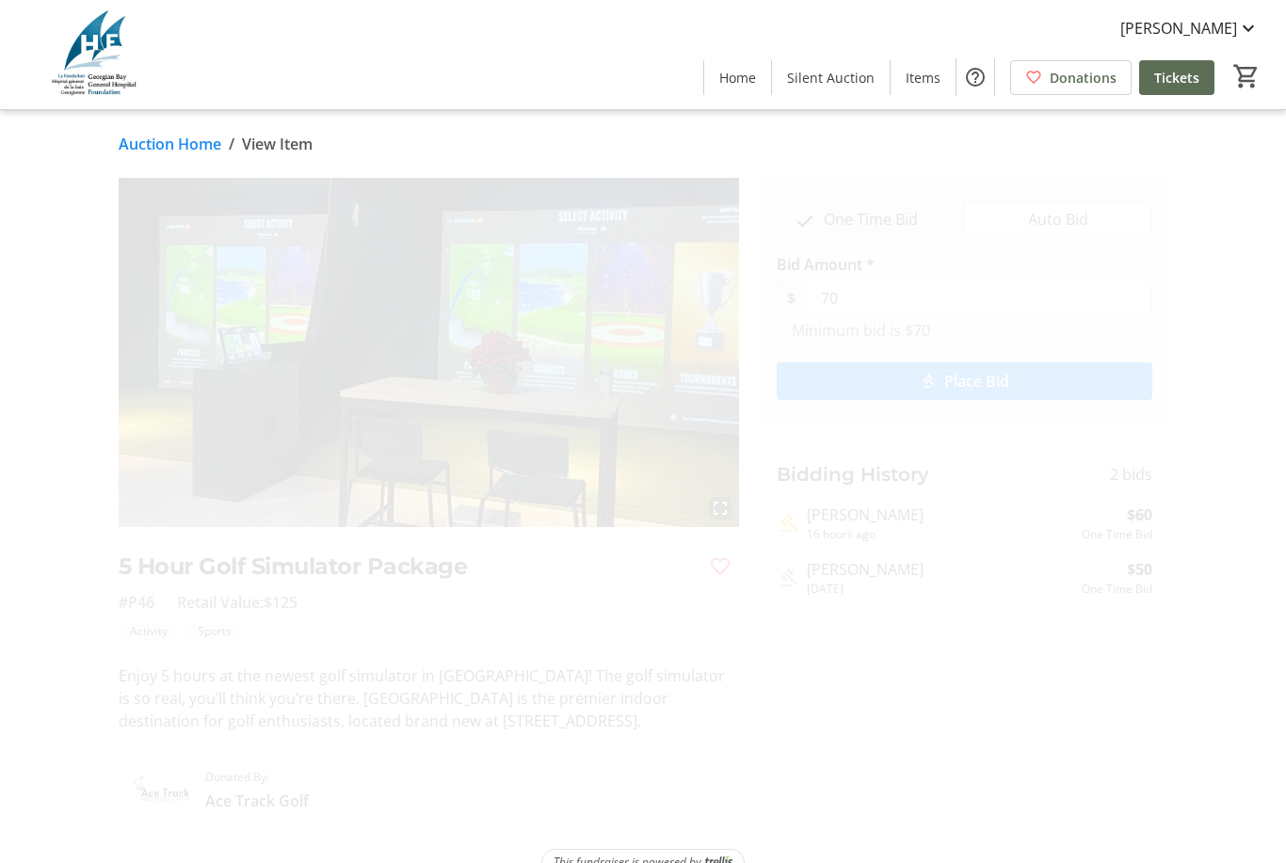
click at [724, 555] on mat-icon "Favourite" at bounding box center [720, 566] width 23 height 23
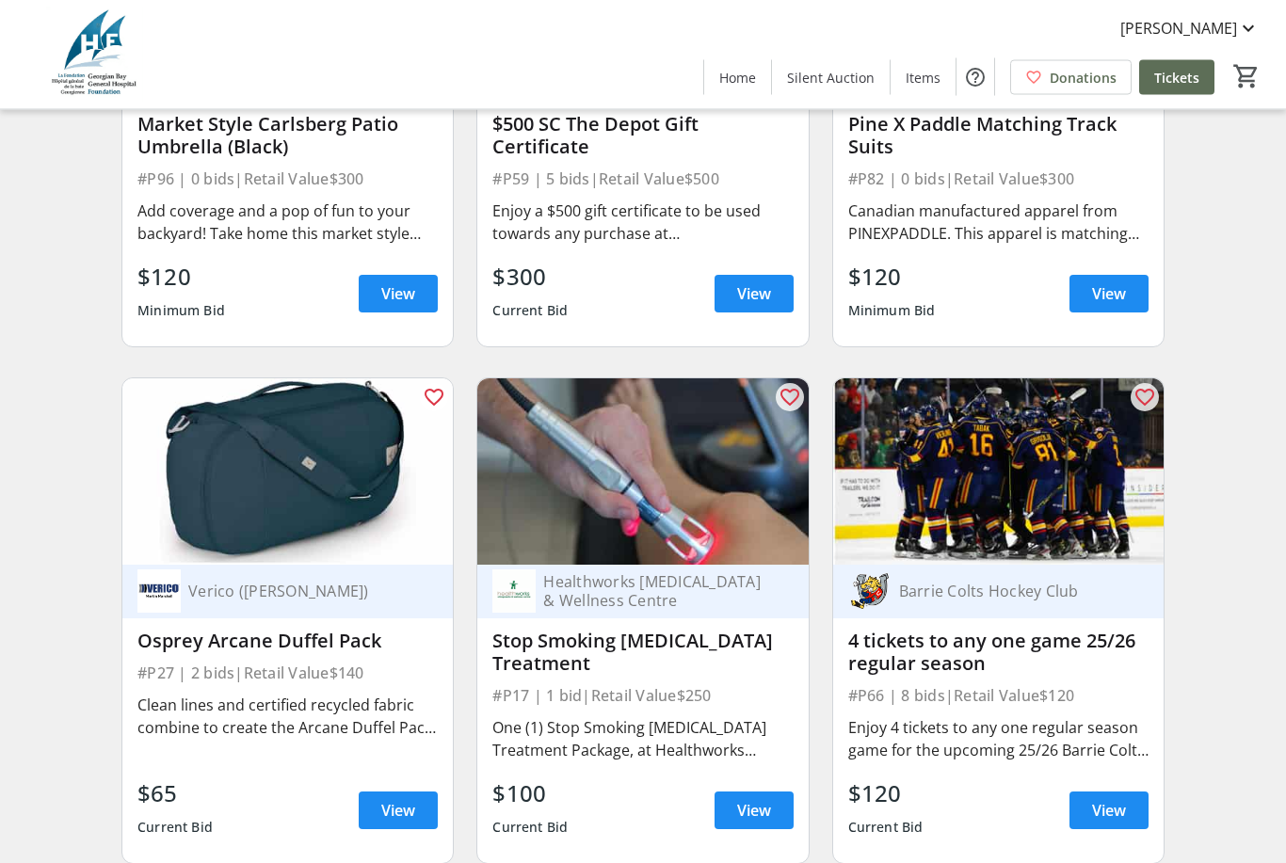
scroll to position [13389, 0]
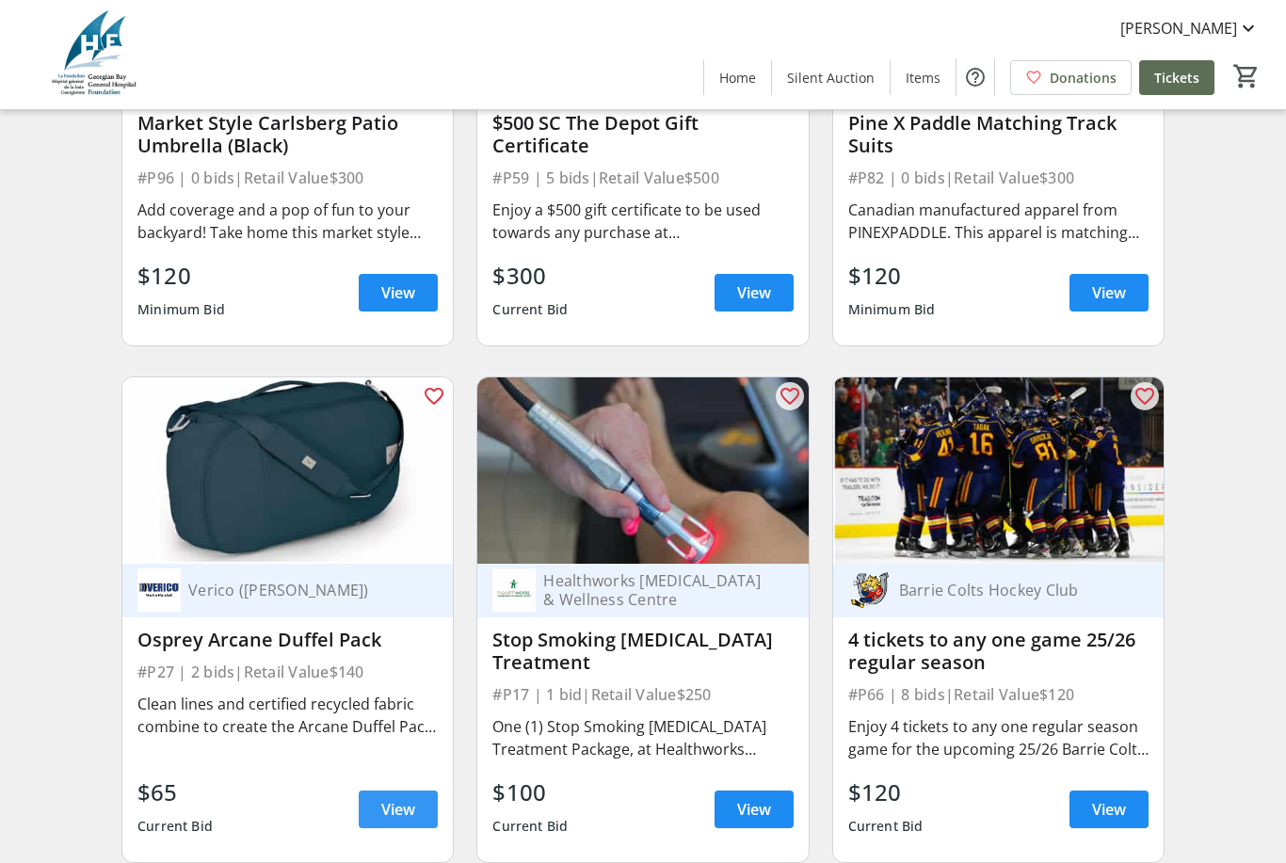
click at [394, 818] on span "View" at bounding box center [398, 809] width 34 height 23
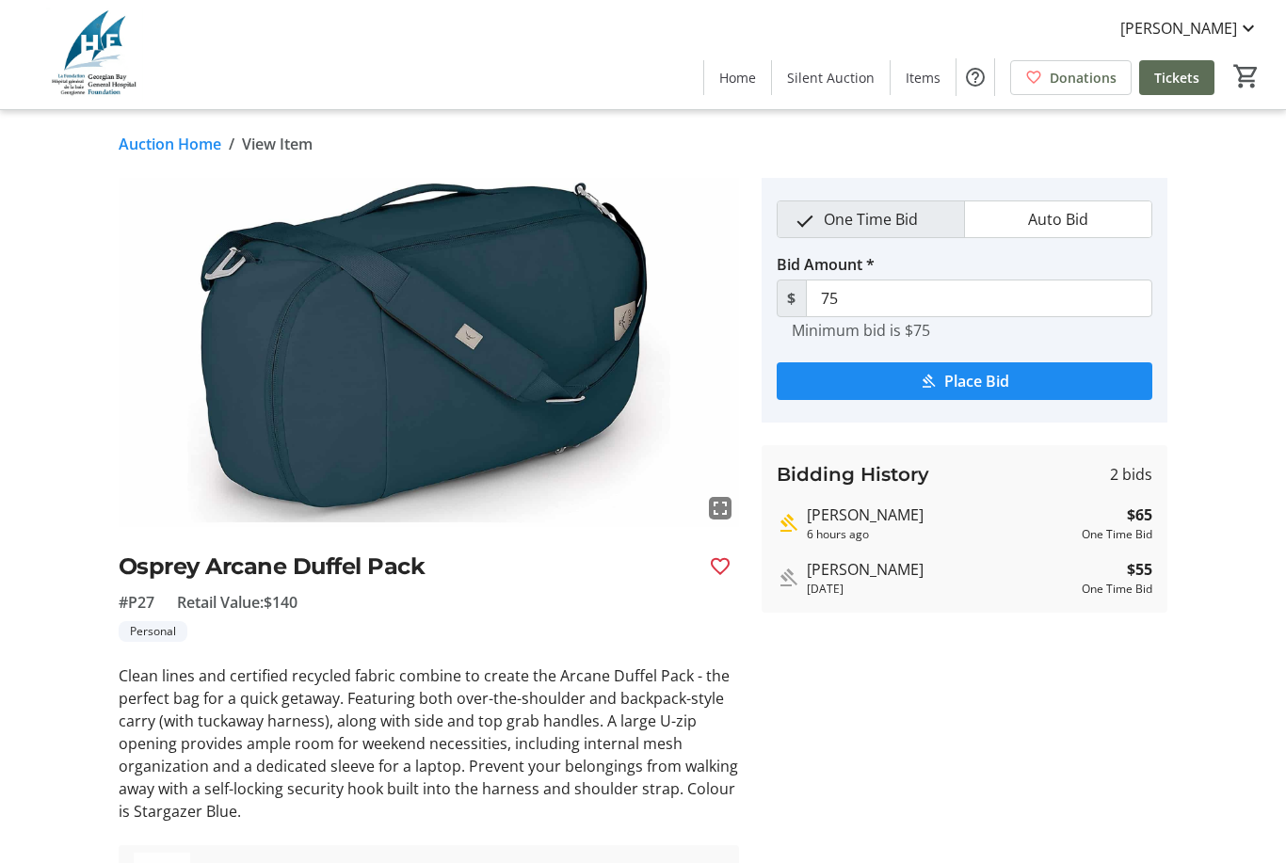
click at [998, 392] on span "Place Bid" at bounding box center [976, 381] width 65 height 23
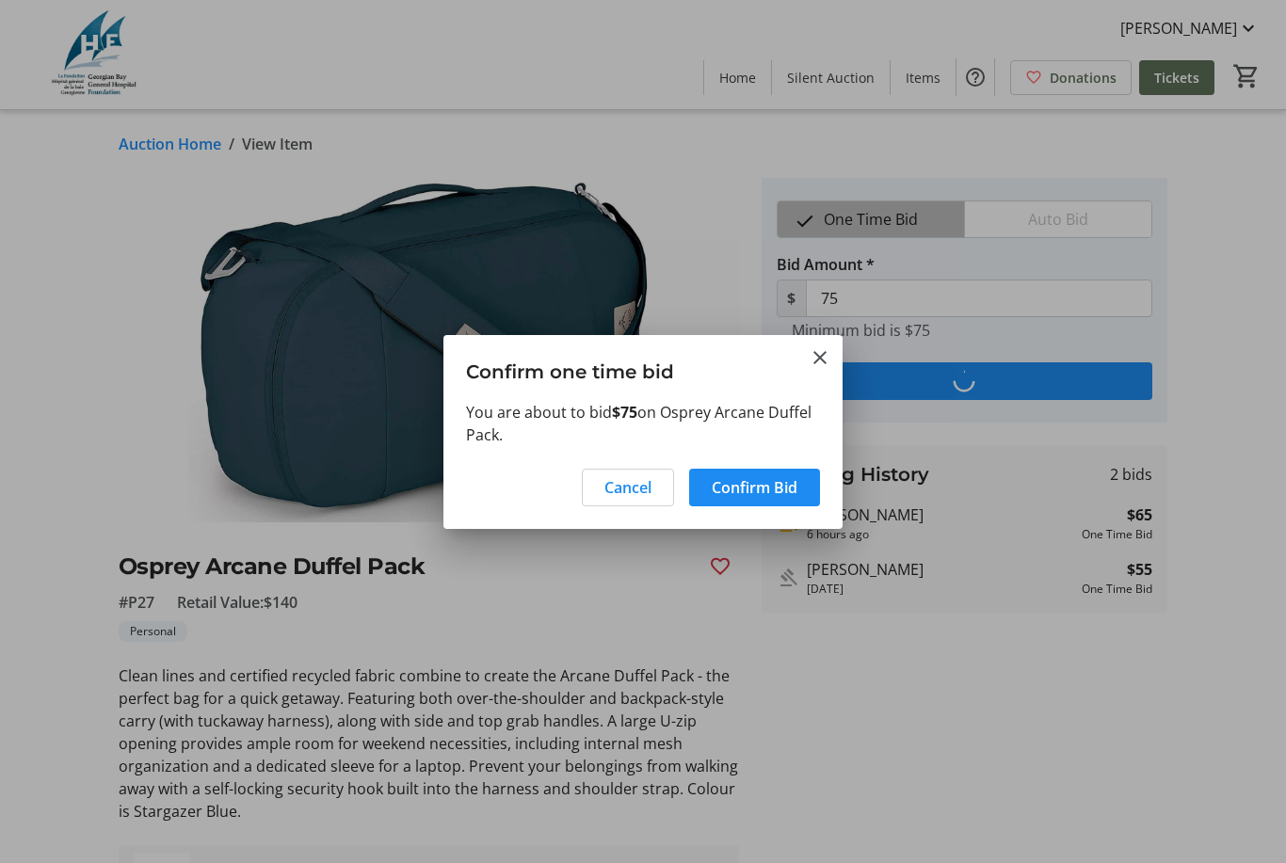
click at [766, 493] on span "Confirm Bid" at bounding box center [755, 487] width 86 height 23
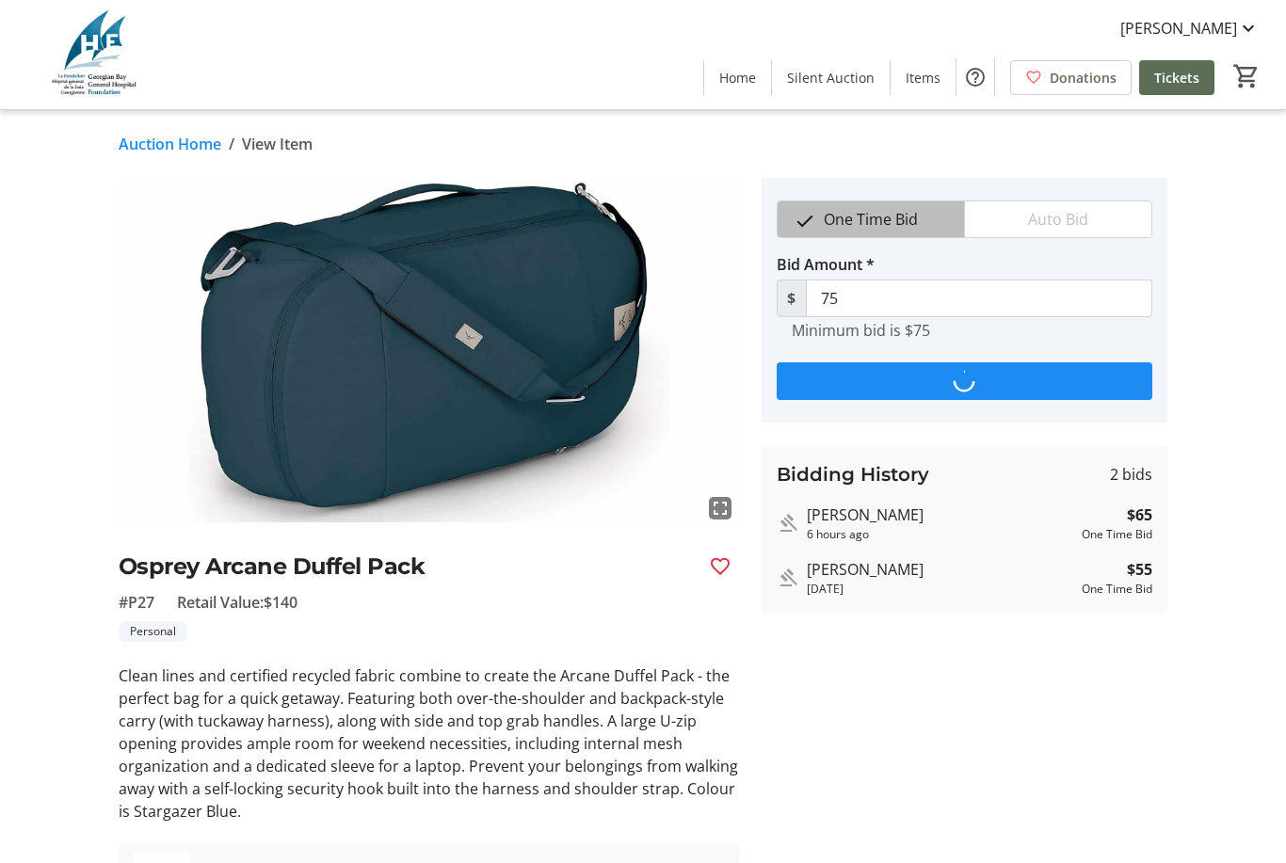
type input "85"
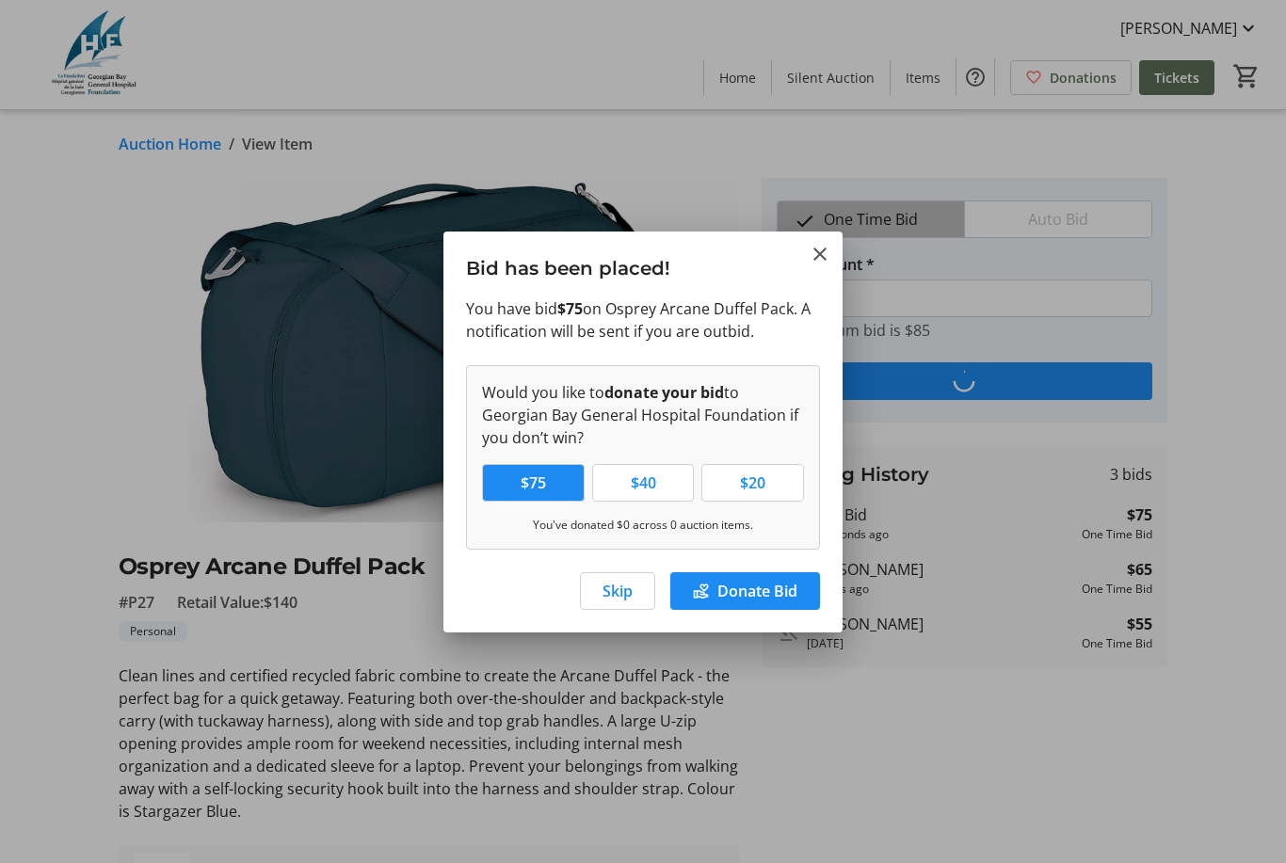
click at [605, 599] on span "Skip" at bounding box center [618, 591] width 30 height 23
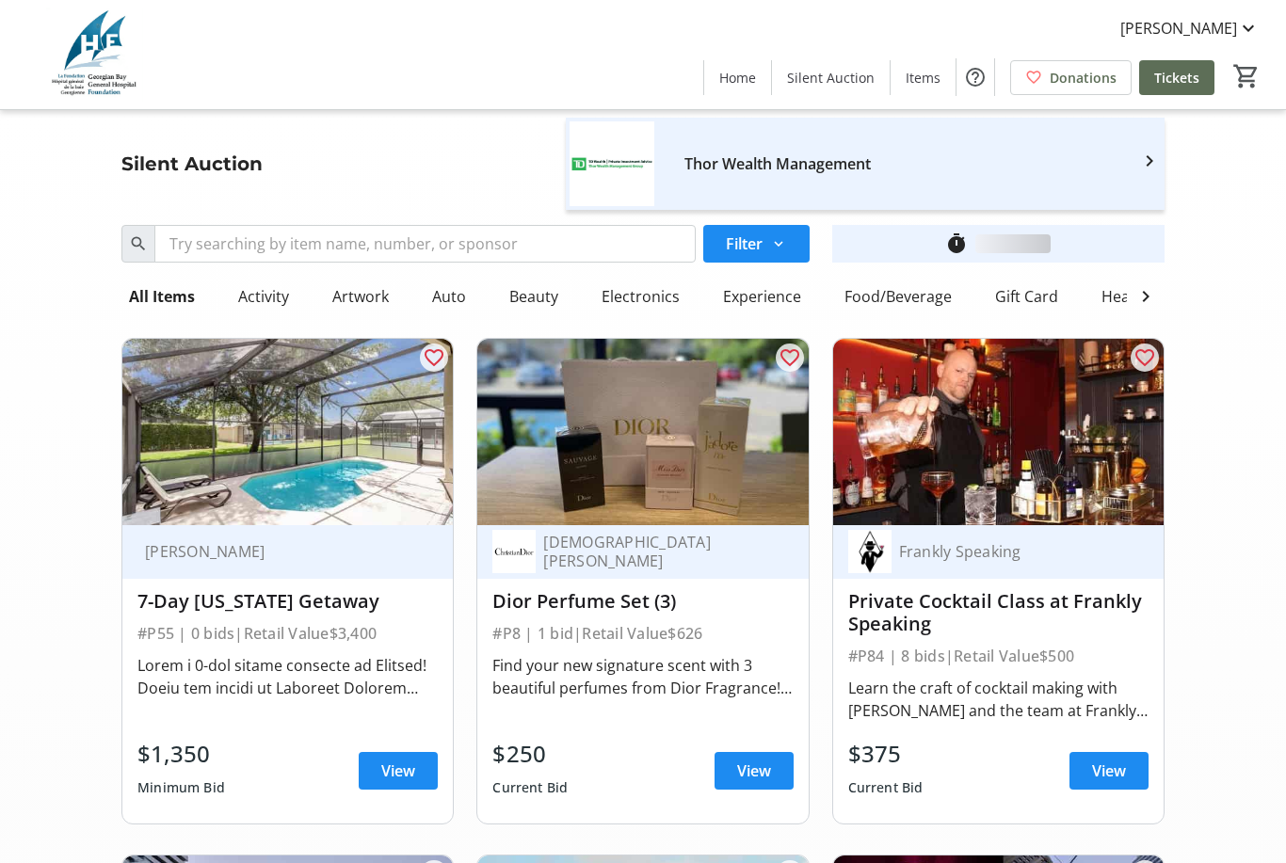
scroll to position [13389, 0]
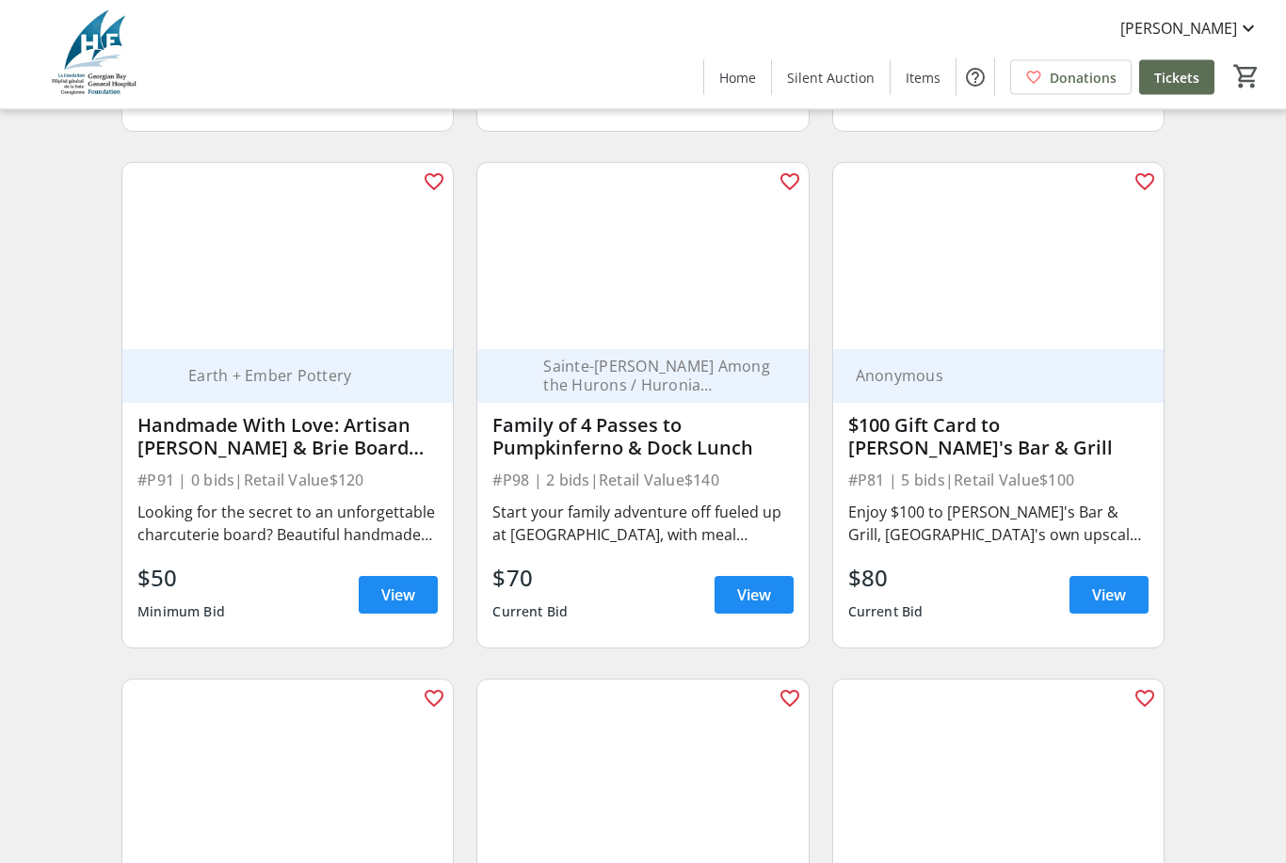
scroll to position [15647, 0]
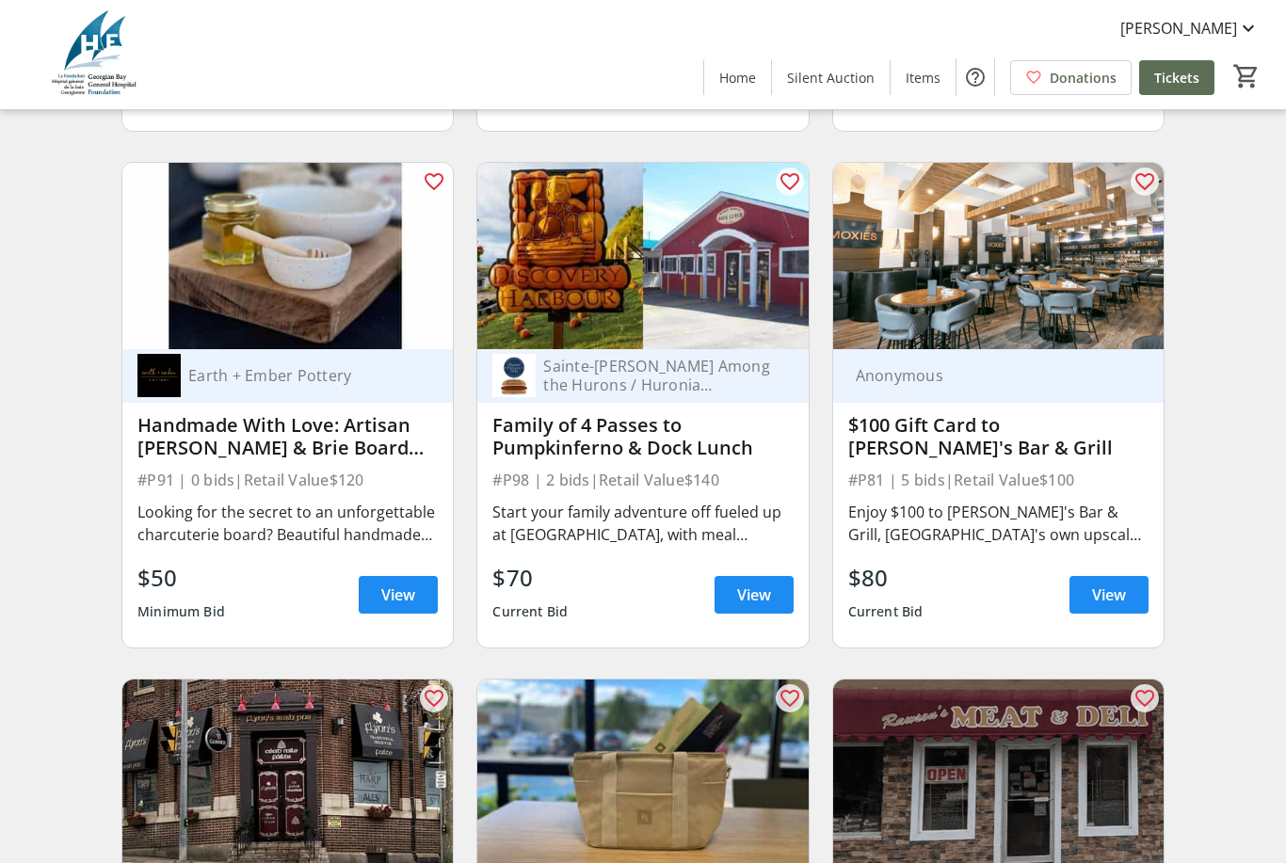
click at [1116, 600] on span "View" at bounding box center [1109, 595] width 34 height 23
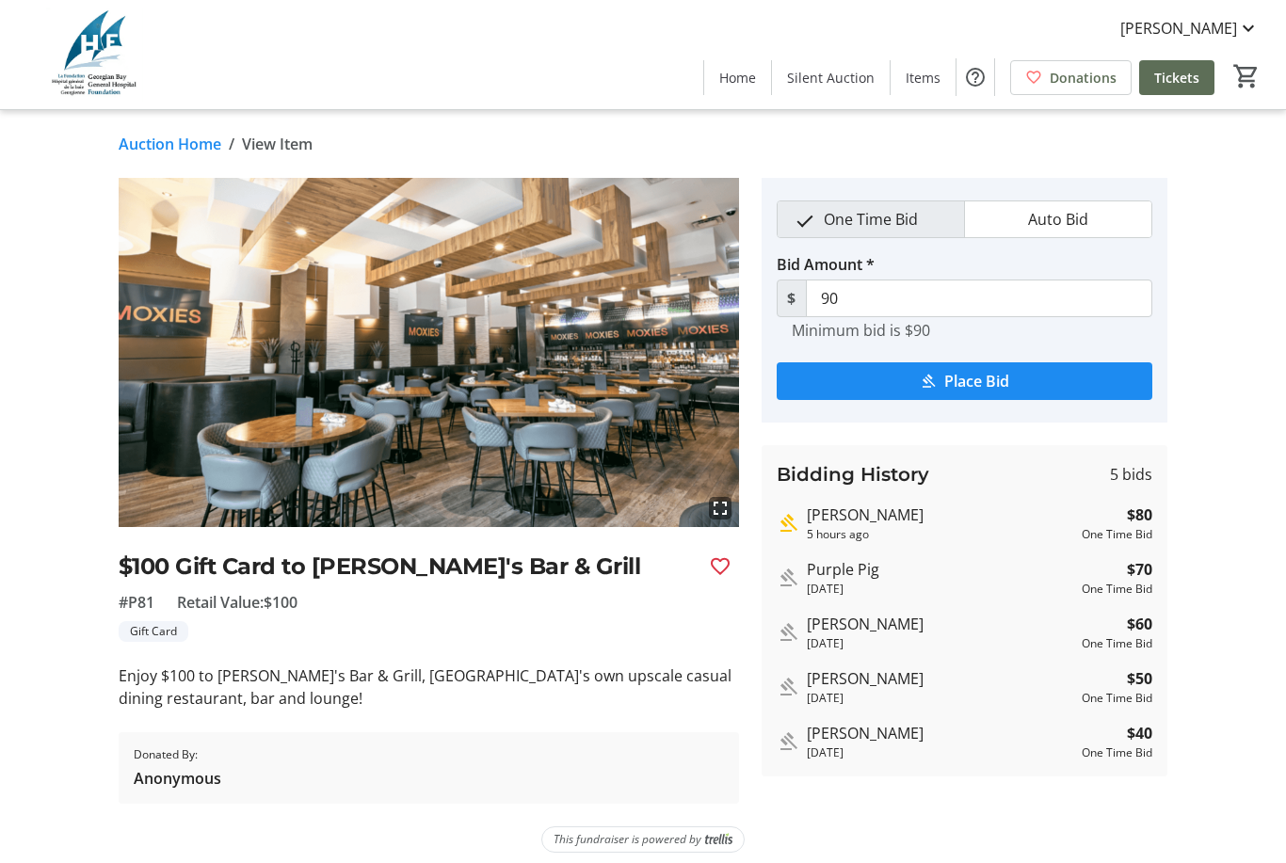
click at [725, 567] on mat-icon "Favourite" at bounding box center [720, 566] width 23 height 23
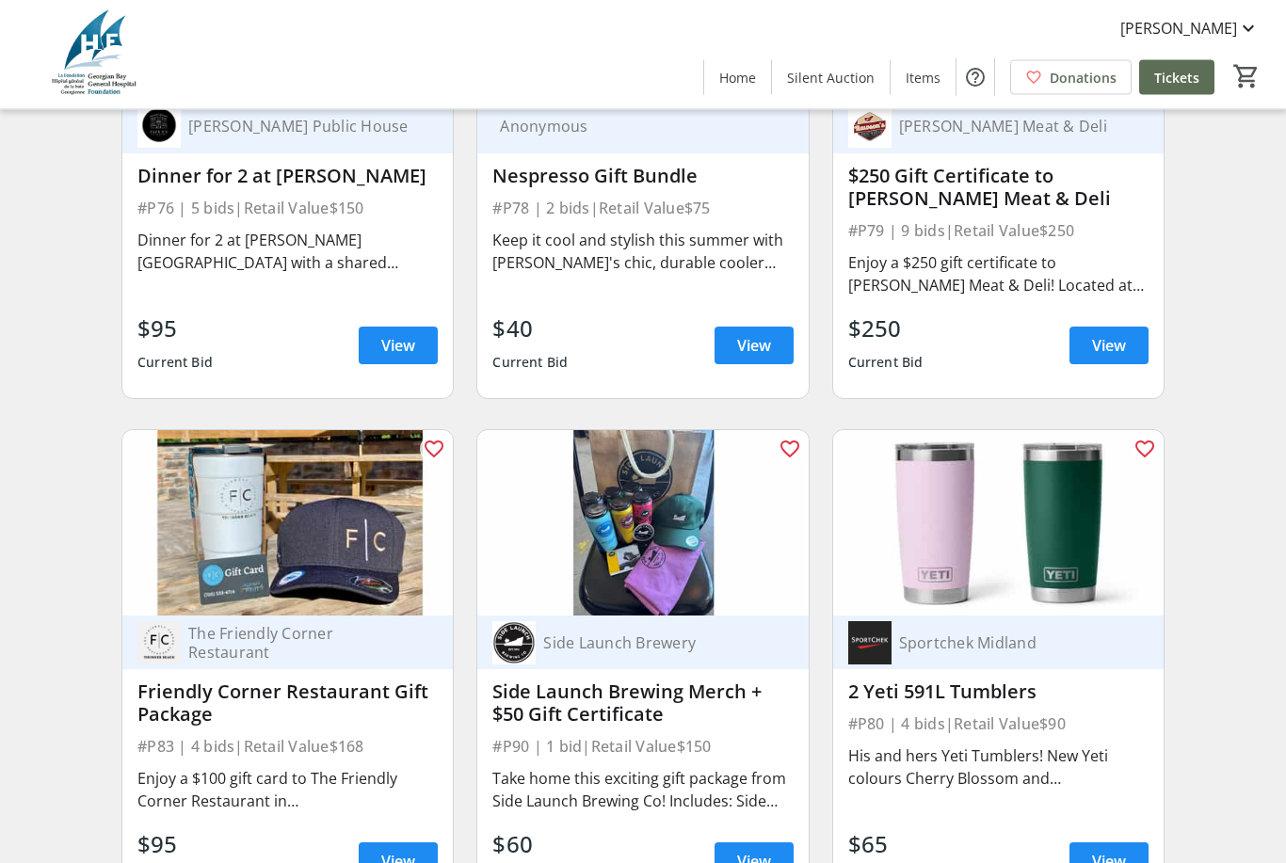
scroll to position [16413, 0]
click at [405, 862] on span "View" at bounding box center [398, 861] width 34 height 23
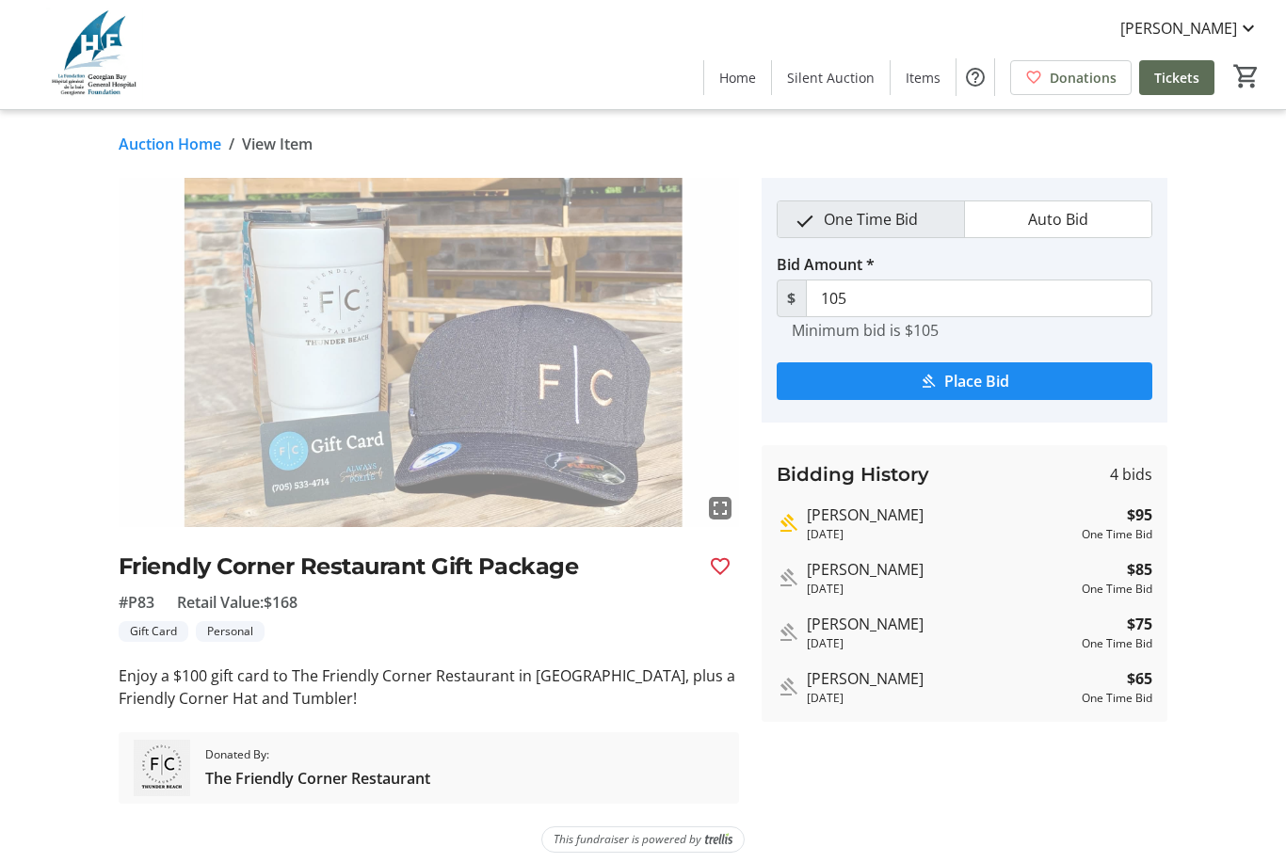
click at [720, 570] on mat-icon "Favourite" at bounding box center [720, 566] width 23 height 23
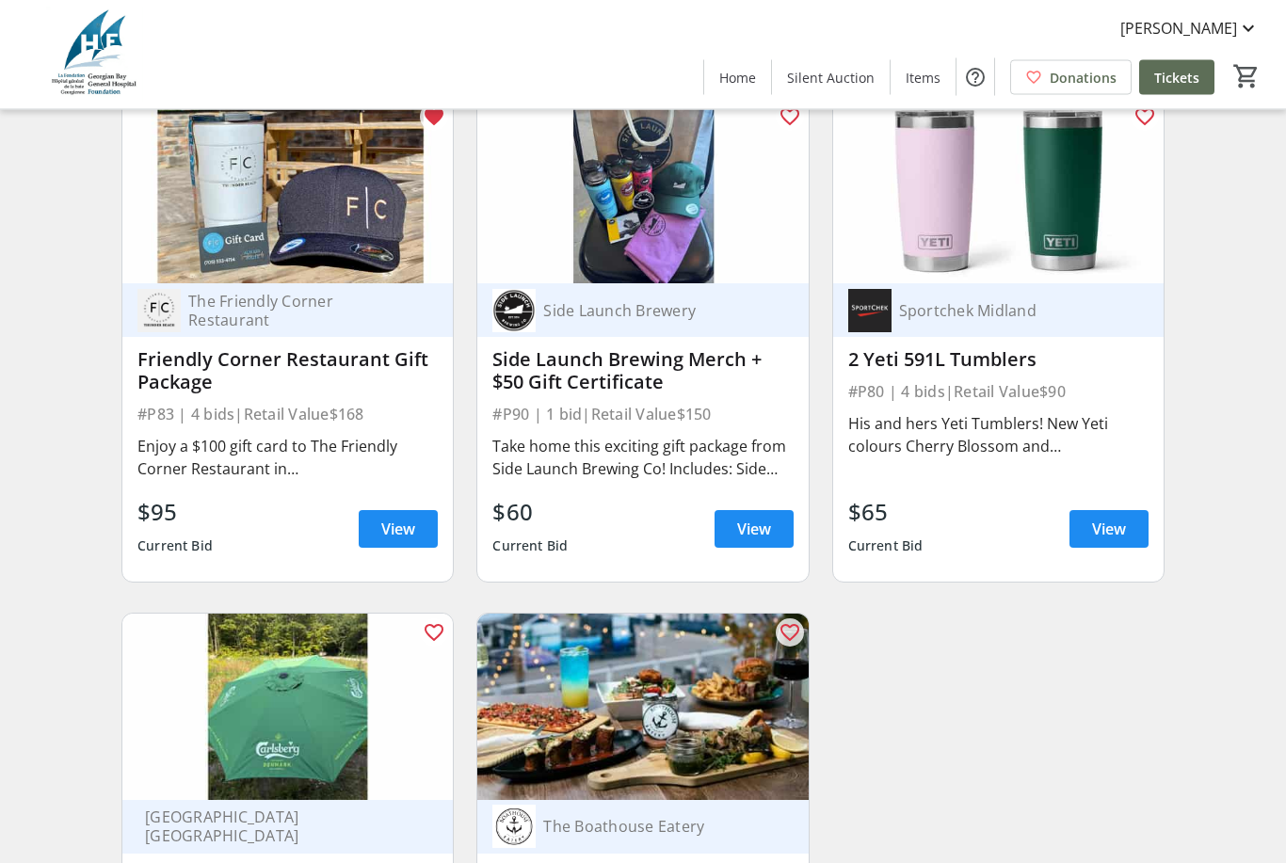
scroll to position [16745, 0]
click at [759, 525] on span "View" at bounding box center [754, 529] width 34 height 23
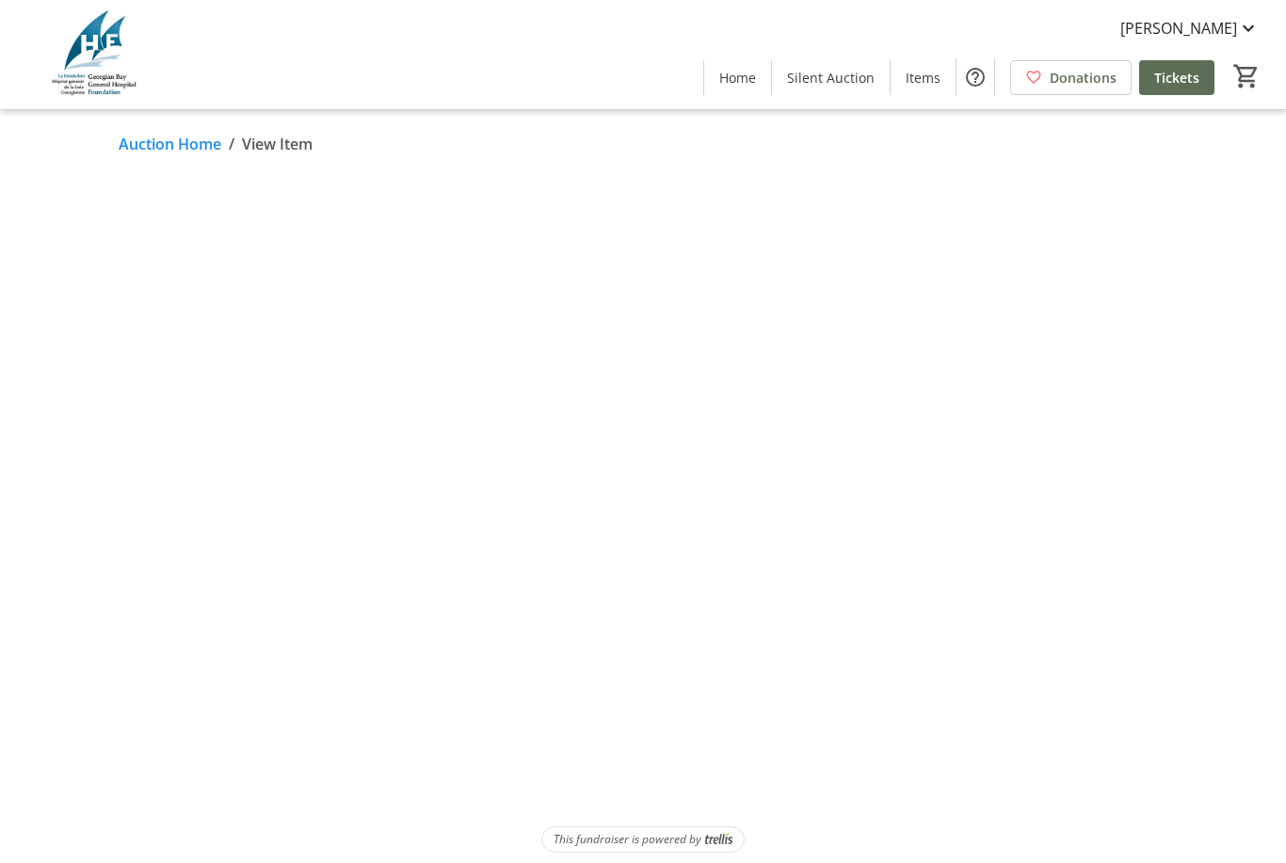
click at [710, 561] on mat-icon "Favourite" at bounding box center [720, 566] width 23 height 23
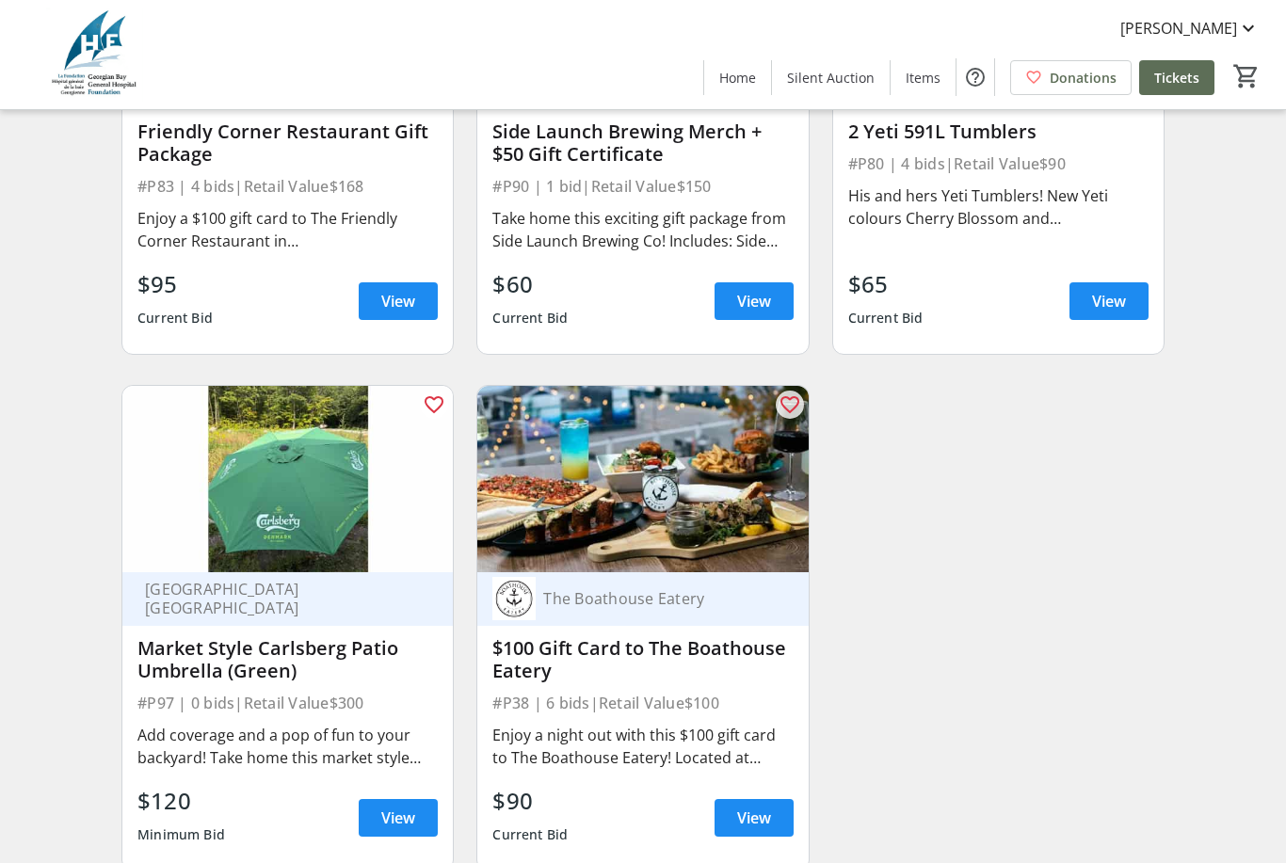
scroll to position [16978, 0]
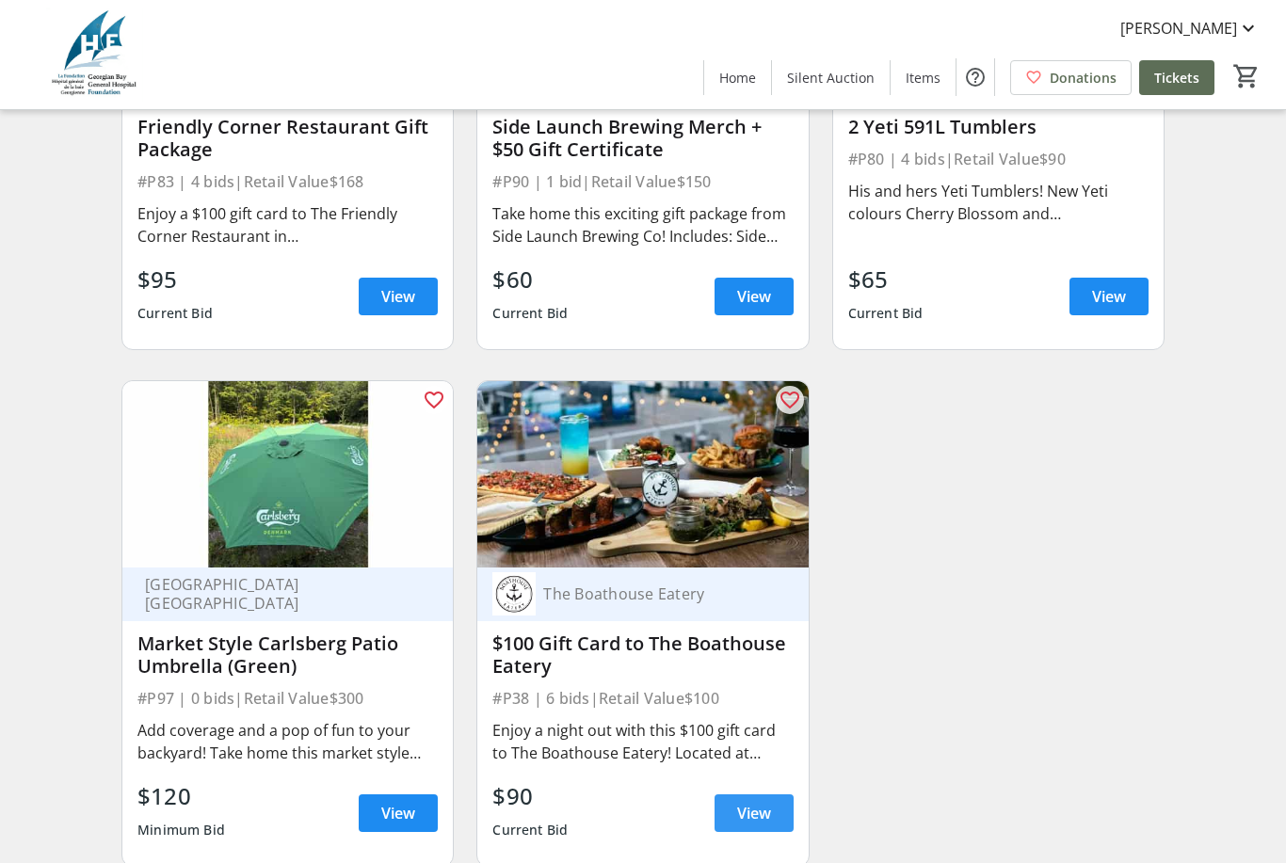
click at [750, 823] on span "View" at bounding box center [754, 813] width 34 height 23
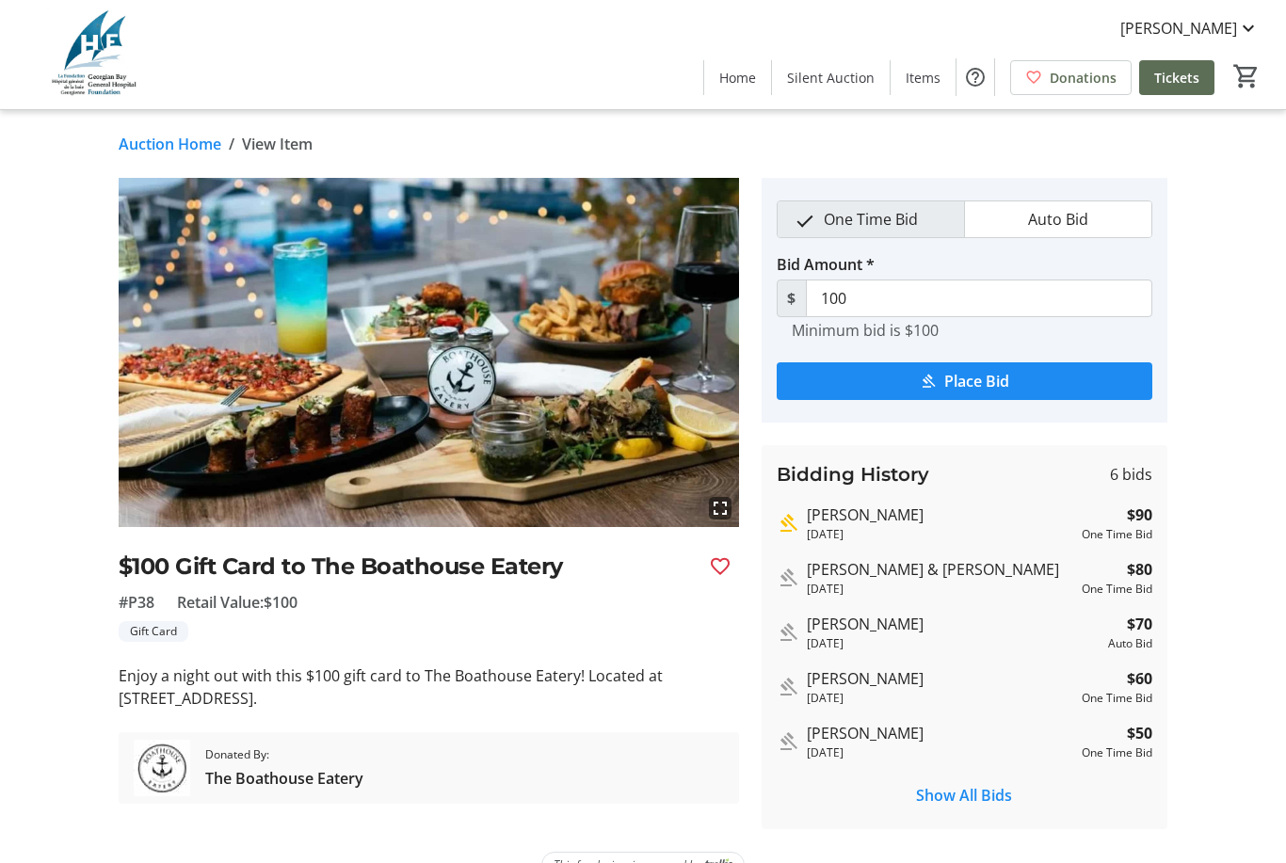
click at [729, 571] on mat-icon "Favourite" at bounding box center [720, 566] width 23 height 23
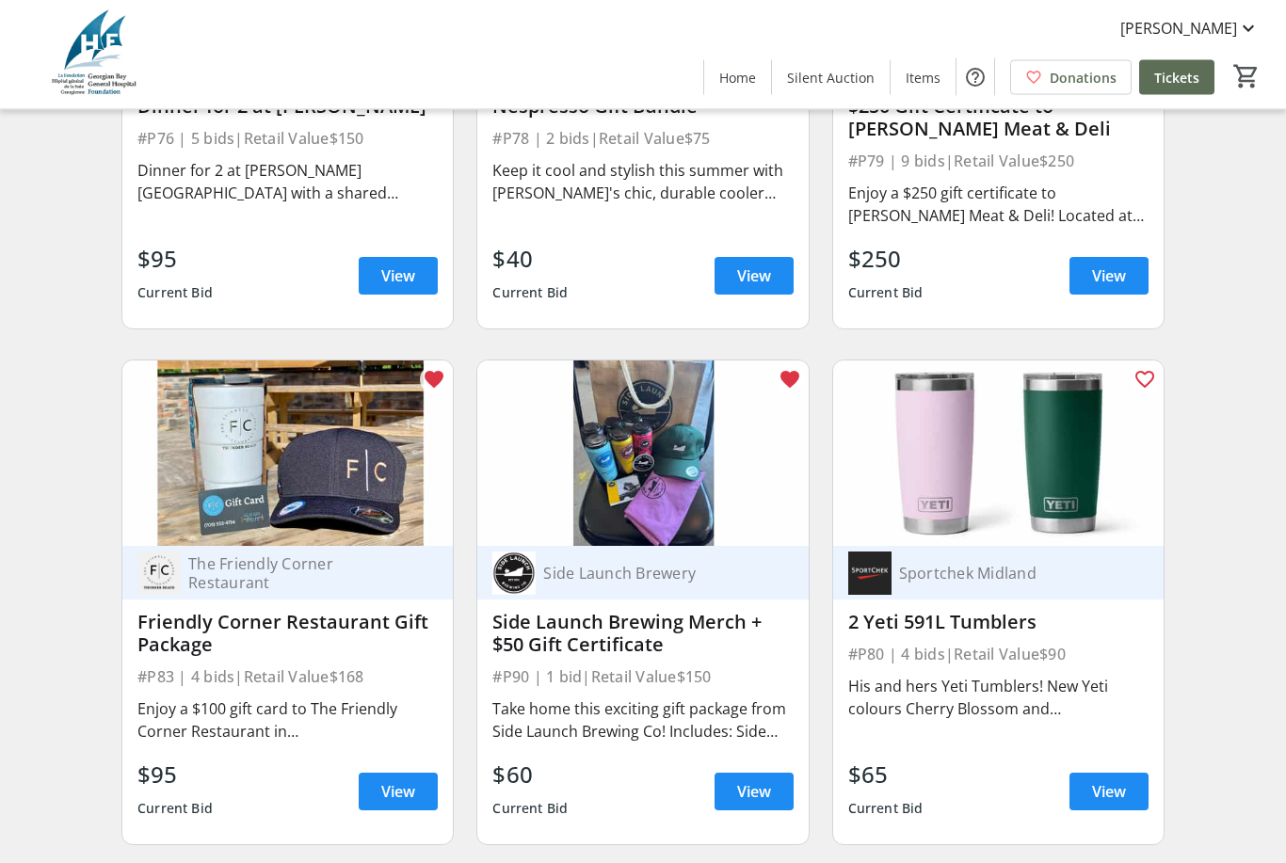
scroll to position [16483, 0]
click at [995, 684] on div "His and hers Yeti Tumblers! New Yeti colours Cherry Blossom and [GEOGRAPHIC_DAT…" at bounding box center [998, 697] width 300 height 45
click at [1102, 796] on span "View" at bounding box center [1109, 791] width 34 height 23
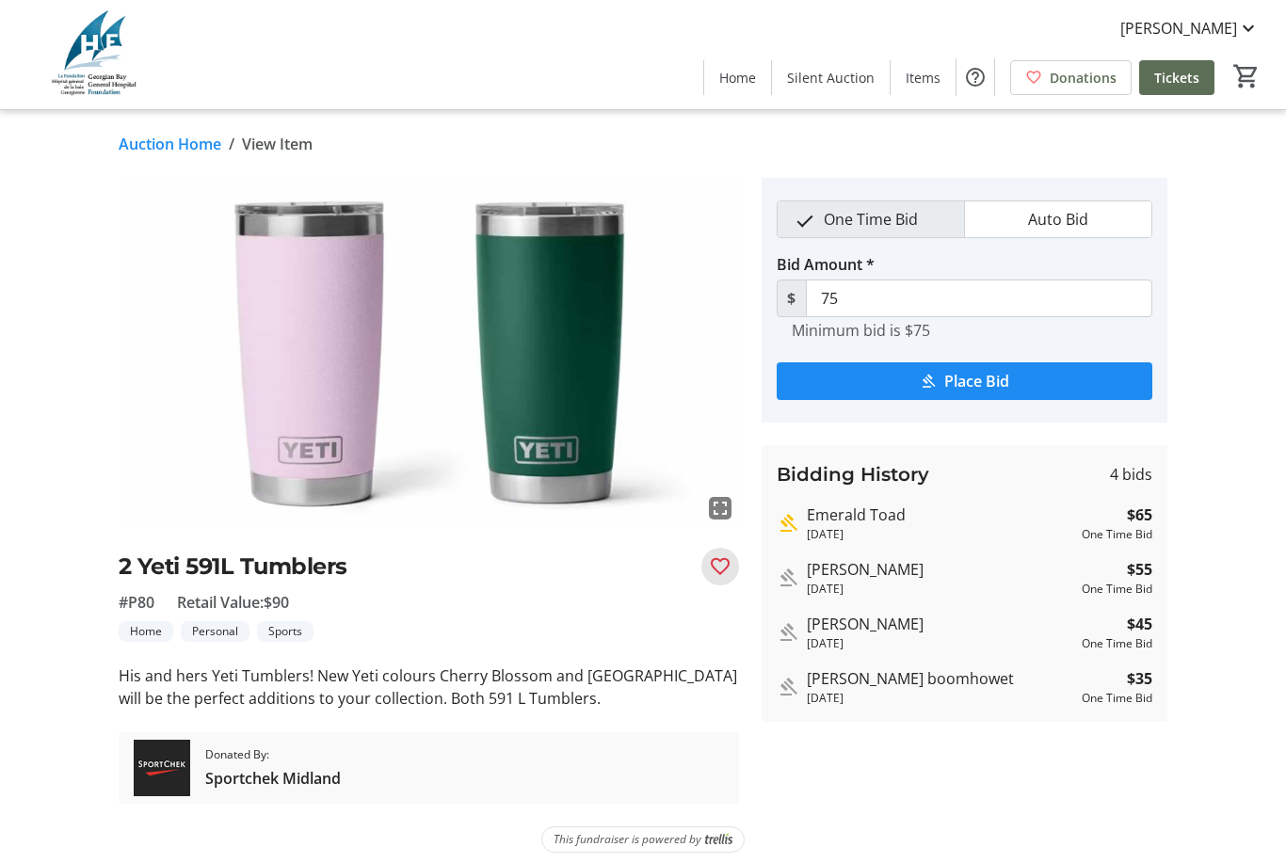
click at [727, 564] on mat-icon "Favourite" at bounding box center [720, 566] width 23 height 23
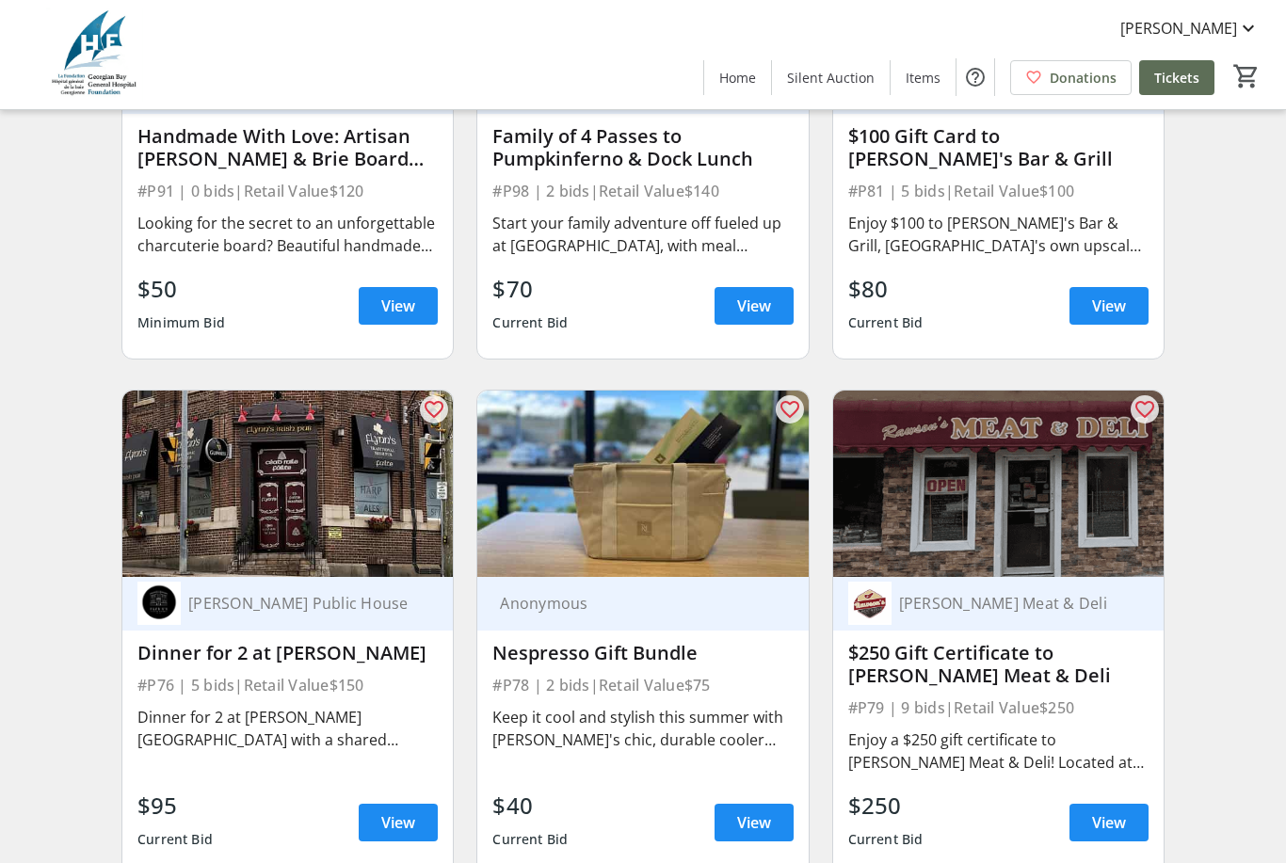
scroll to position [15936, 0]
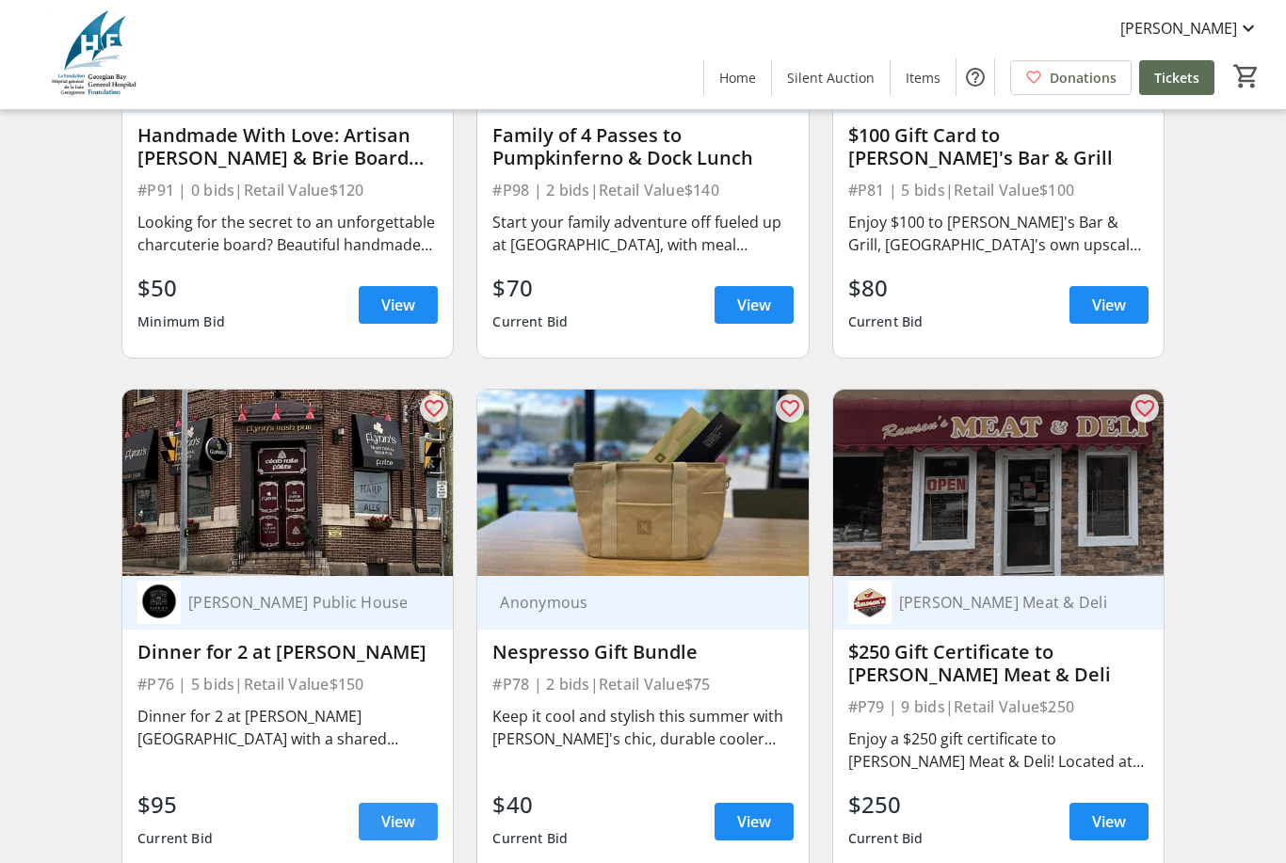
click at [400, 812] on span "View" at bounding box center [398, 822] width 34 height 23
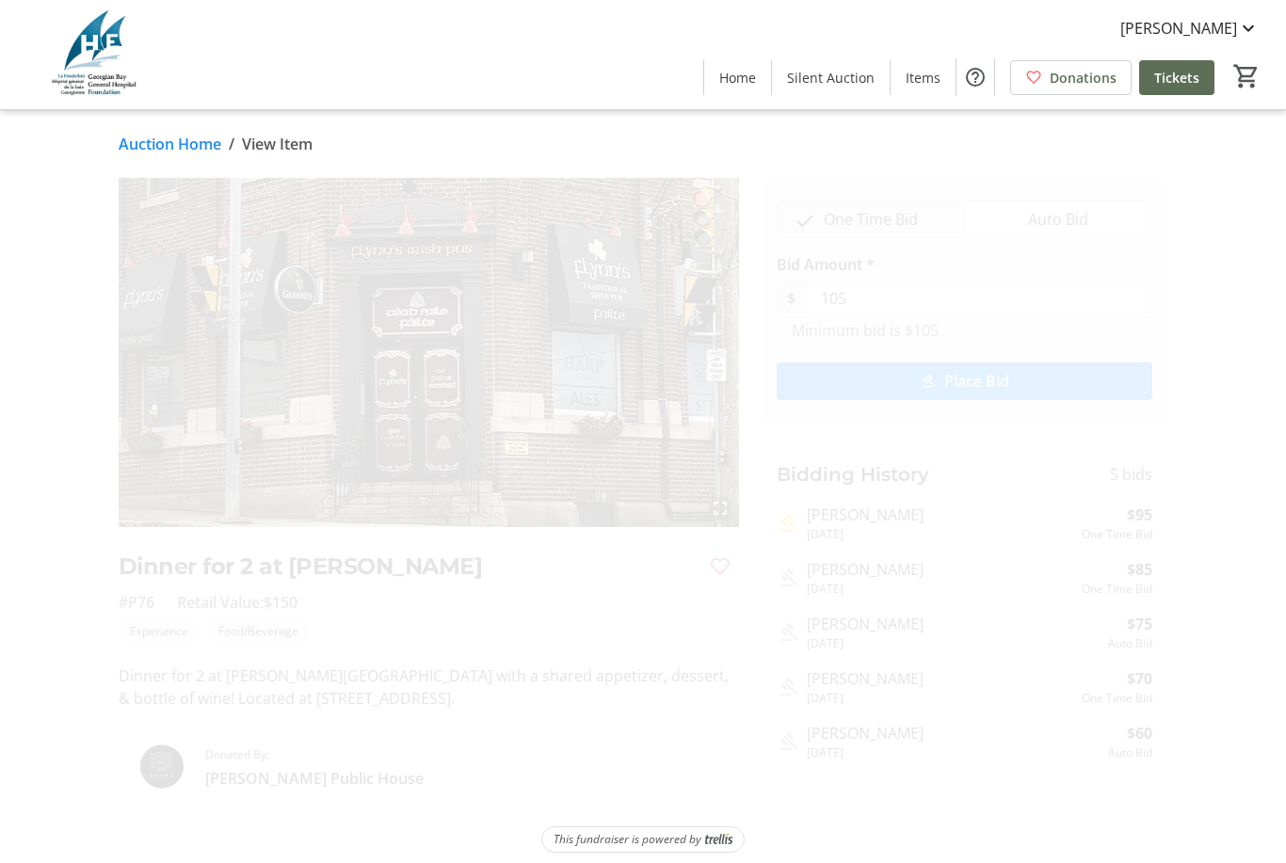
click at [724, 577] on mat-icon "Favourite" at bounding box center [720, 566] width 23 height 23
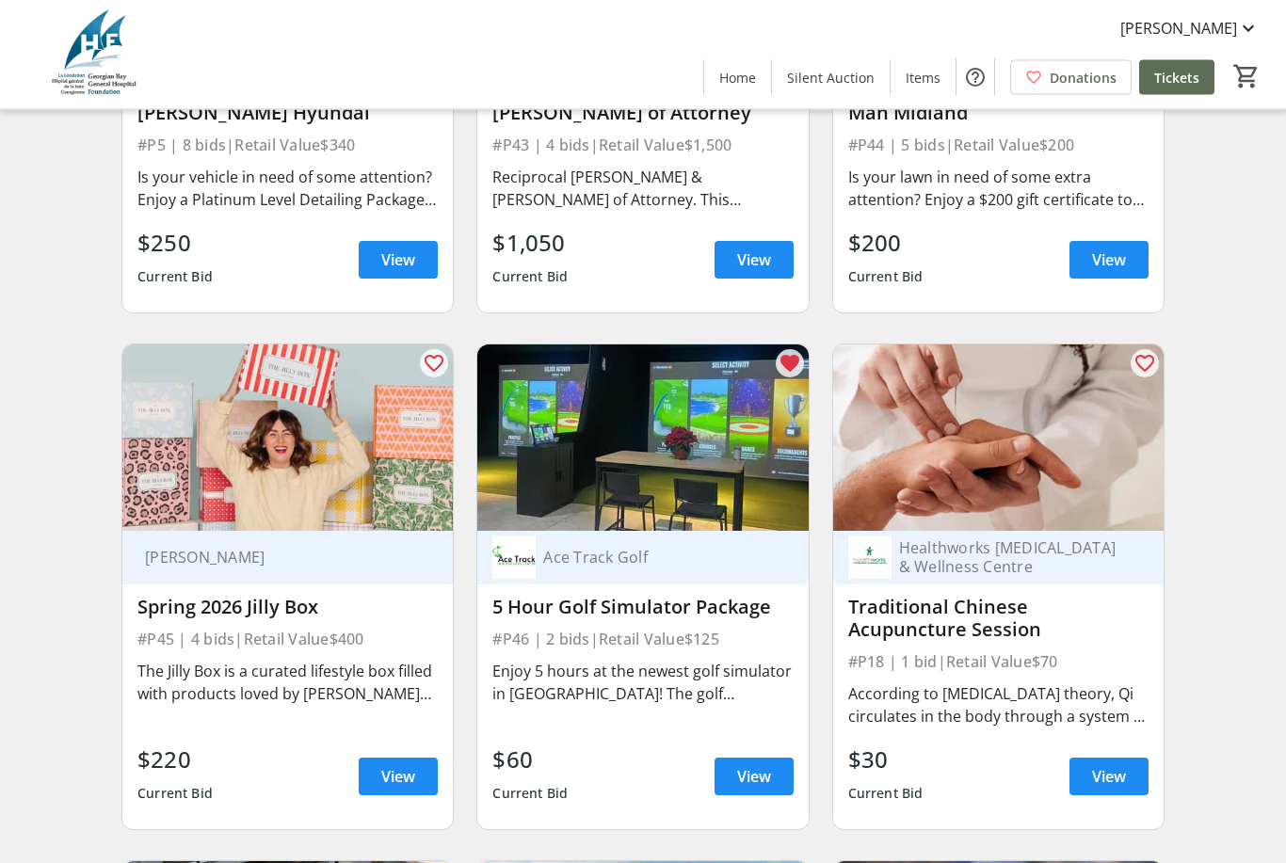
scroll to position [9806, 0]
click at [406, 787] on span "View" at bounding box center [398, 776] width 34 height 23
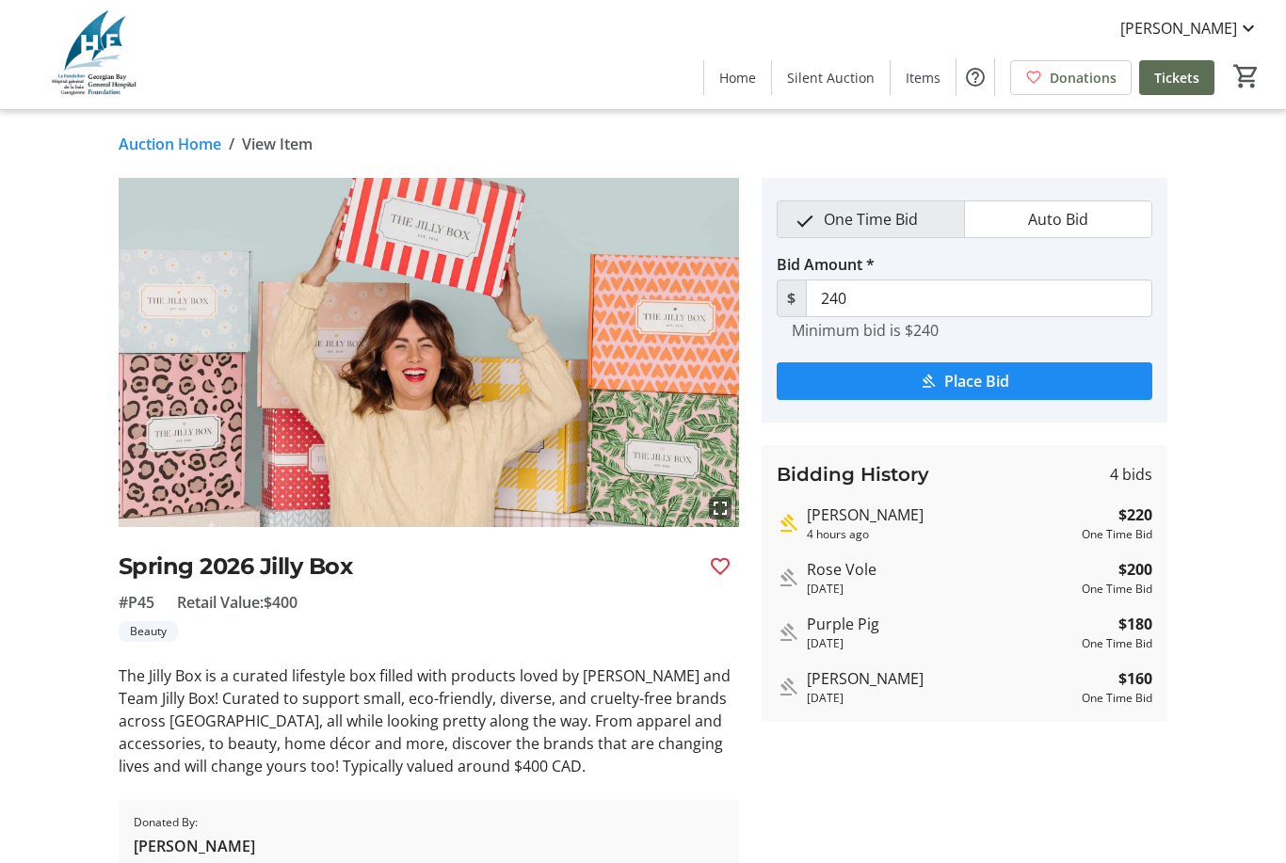
click at [731, 573] on mat-icon "Favourite" at bounding box center [720, 566] width 23 height 23
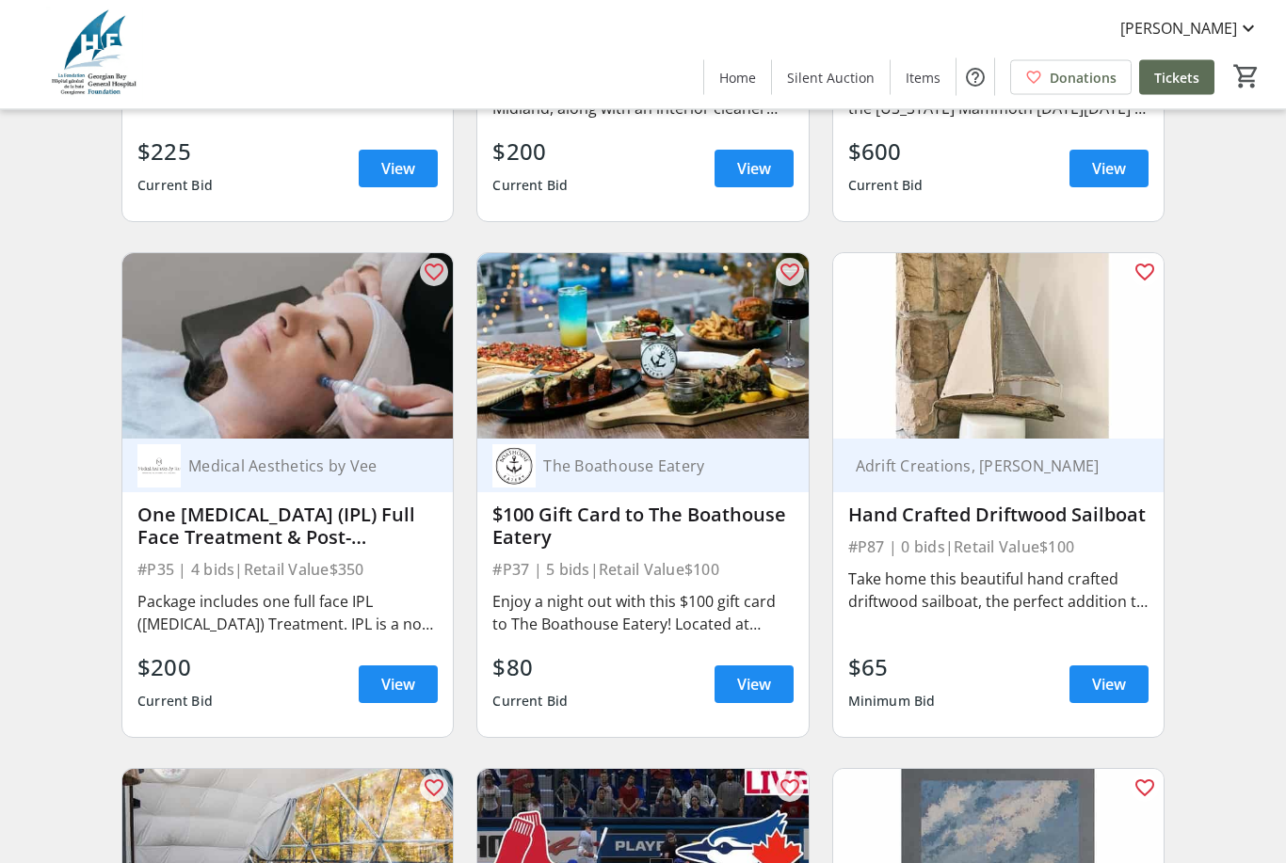
scroll to position [7316, 0]
click at [747, 695] on span "View" at bounding box center [754, 684] width 34 height 23
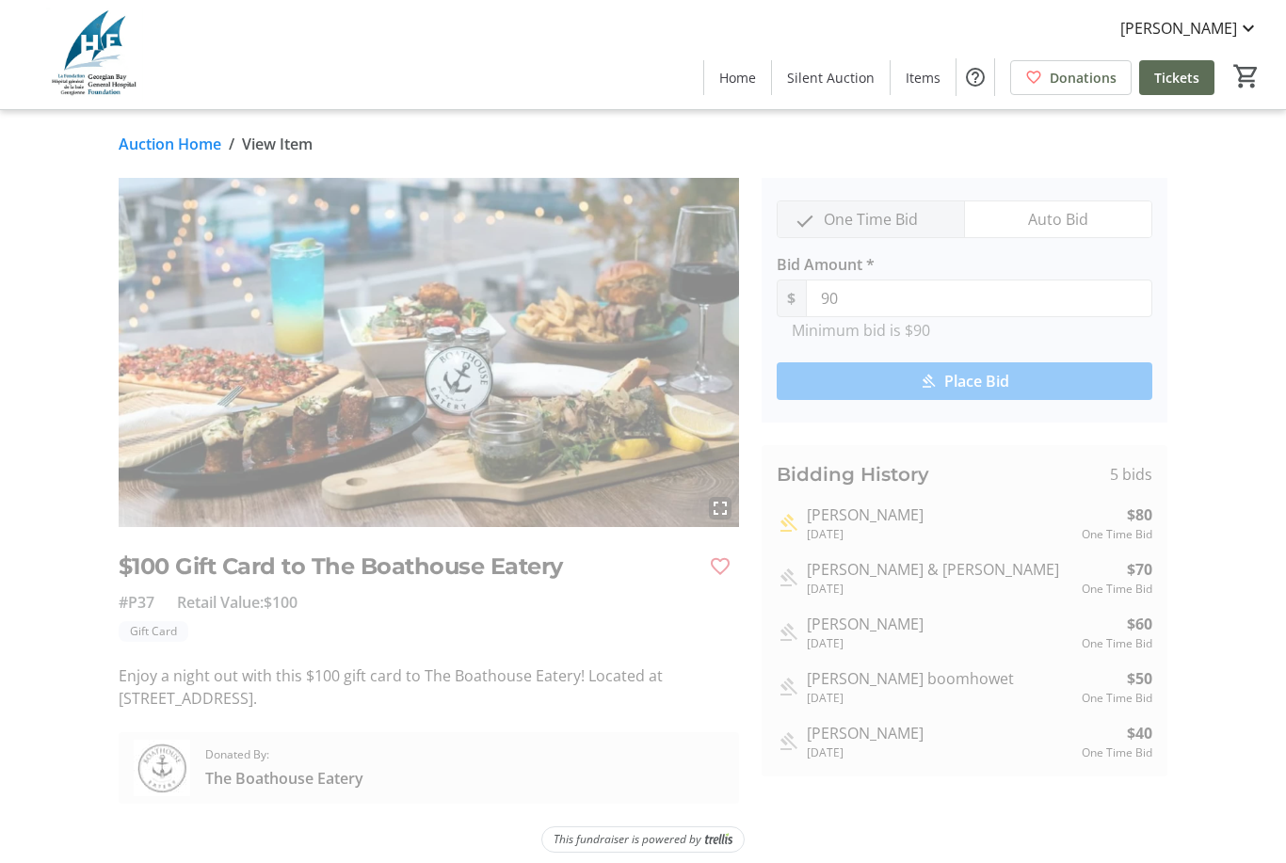
click at [721, 578] on span "Favourite" at bounding box center [720, 567] width 38 height 38
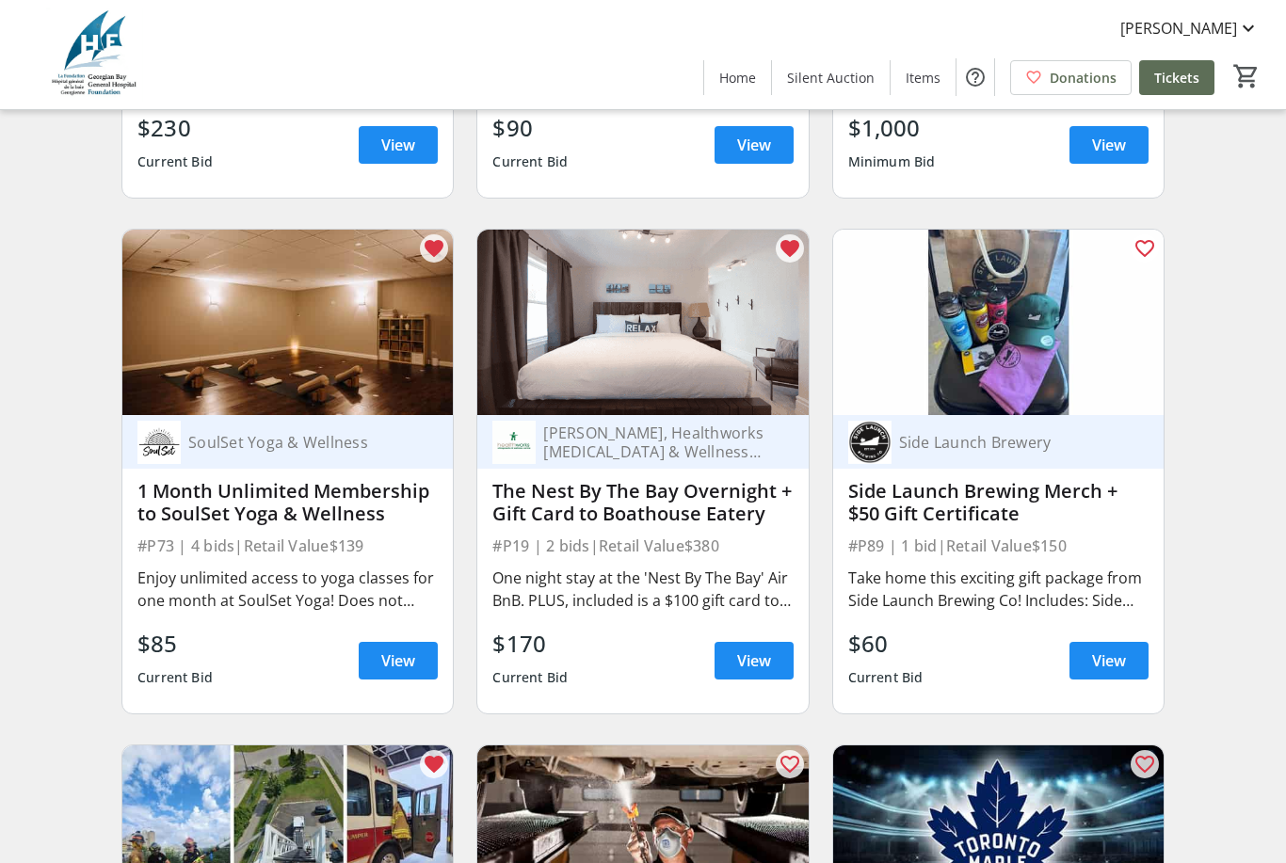
scroll to position [6308, 0]
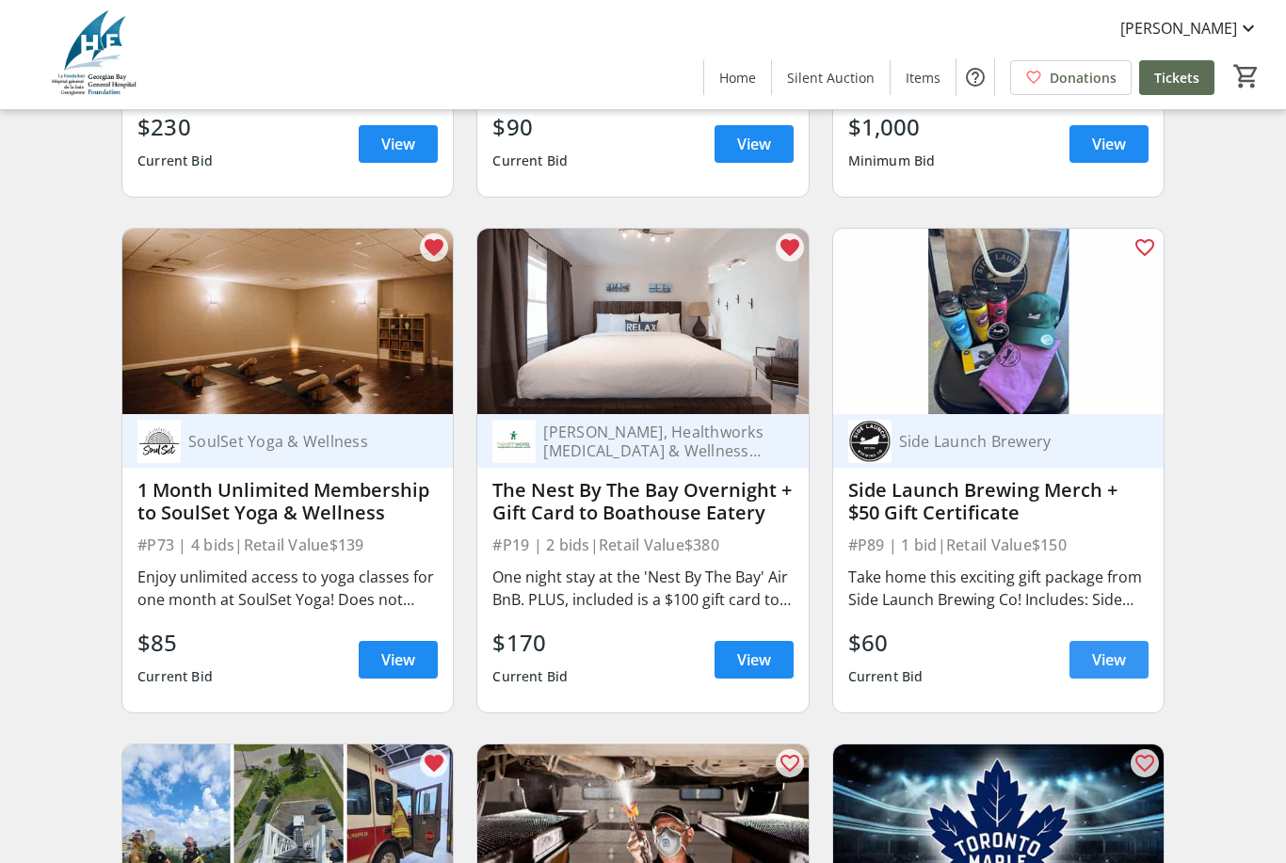
click at [1114, 659] on span "View" at bounding box center [1109, 660] width 34 height 23
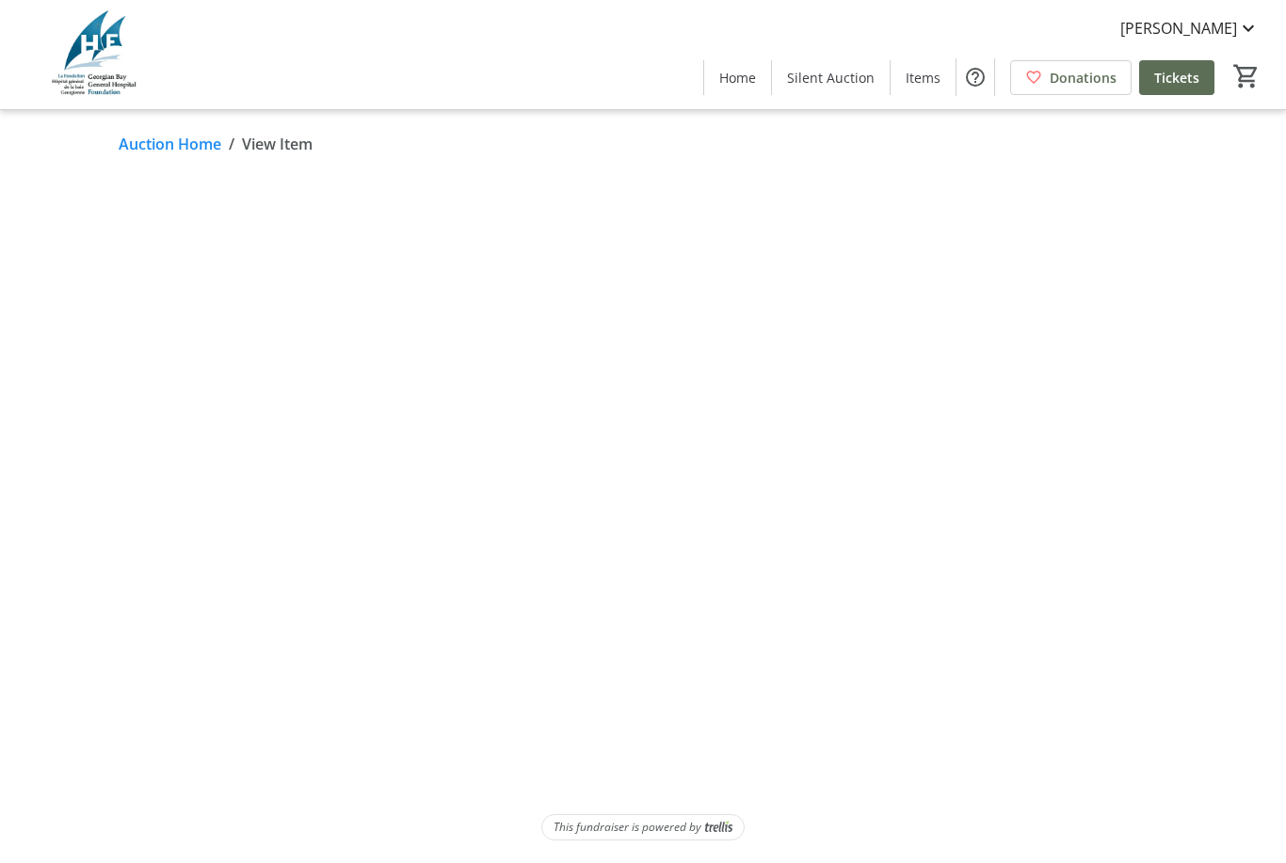
scroll to position [60, 0]
click at [721, 543] on mat-icon "Favourite" at bounding box center [720, 554] width 23 height 23
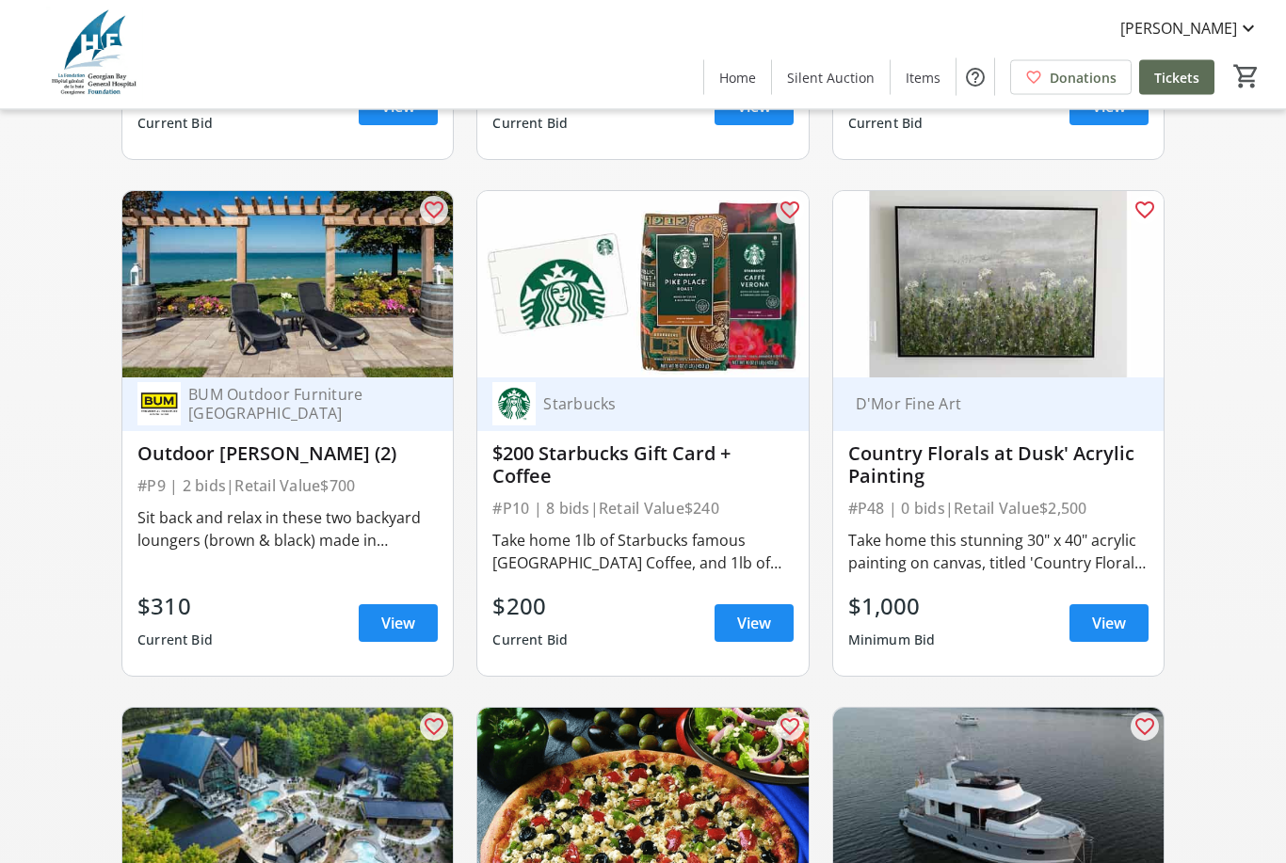
scroll to position [2213, 0]
click at [771, 632] on span at bounding box center [754, 623] width 79 height 45
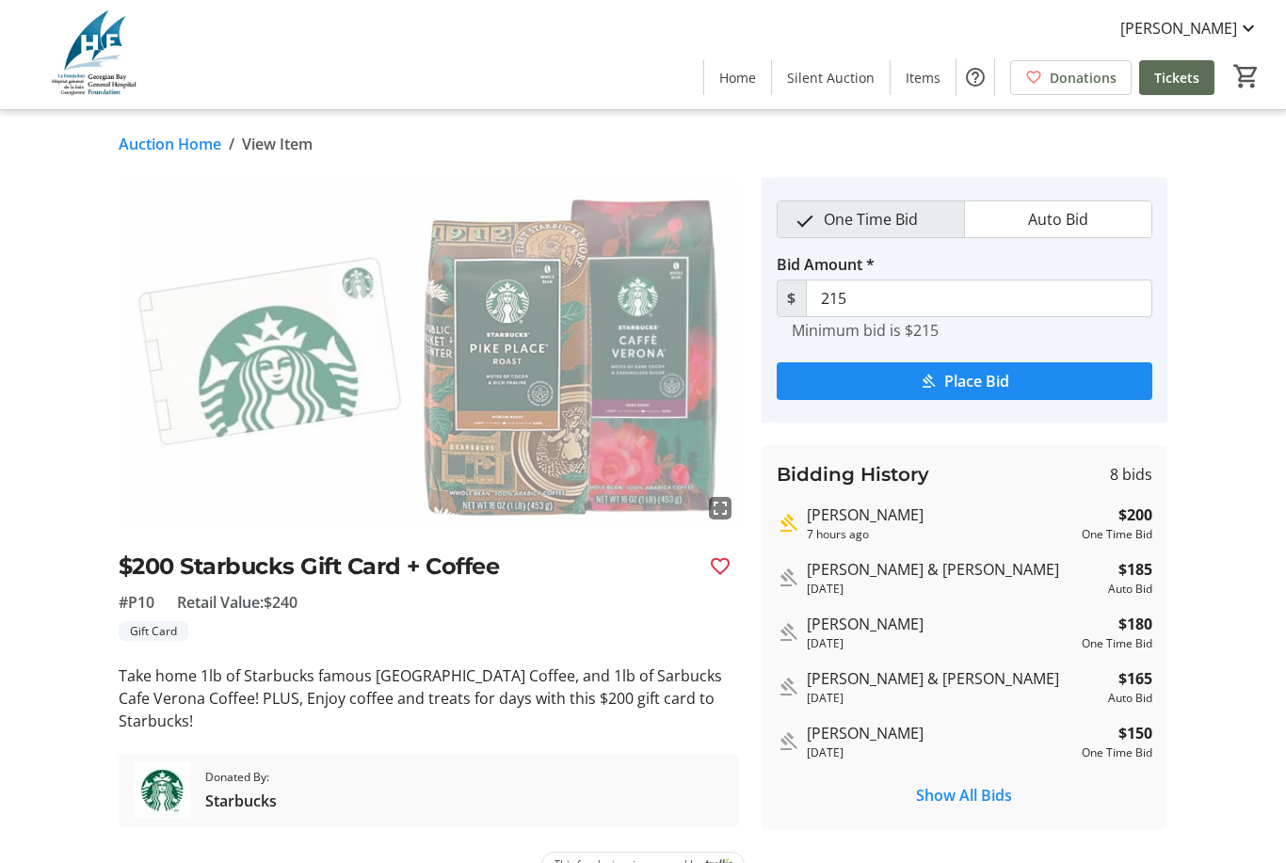
click at [730, 567] on mat-icon "Favourite" at bounding box center [720, 566] width 23 height 23
